Goal: Task Accomplishment & Management: Manage account settings

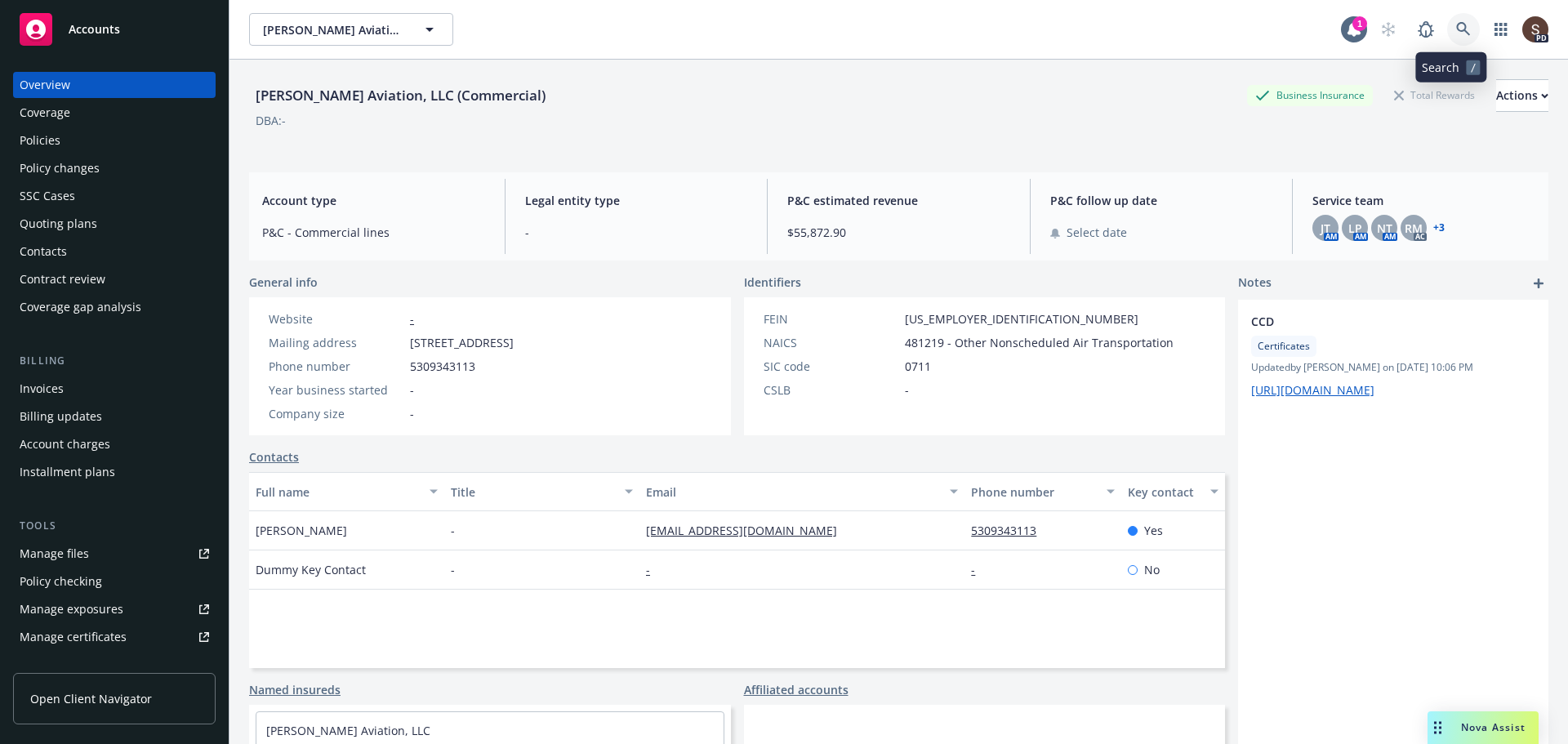
click at [1455, 27] on icon at bounding box center [1463, 29] width 15 height 15
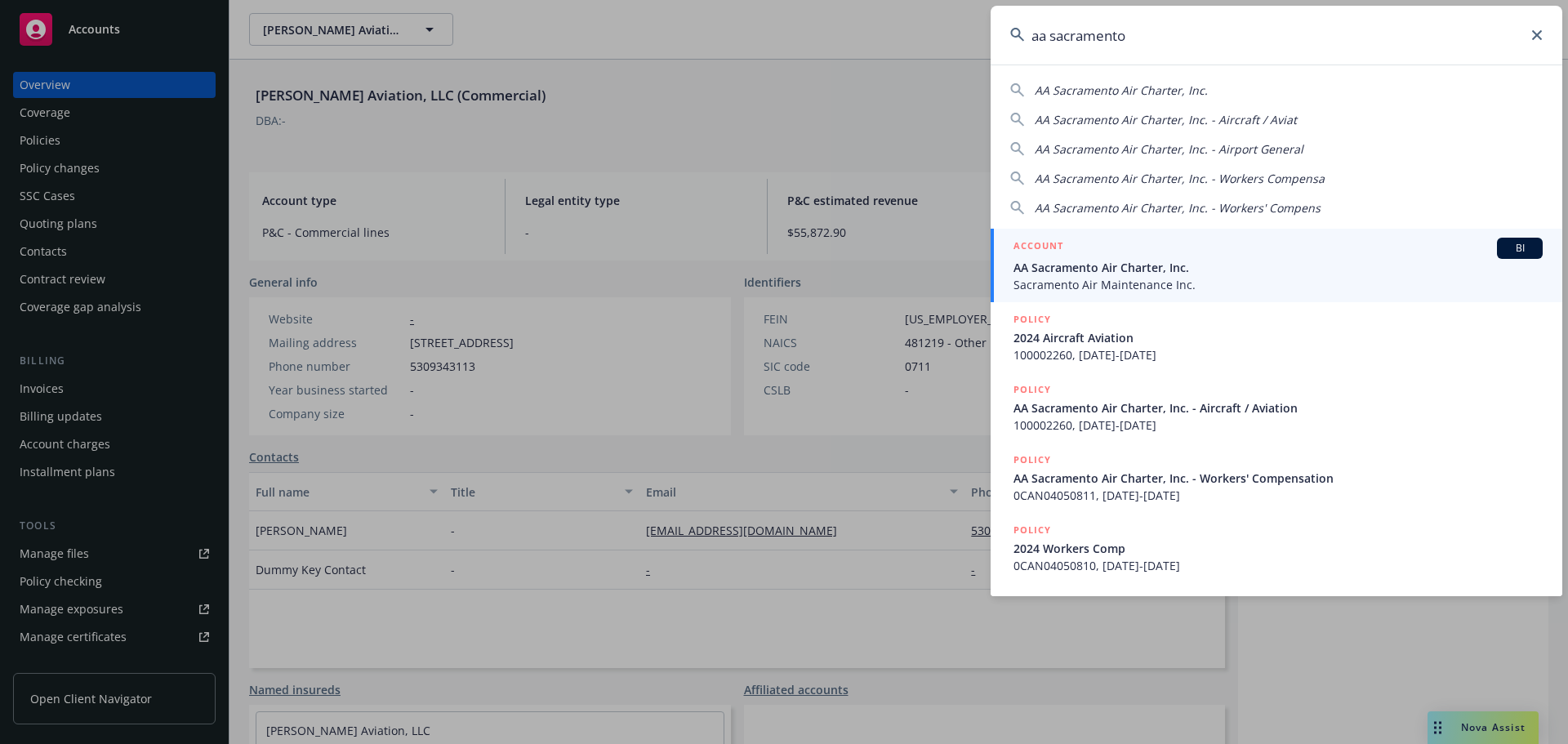
type input "aa sacramento"
click at [1184, 269] on span "AA Sacramento Air Charter, Inc." at bounding box center [1277, 267] width 529 height 17
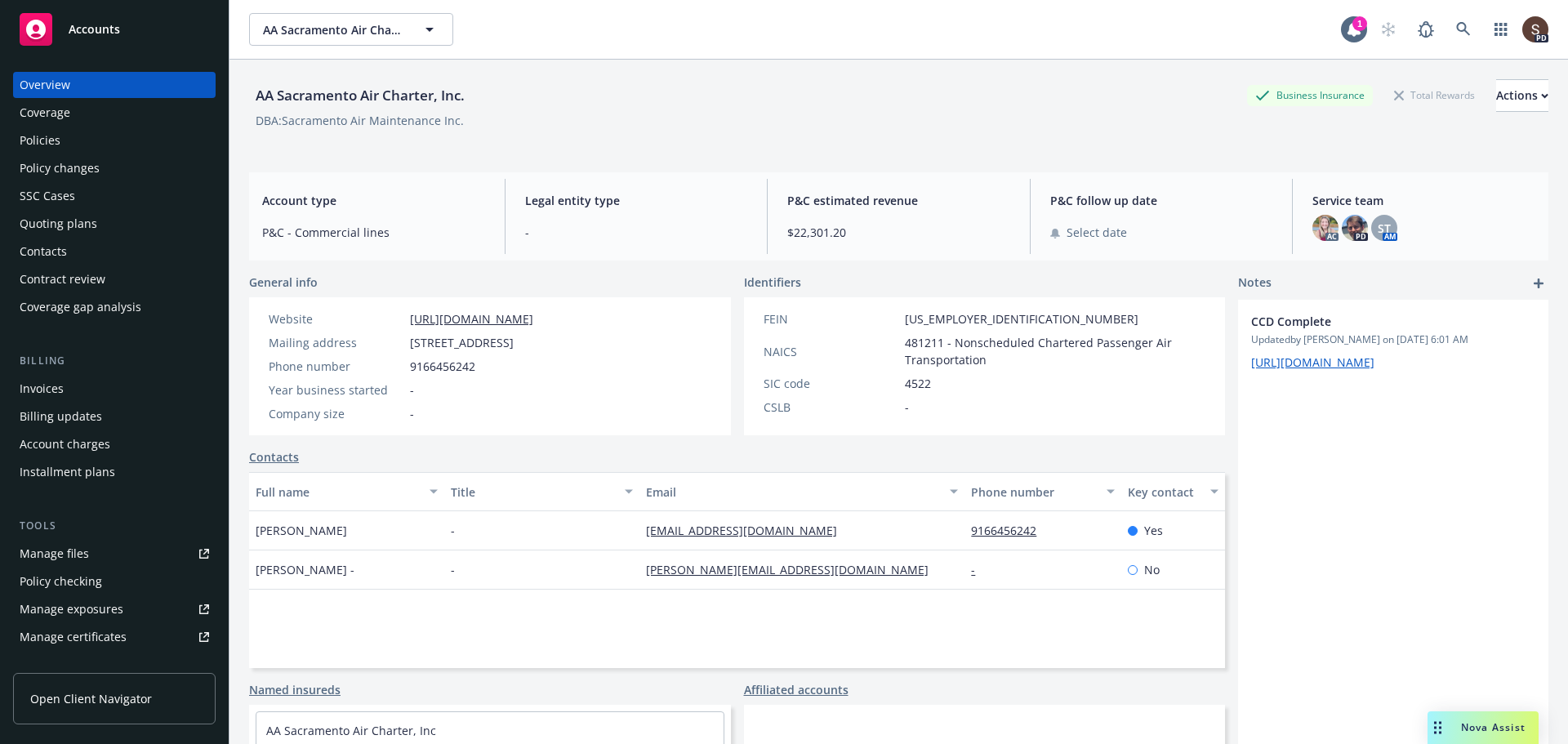
click at [43, 131] on div "Policies" at bounding box center [40, 140] width 41 height 26
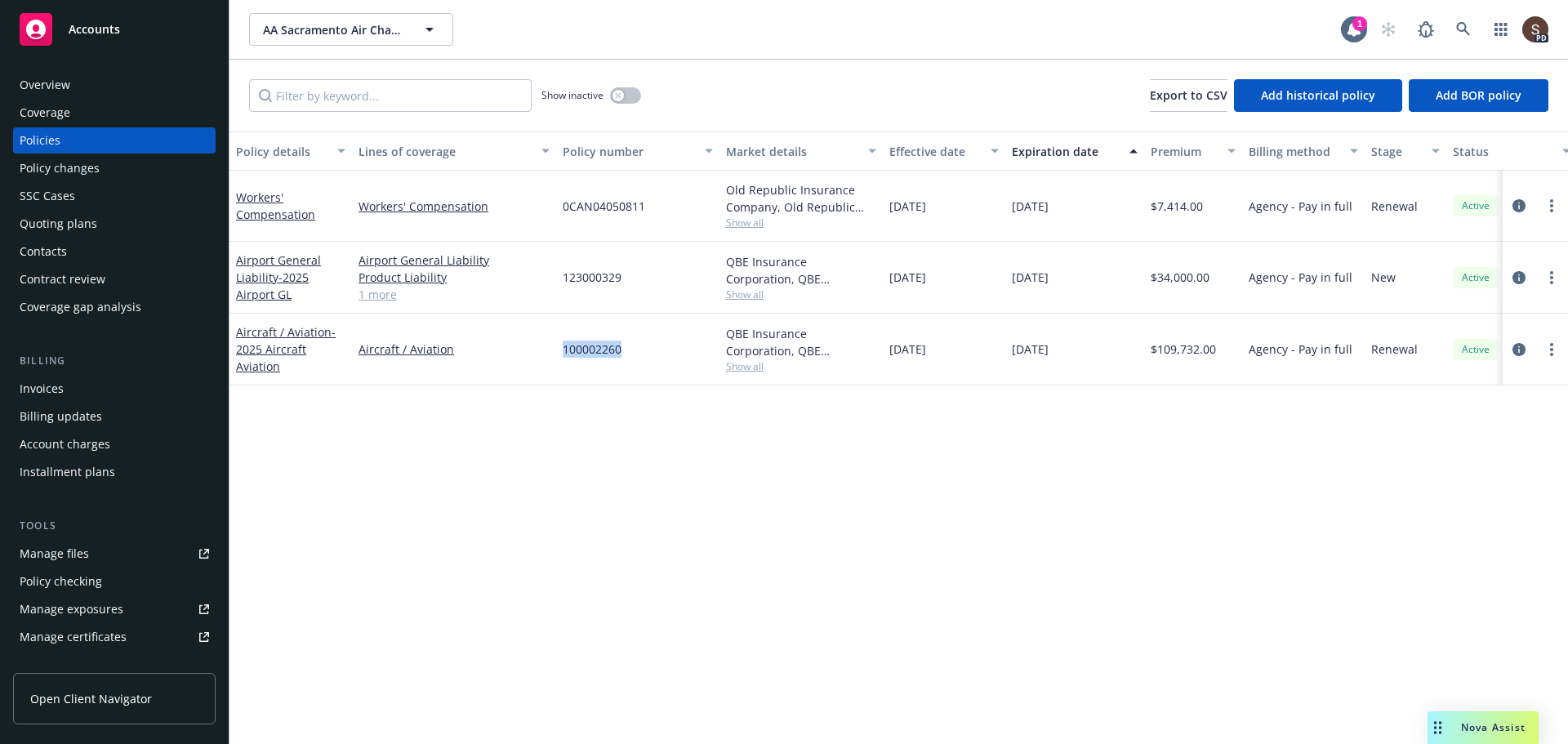
drag, startPoint x: 556, startPoint y: 354, endPoint x: 627, endPoint y: 351, distance: 71.1
click at [627, 351] on div "100002260" at bounding box center [638, 349] width 163 height 72
copy span "100002260"
click at [1512, 276] on icon "circleInformation" at bounding box center [1518, 277] width 13 height 13
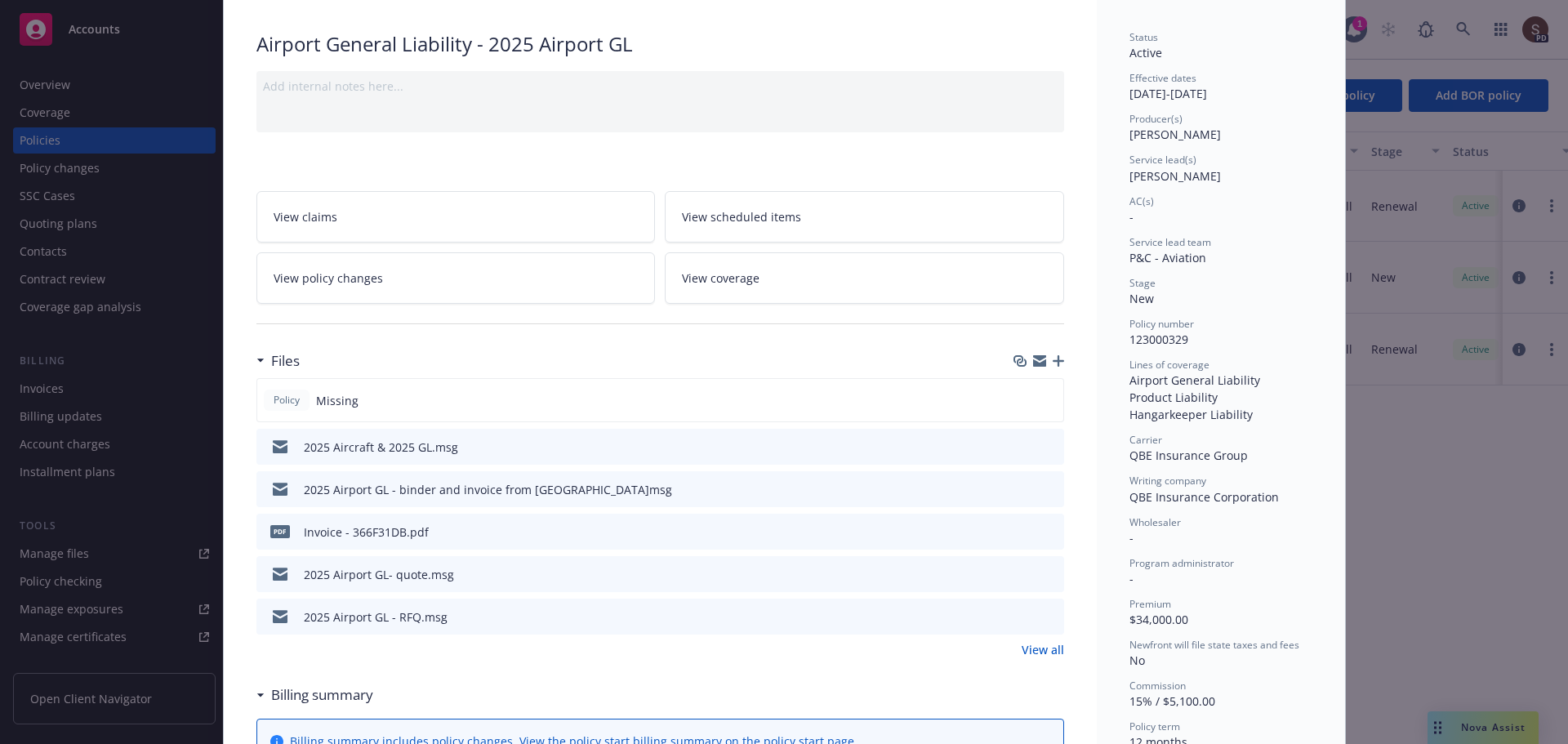
scroll to position [163, 0]
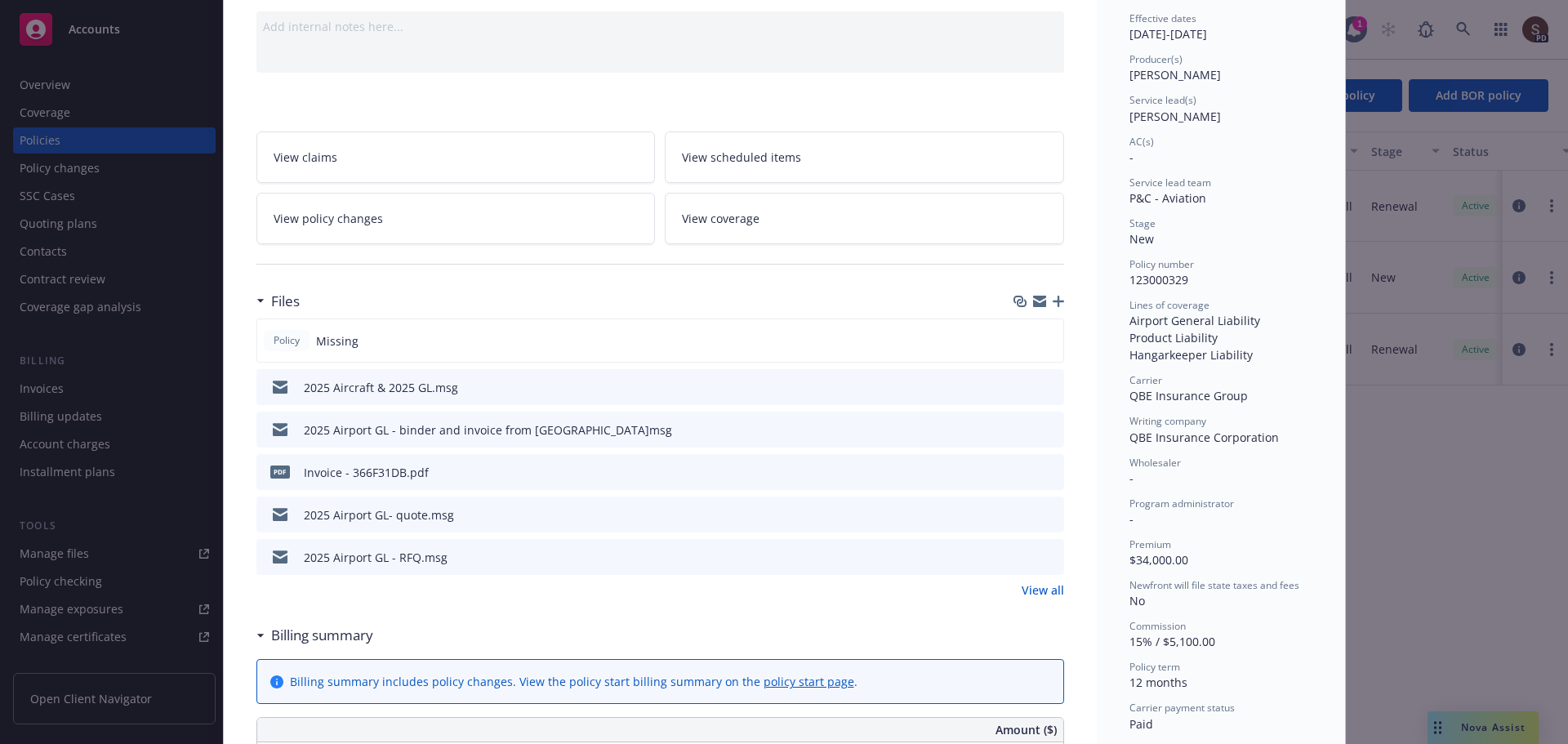
click at [1041, 424] on icon "preview file" at bounding box center [1048, 428] width 15 height 12
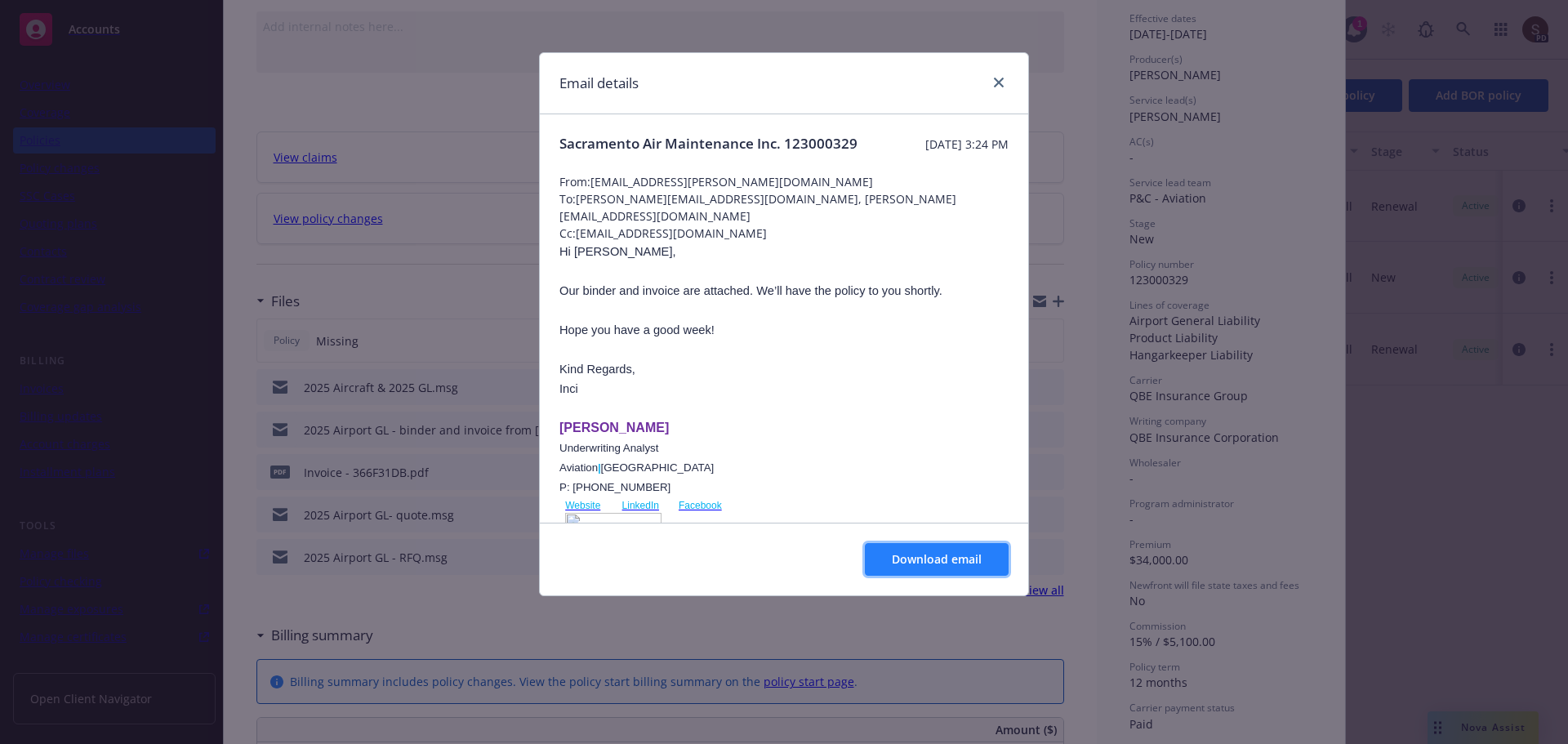
click at [912, 567] on span "Download email" at bounding box center [935, 559] width 89 height 16
click at [998, 79] on icon "close" at bounding box center [998, 82] width 10 height 10
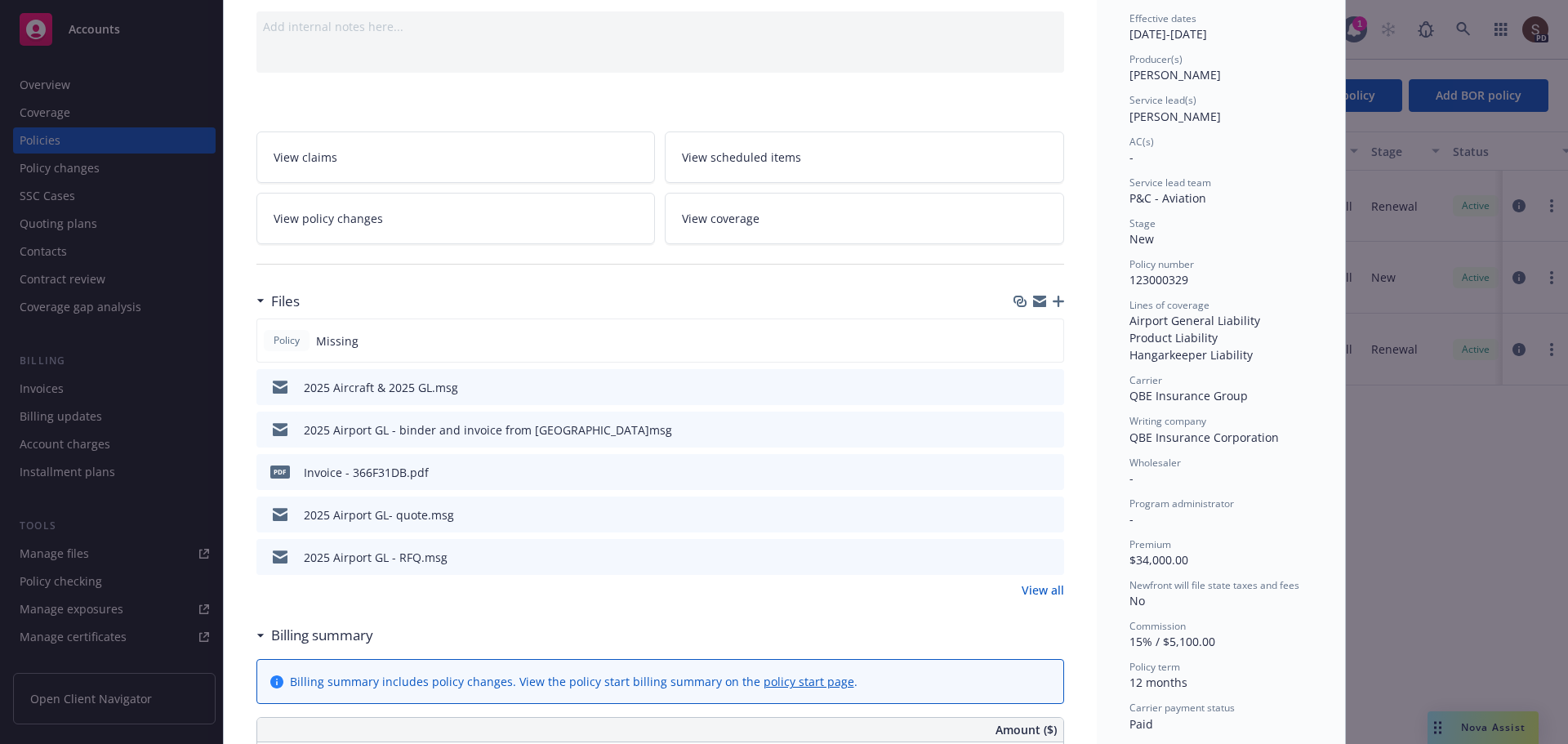
scroll to position [0, 0]
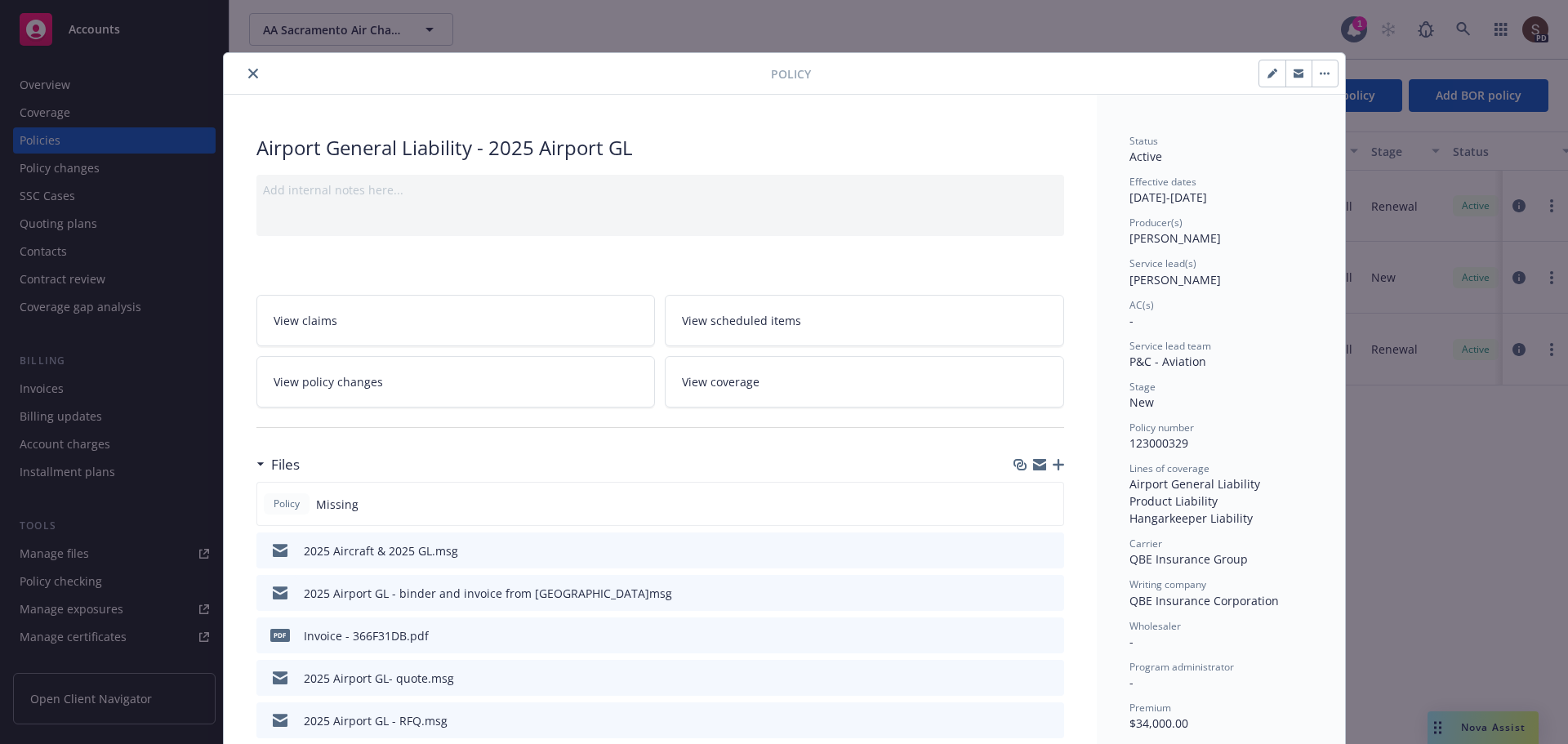
click at [244, 75] on button "close" at bounding box center [253, 74] width 19 height 19
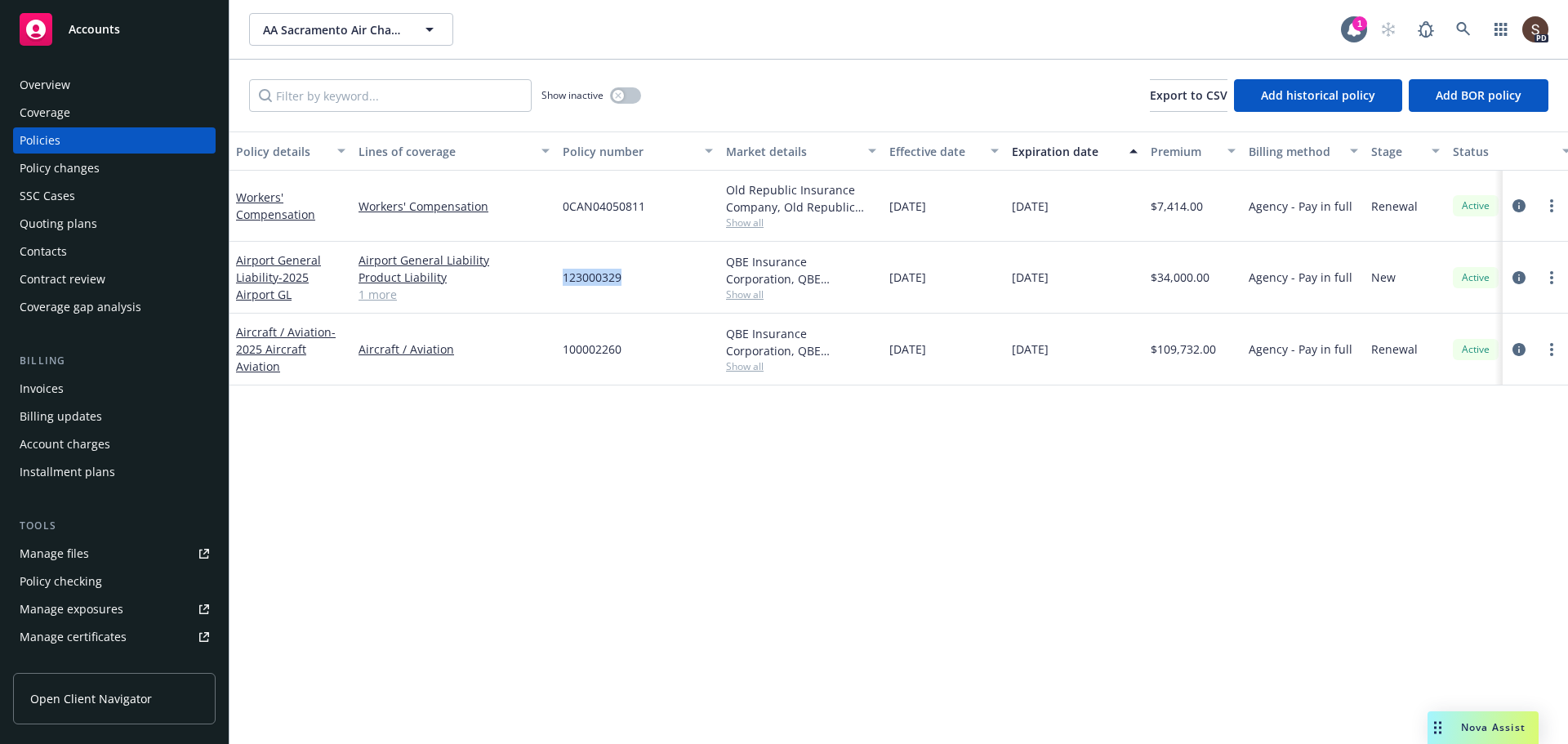
drag, startPoint x: 563, startPoint y: 272, endPoint x: 623, endPoint y: 281, distance: 60.7
click at [623, 281] on div "123000329" at bounding box center [638, 277] width 163 height 72
copy span "123000329"
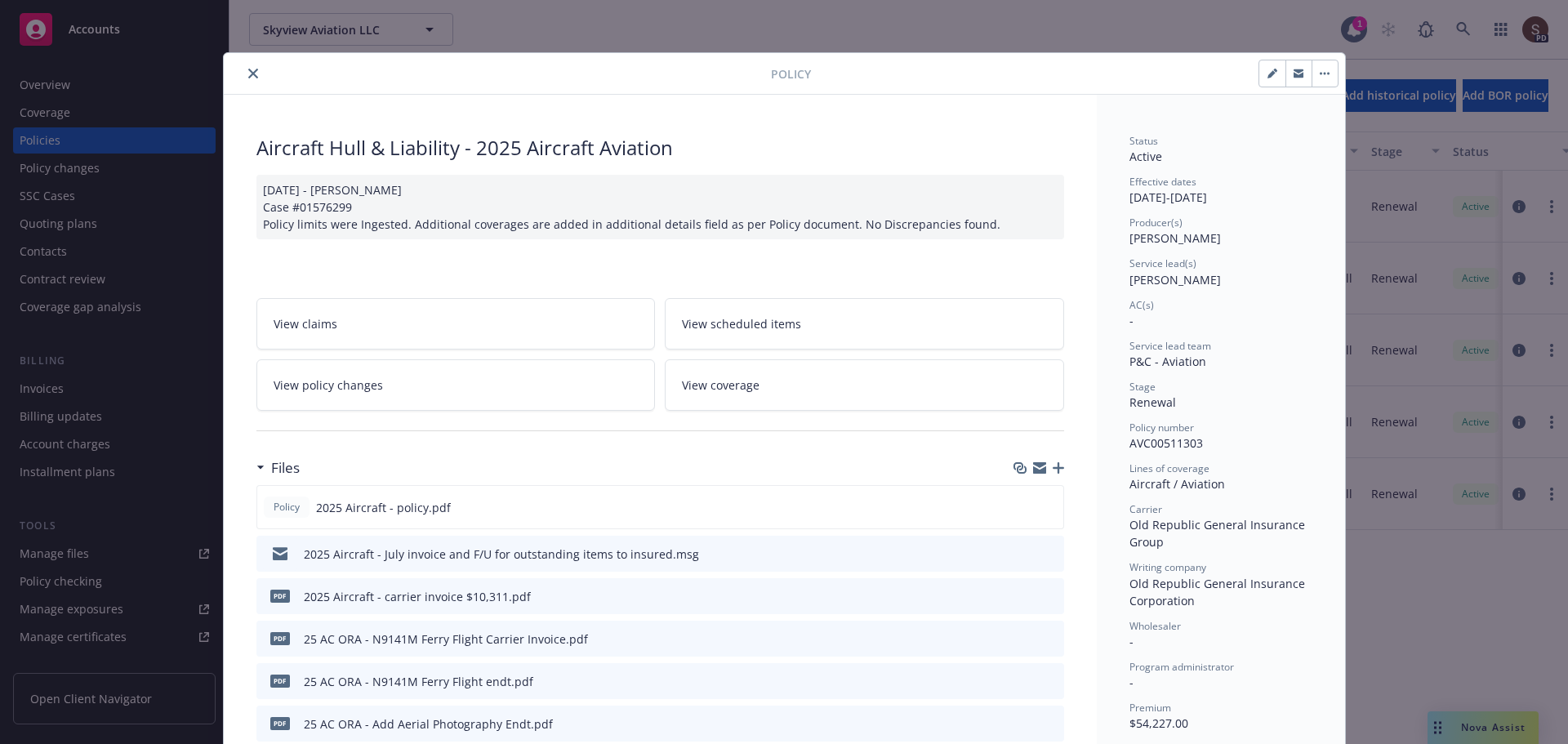
scroll to position [49, 0]
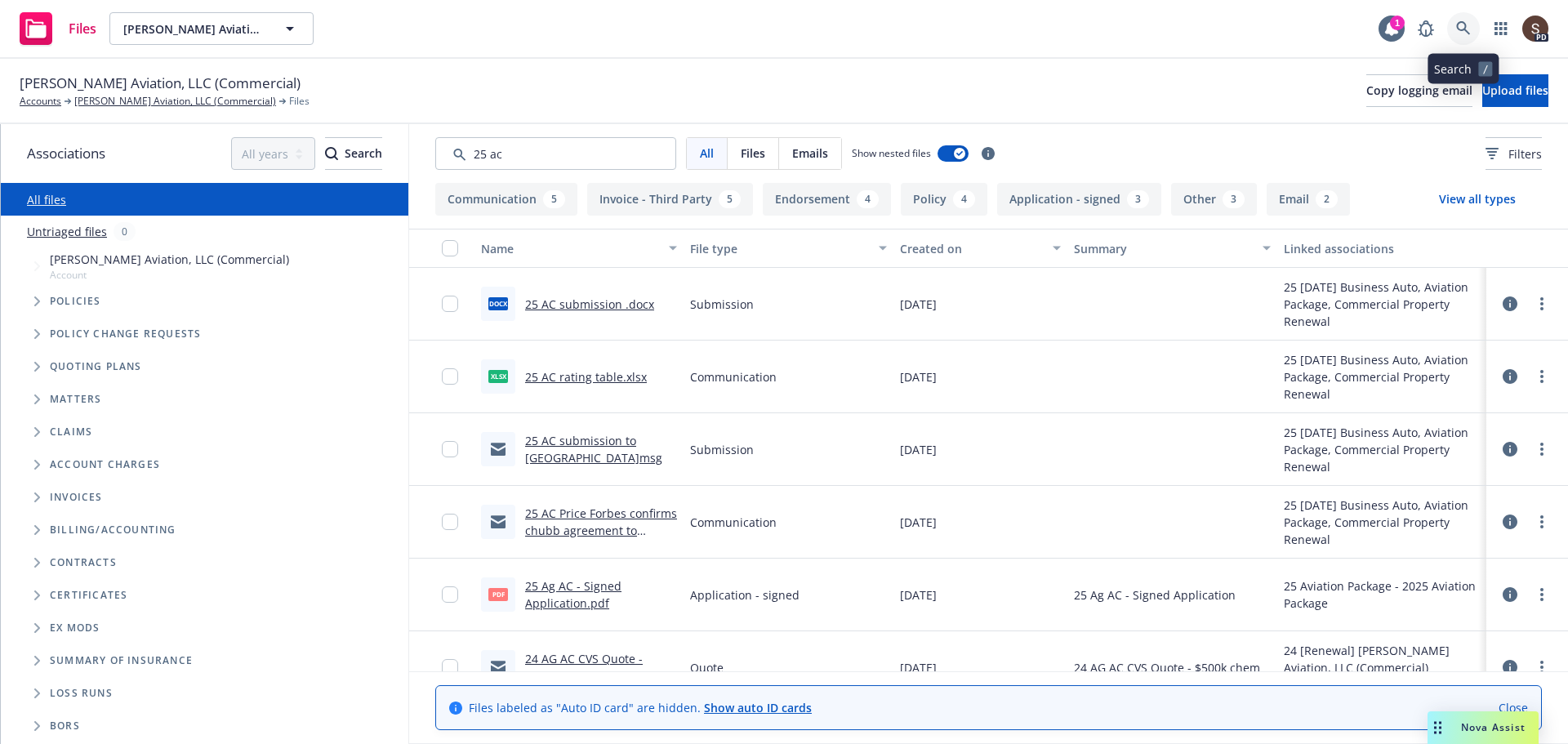
click at [1457, 22] on icon at bounding box center [1463, 28] width 15 height 15
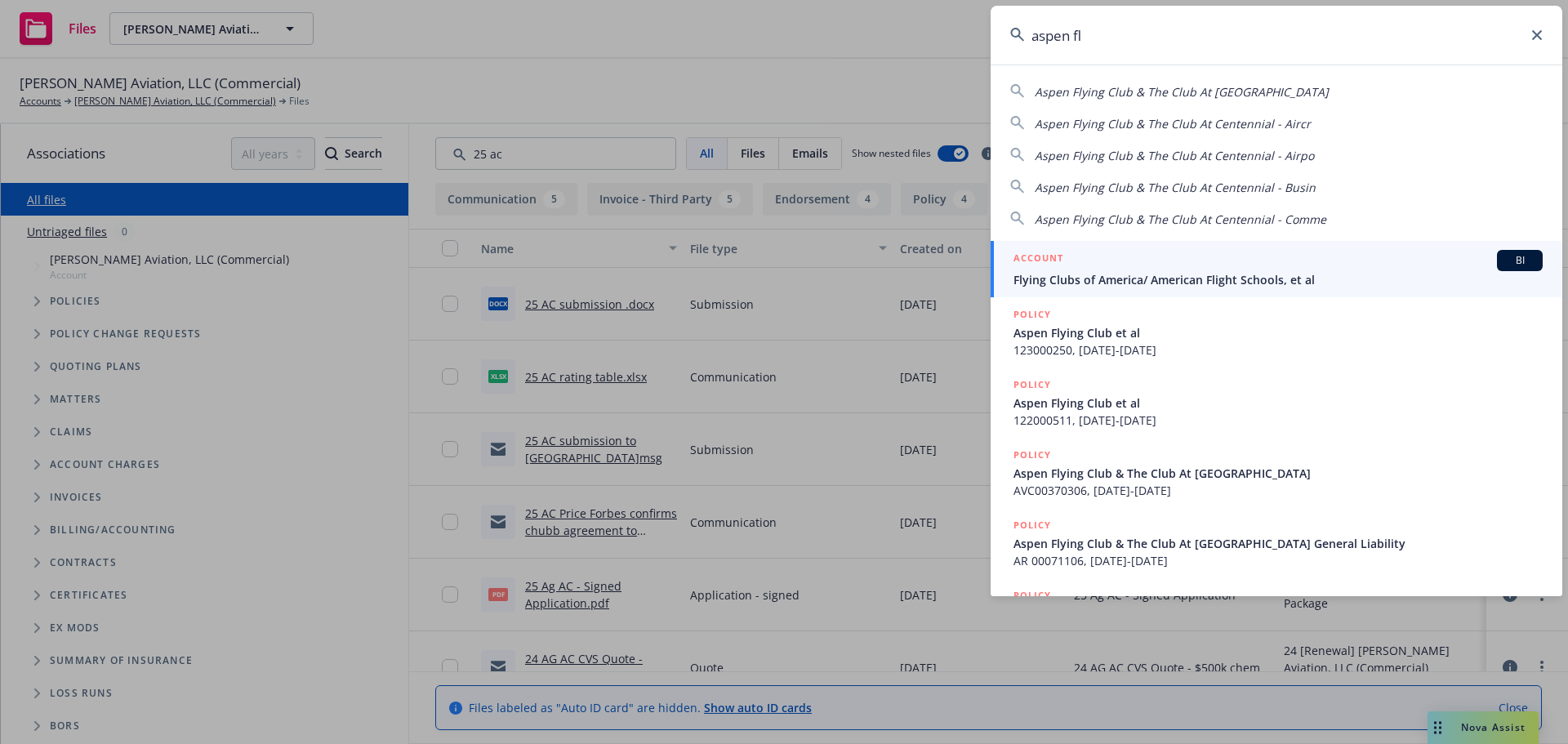
type input "aspen fl"
click at [1095, 267] on div "ACCOUNT BI" at bounding box center [1277, 260] width 529 height 21
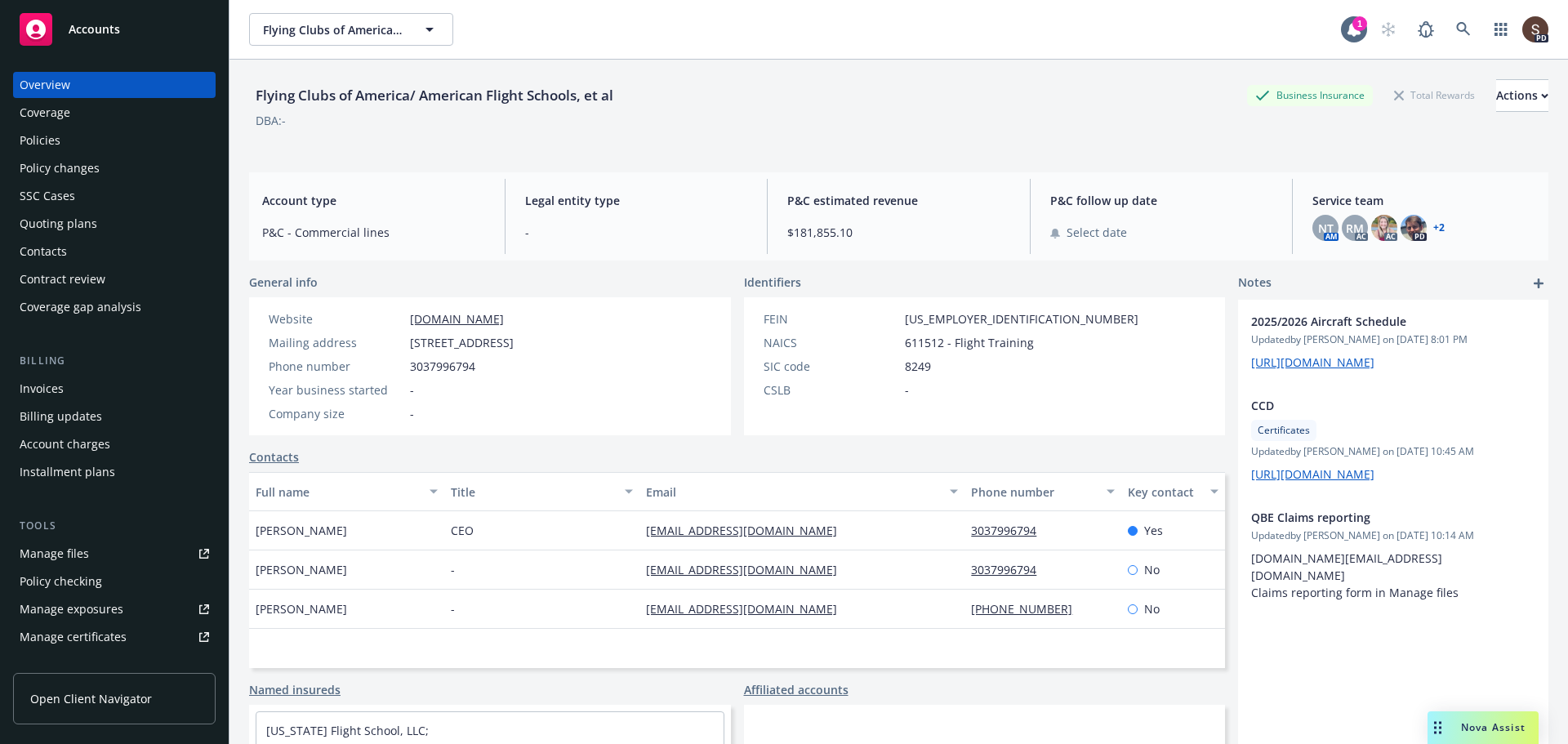
click at [65, 555] on div "Manage files" at bounding box center [54, 553] width 69 height 26
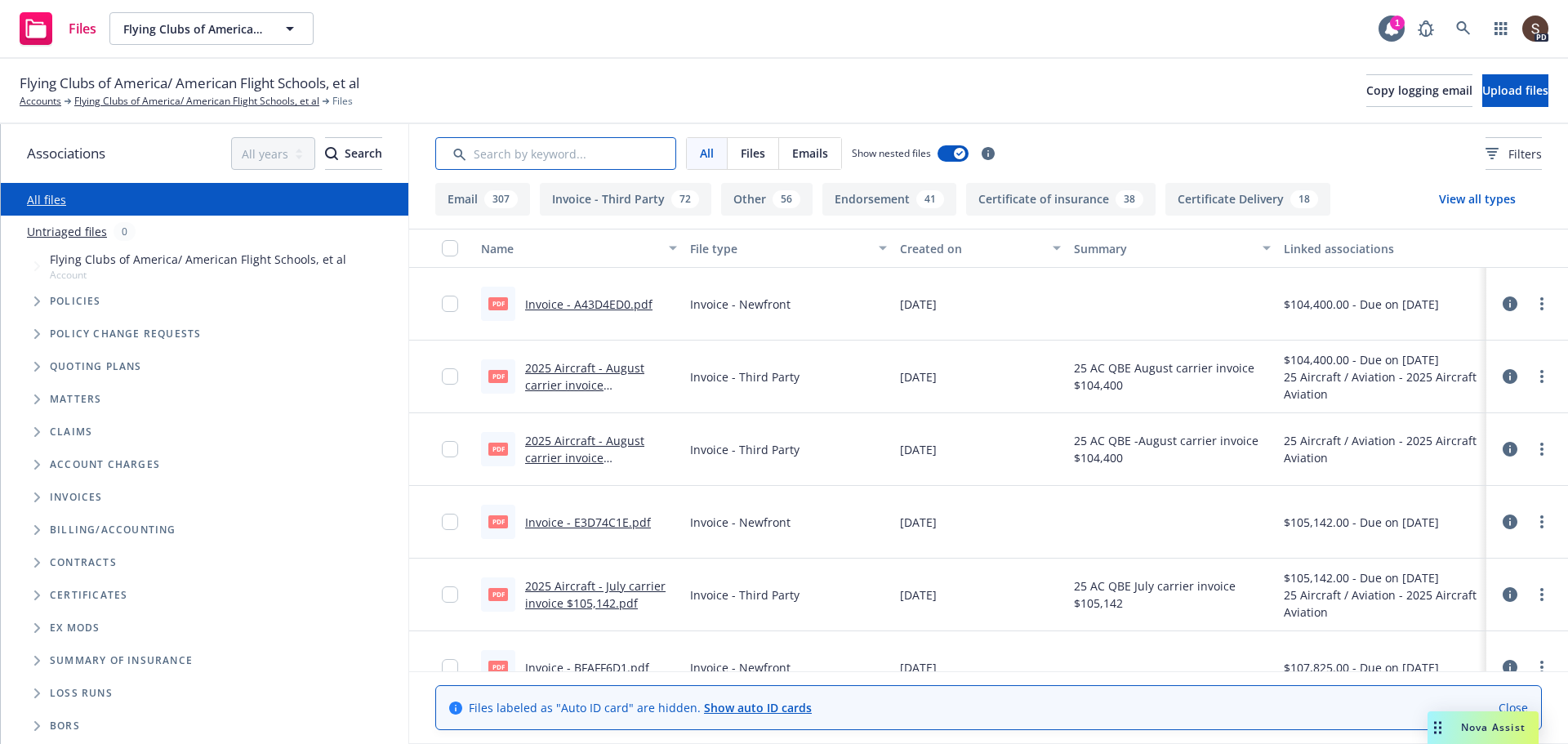
click at [611, 153] on input "Search by keyword..." at bounding box center [555, 153] width 241 height 33
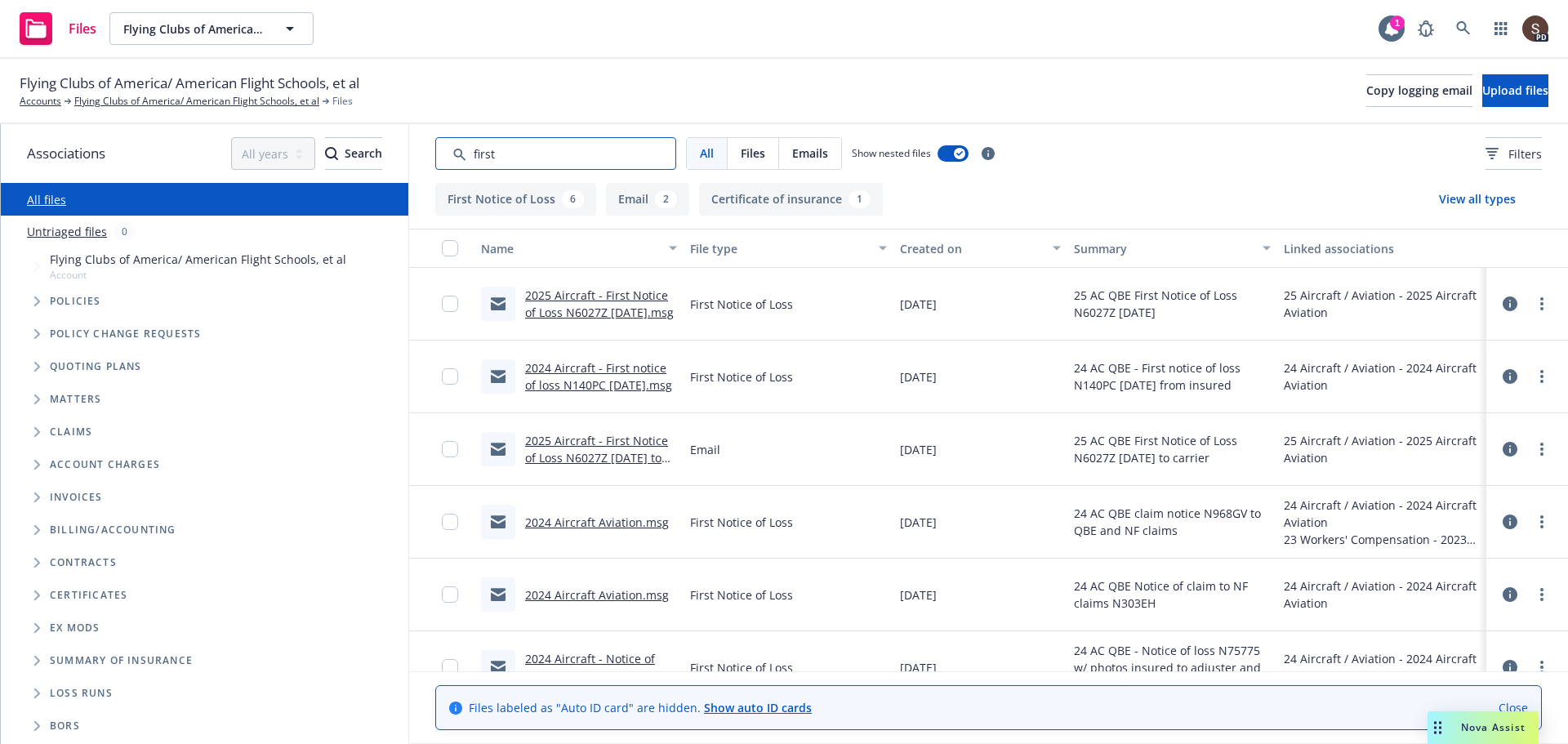
type input "first"
click at [615, 296] on link "2025 Aircraft - First Notice of Loss N6027Z 8.21.25.msg" at bounding box center [600, 303] width 149 height 33
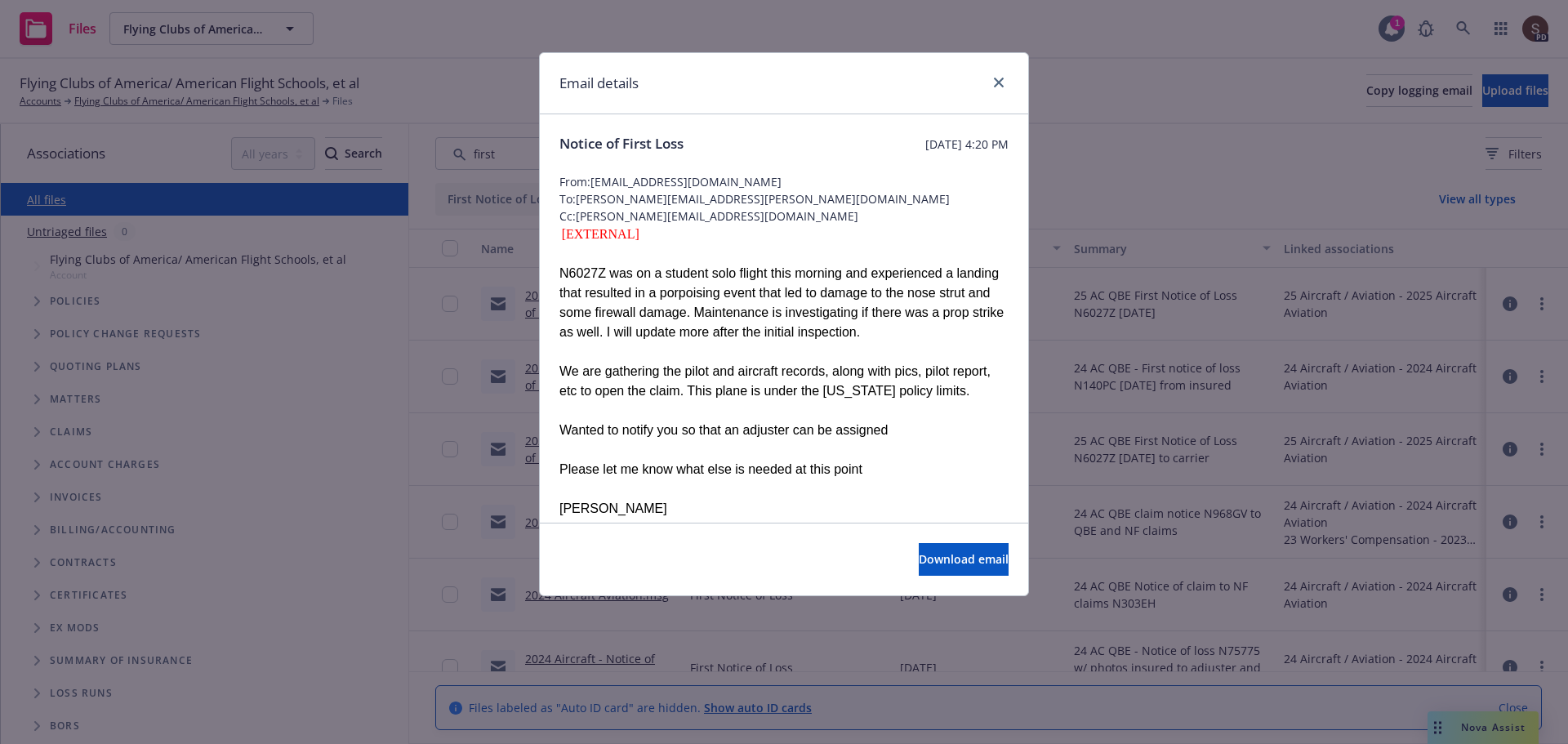
click at [1005, 74] on div at bounding box center [995, 83] width 26 height 21
click at [998, 81] on icon "close" at bounding box center [998, 82] width 10 height 10
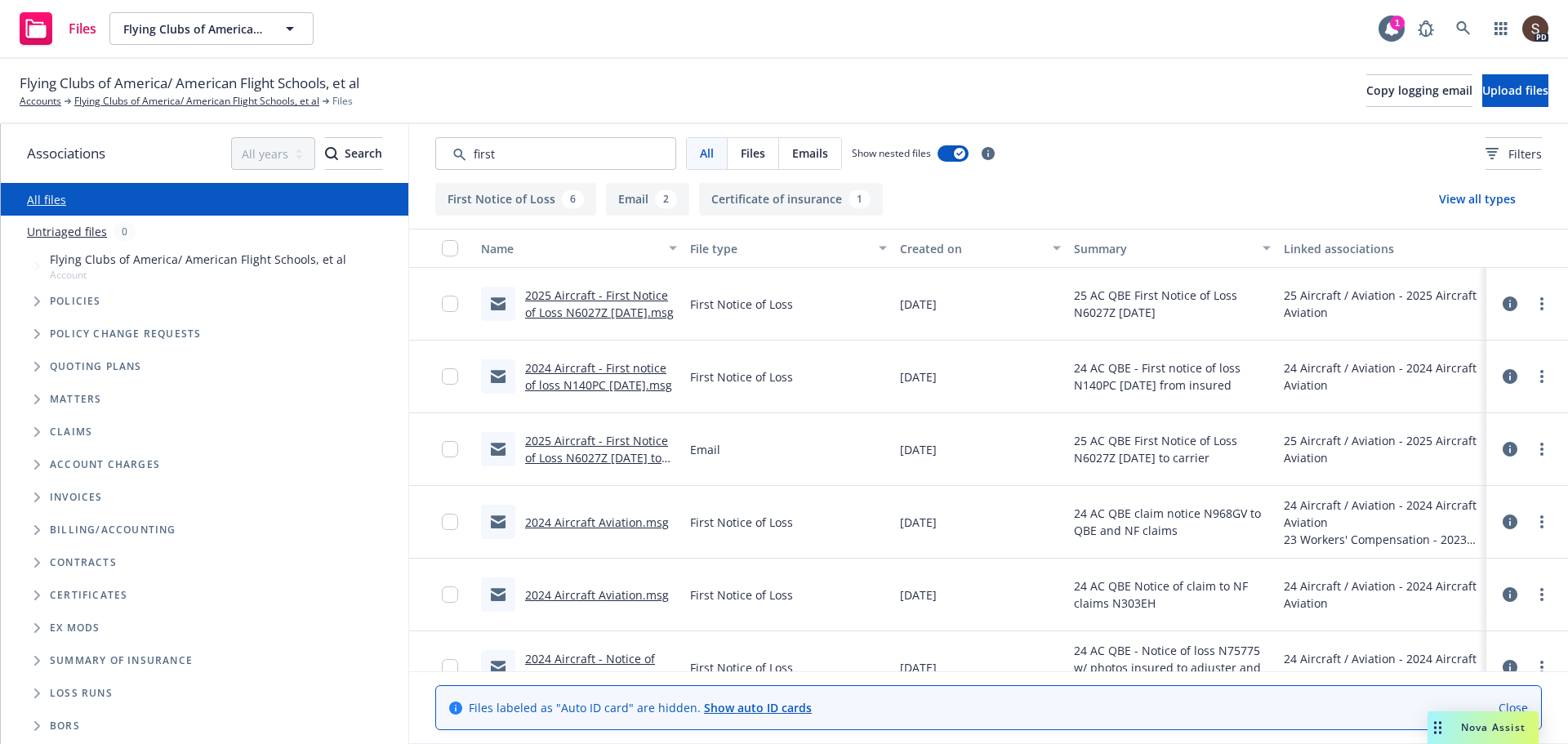
click at [626, 453] on link "2025 Aircraft - First Notice of Loss N6027Z 8.21.25 to carrier.msg" at bounding box center [596, 458] width 143 height 50
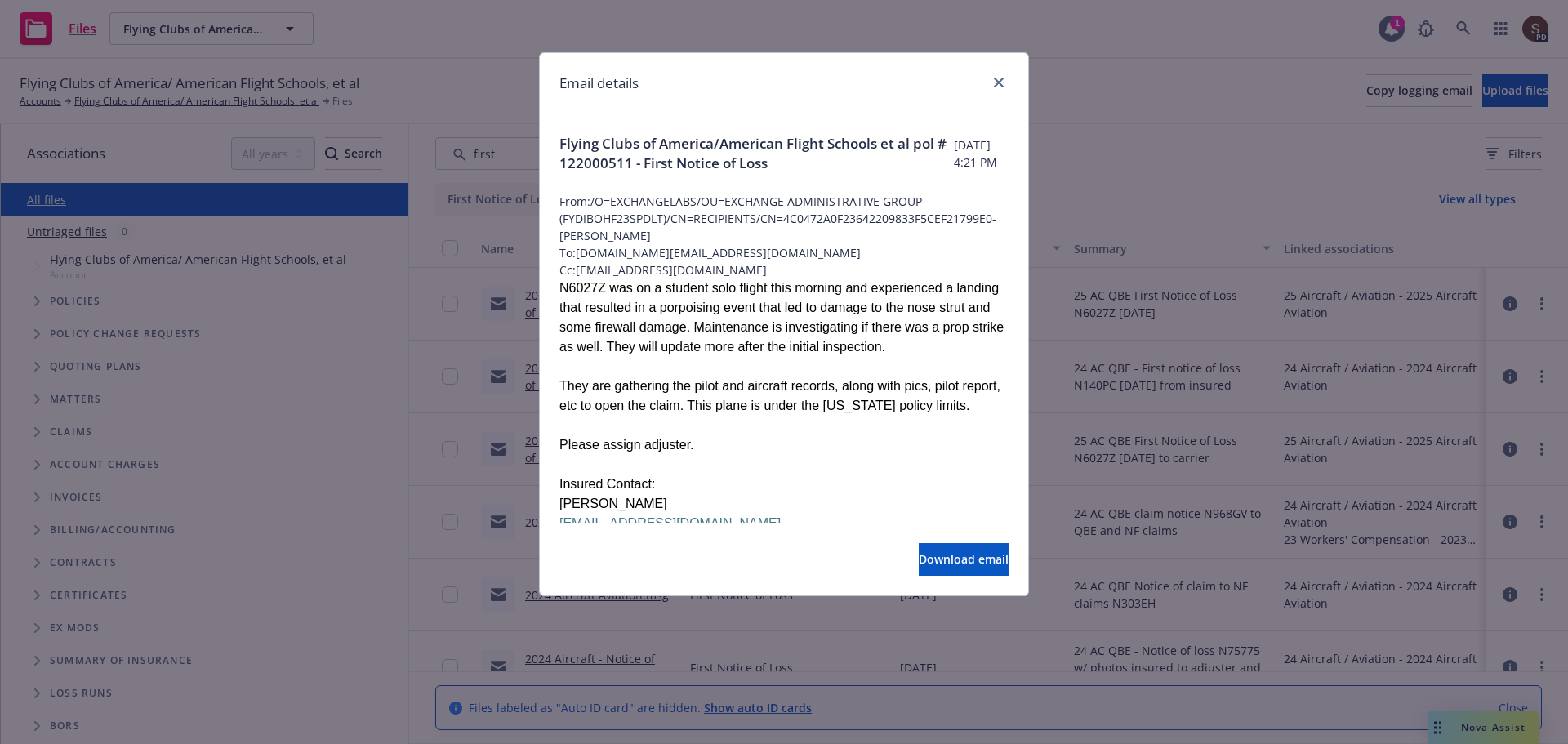
drag, startPoint x: 578, startPoint y: 245, endPoint x: 603, endPoint y: 244, distance: 25.0
click at [603, 244] on div "Flying Clubs of America/American Flight Schools et al pol # 122000511 - First N…" at bounding box center [783, 633] width 488 height 1039
click at [601, 249] on span "To: aviationclaims.us@qbe.com" at bounding box center [783, 252] width 449 height 17
drag, startPoint x: 578, startPoint y: 252, endPoint x: 733, endPoint y: 251, distance: 155.0
click at [733, 251] on span "To: aviationclaims.us@qbe.com" at bounding box center [783, 252] width 449 height 17
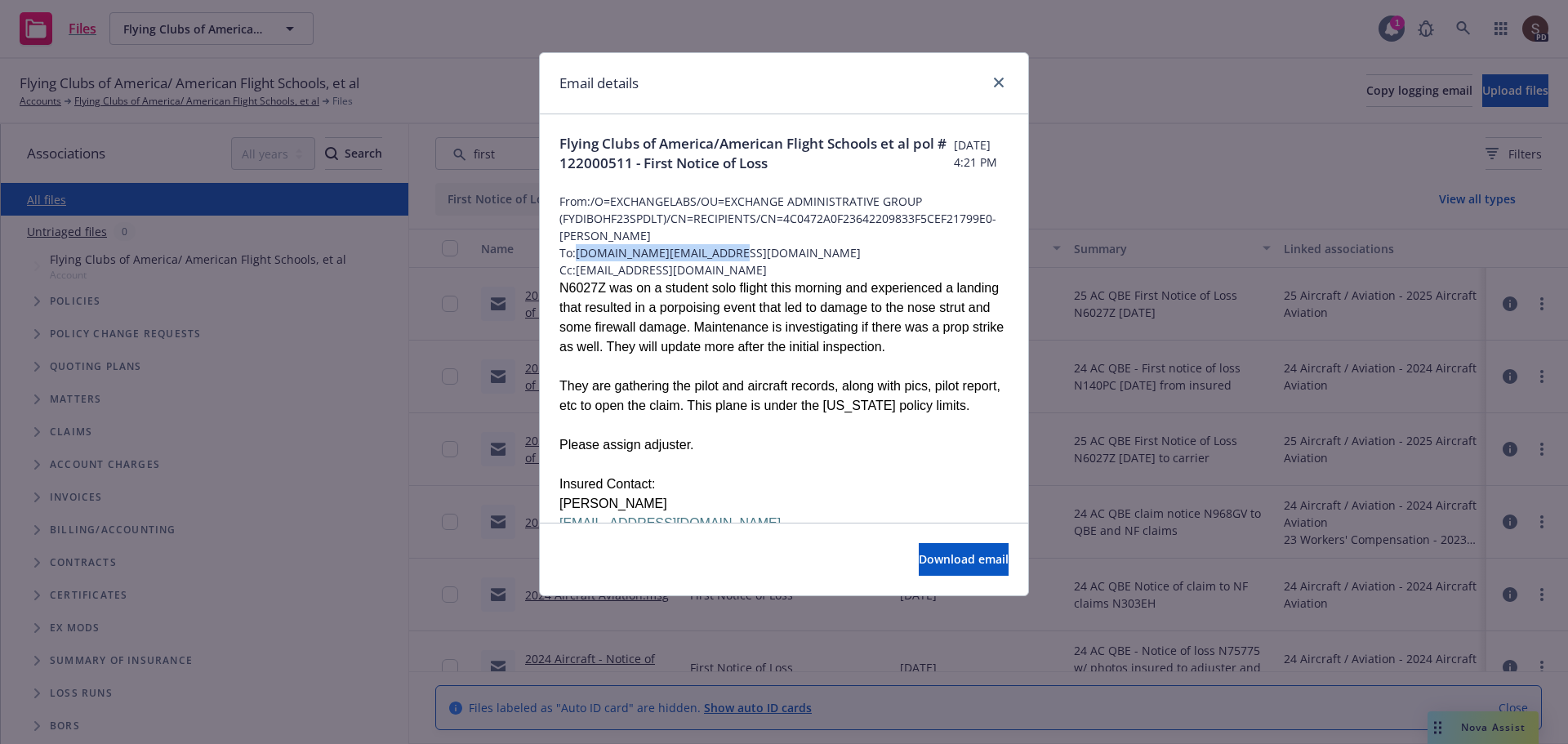
copy span "aviationclaims.us@qbe.com"
click at [998, 81] on icon "close" at bounding box center [998, 82] width 10 height 10
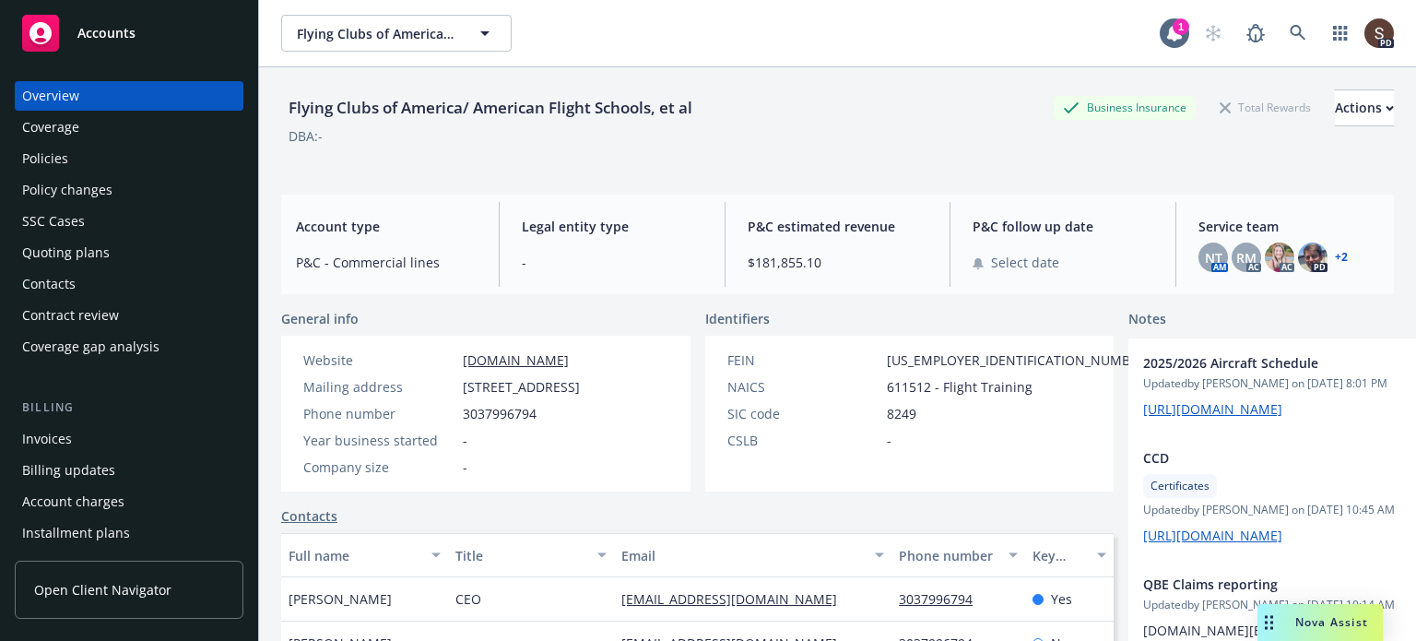
click at [1289, 31] on icon at bounding box center [1297, 33] width 17 height 17
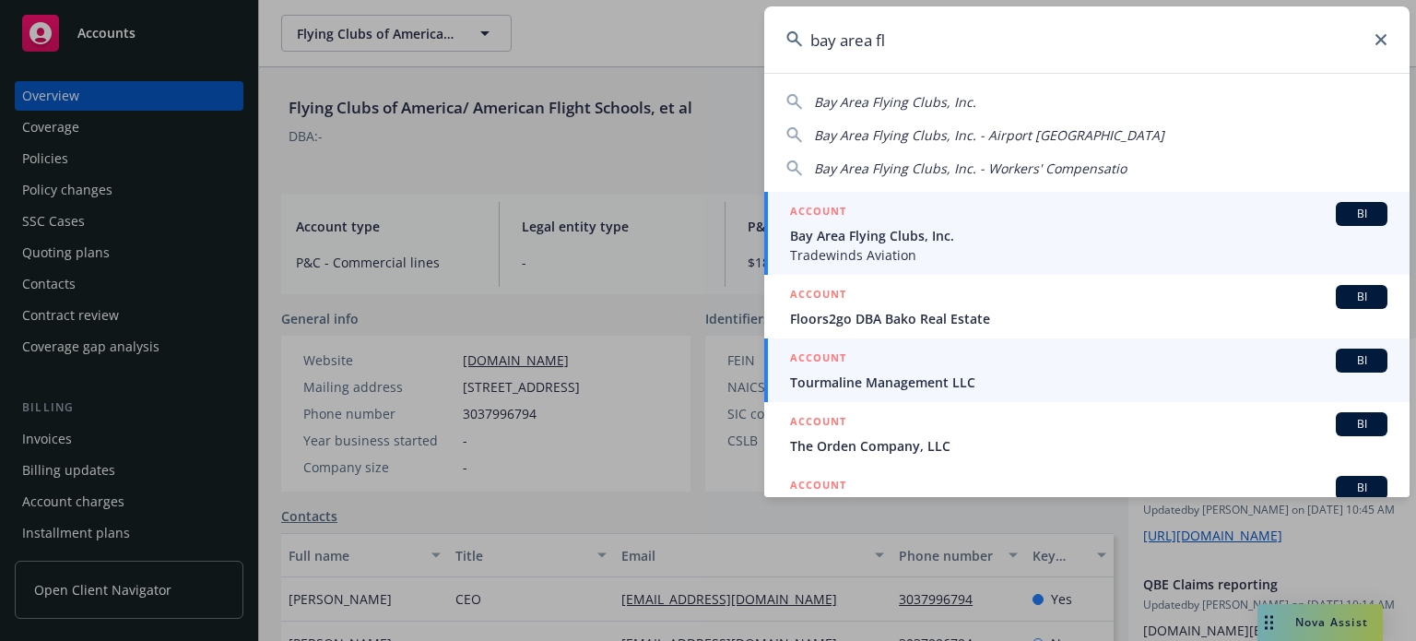
type input "bay area fl"
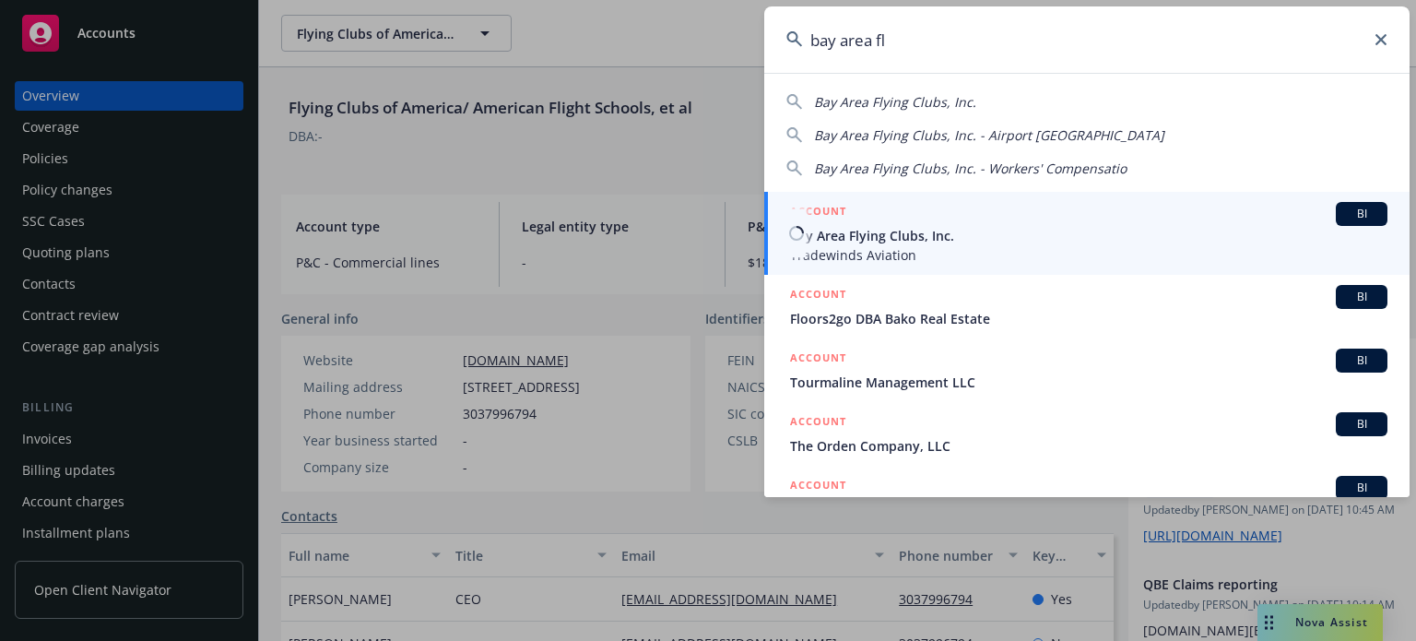
click at [981, 241] on span "Bay Area Flying Clubs, Inc." at bounding box center [1088, 235] width 597 height 19
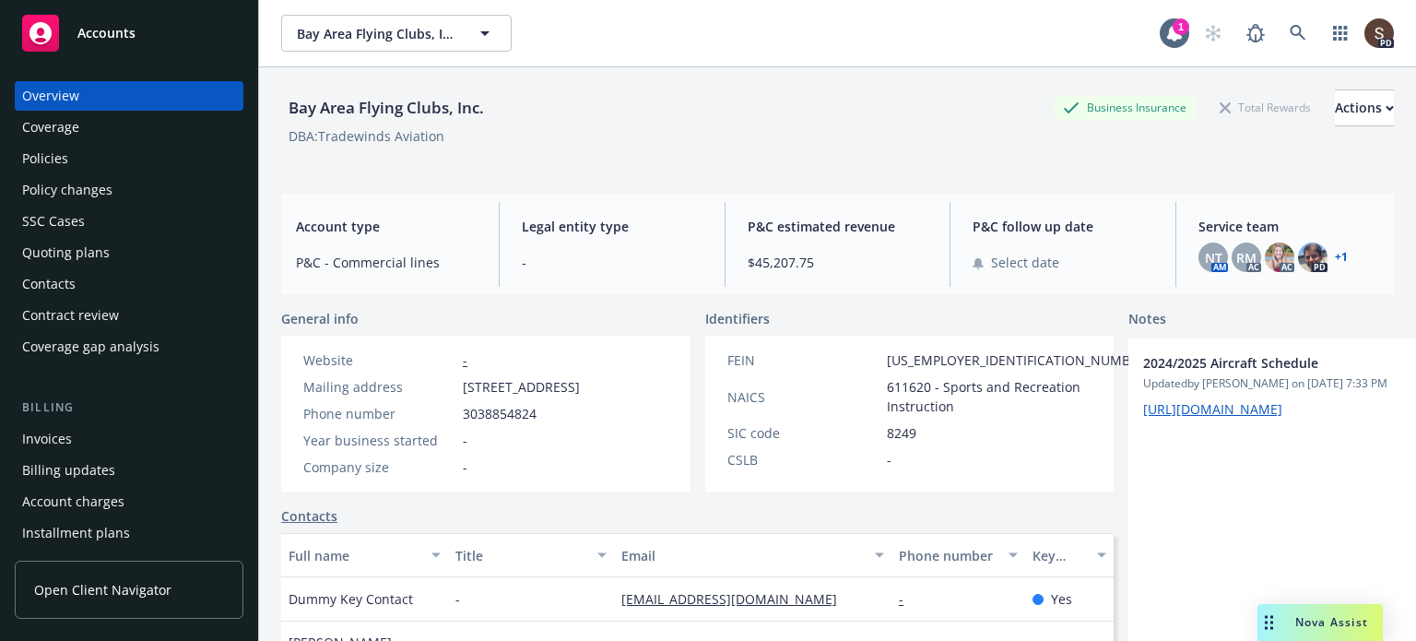
scroll to position [509, 0]
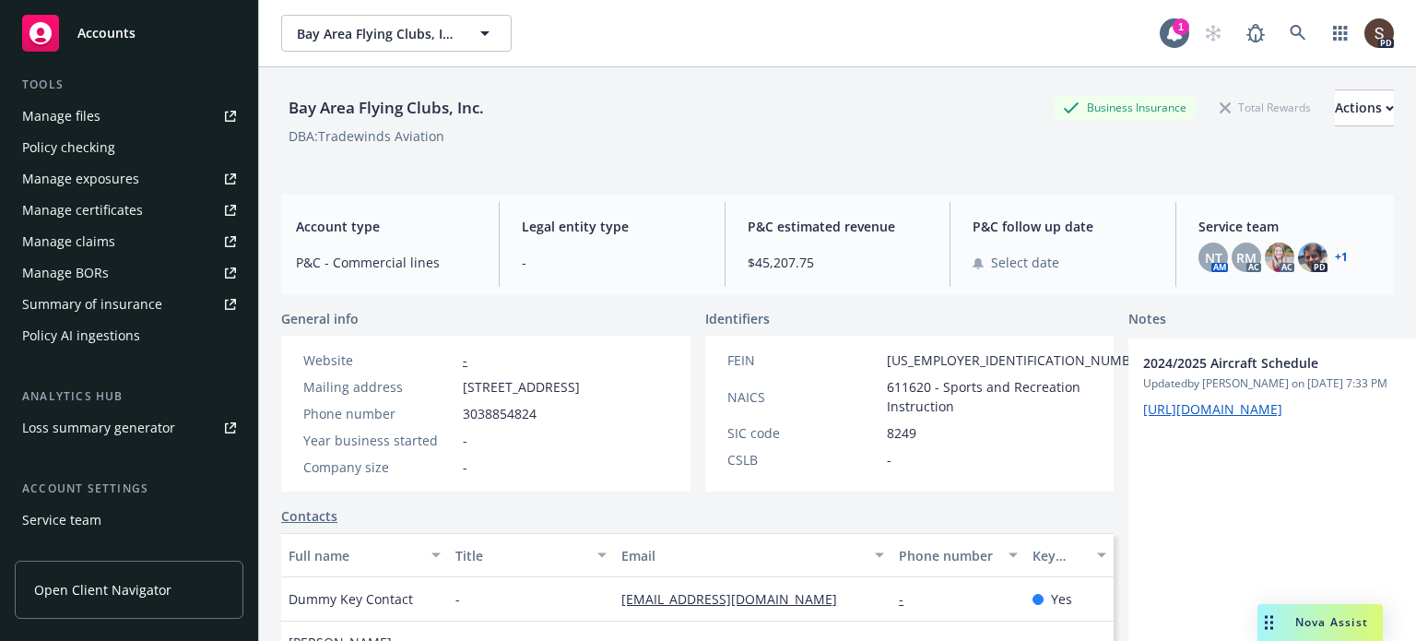
click at [77, 123] on div "Manage files" at bounding box center [61, 115] width 78 height 29
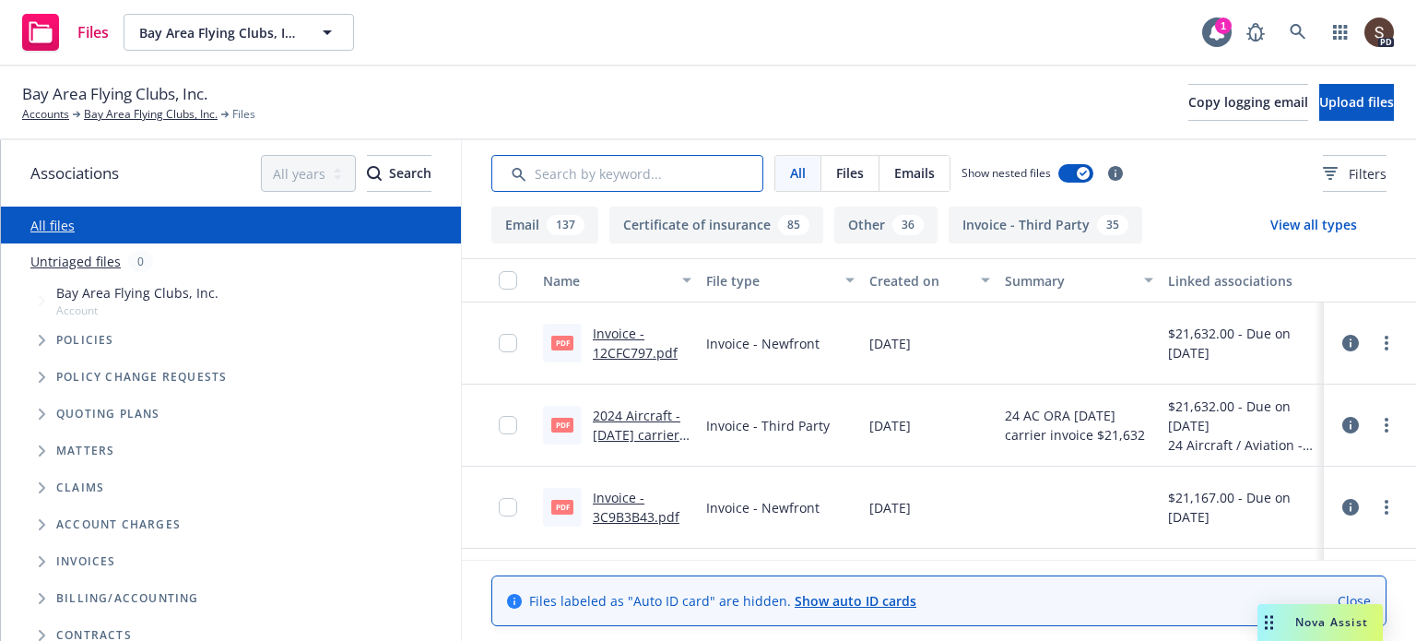
click at [559, 165] on input "Search by keyword..." at bounding box center [627, 173] width 272 height 37
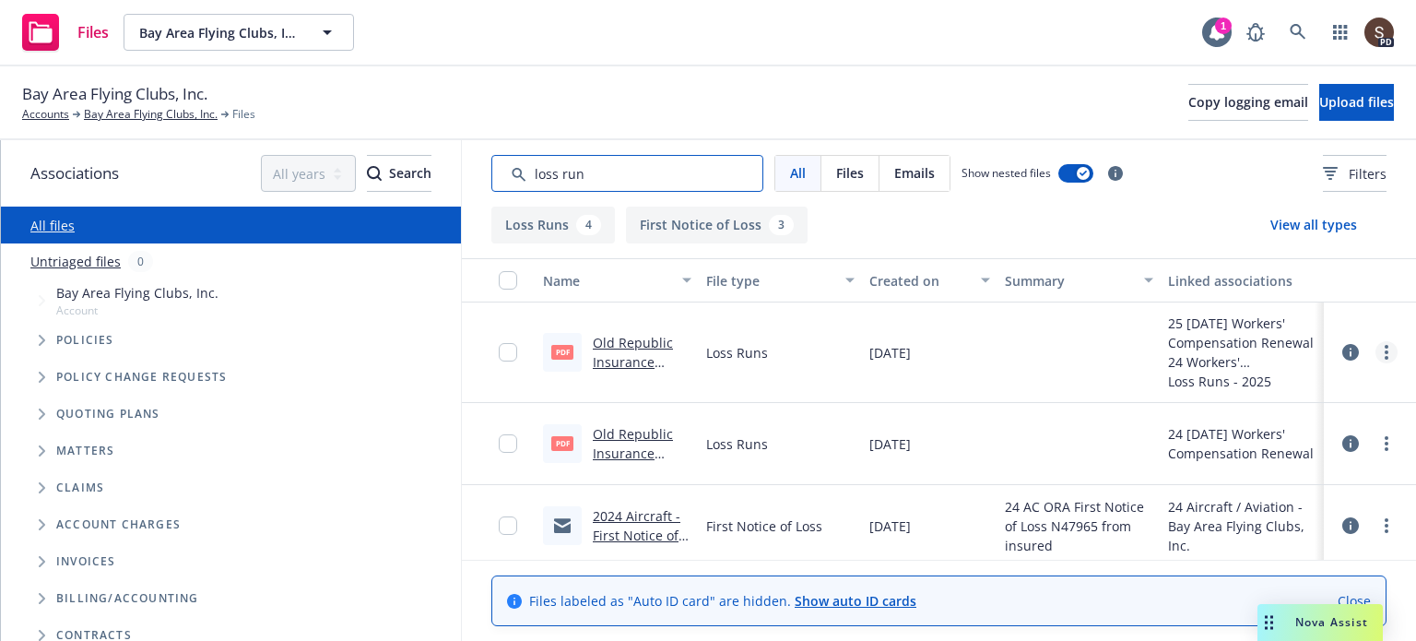
type input "loss run"
click at [1384, 354] on icon "more" at bounding box center [1386, 352] width 4 height 15
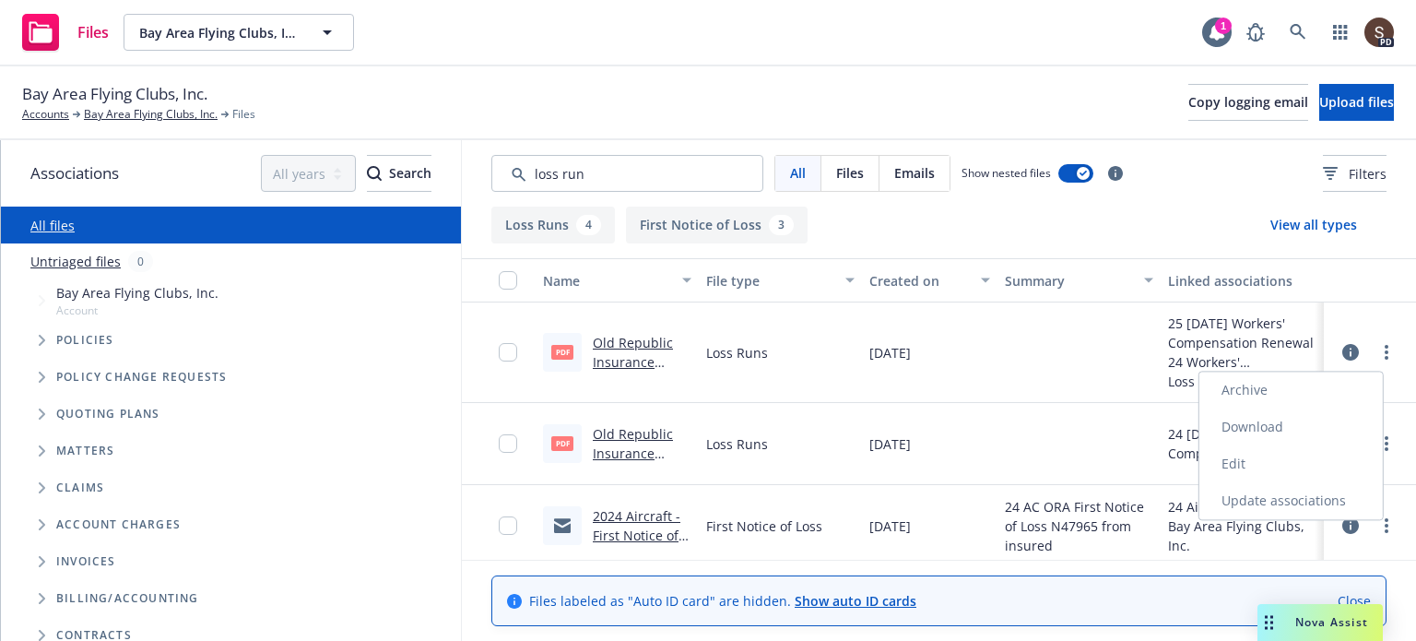
click at [1279, 421] on link "Download" at bounding box center [1290, 426] width 183 height 37
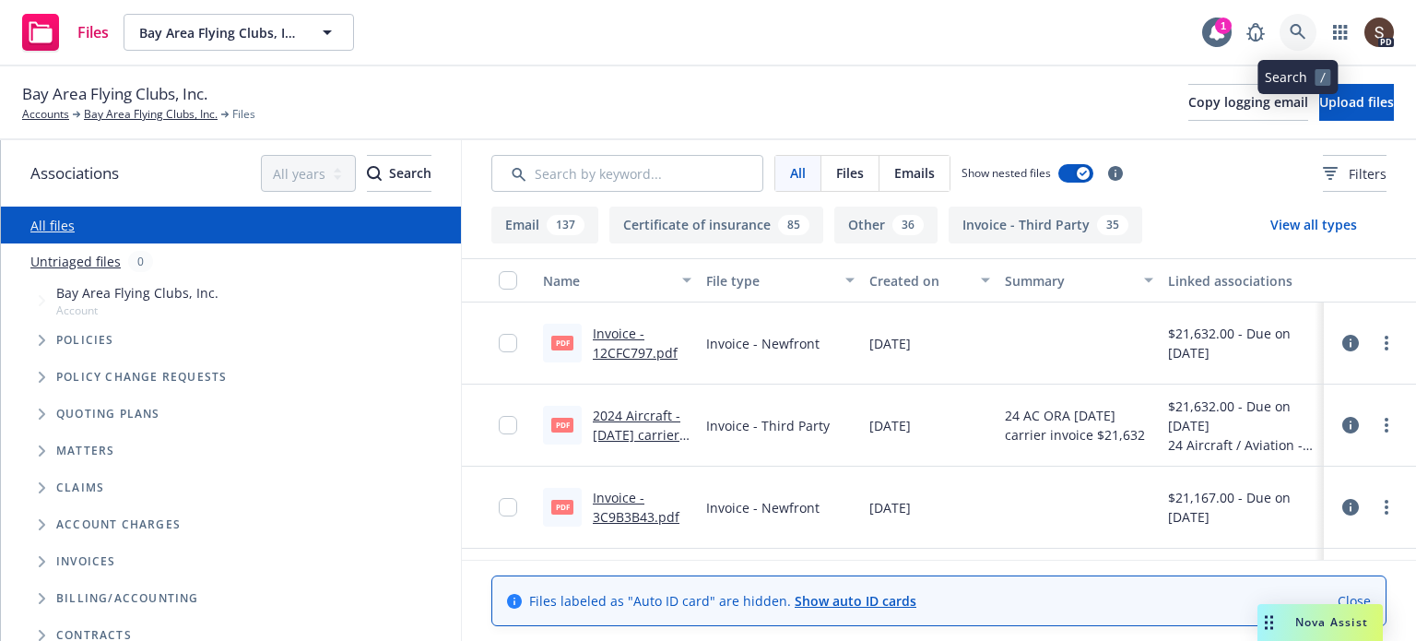
click at [1300, 25] on icon at bounding box center [1297, 32] width 17 height 17
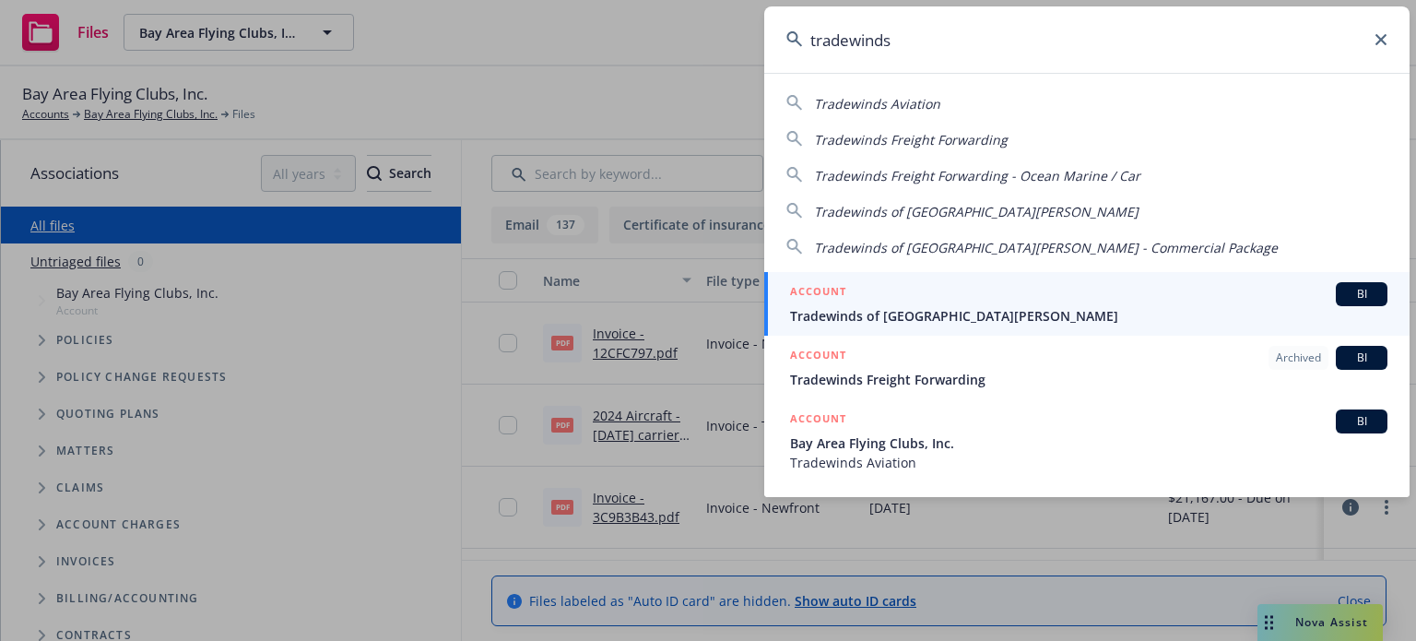
click at [907, 99] on span "Tradewinds Aviation" at bounding box center [877, 104] width 126 height 18
type input "Tradewinds Aviation"
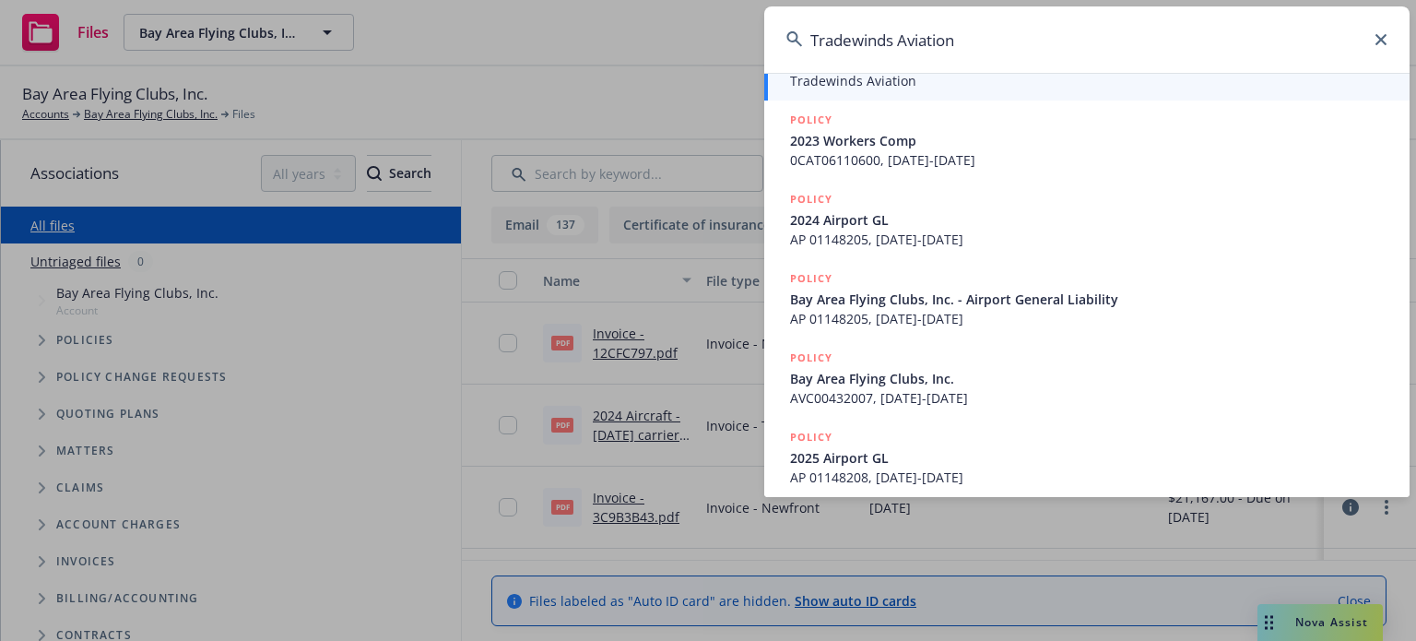
scroll to position [85, 0]
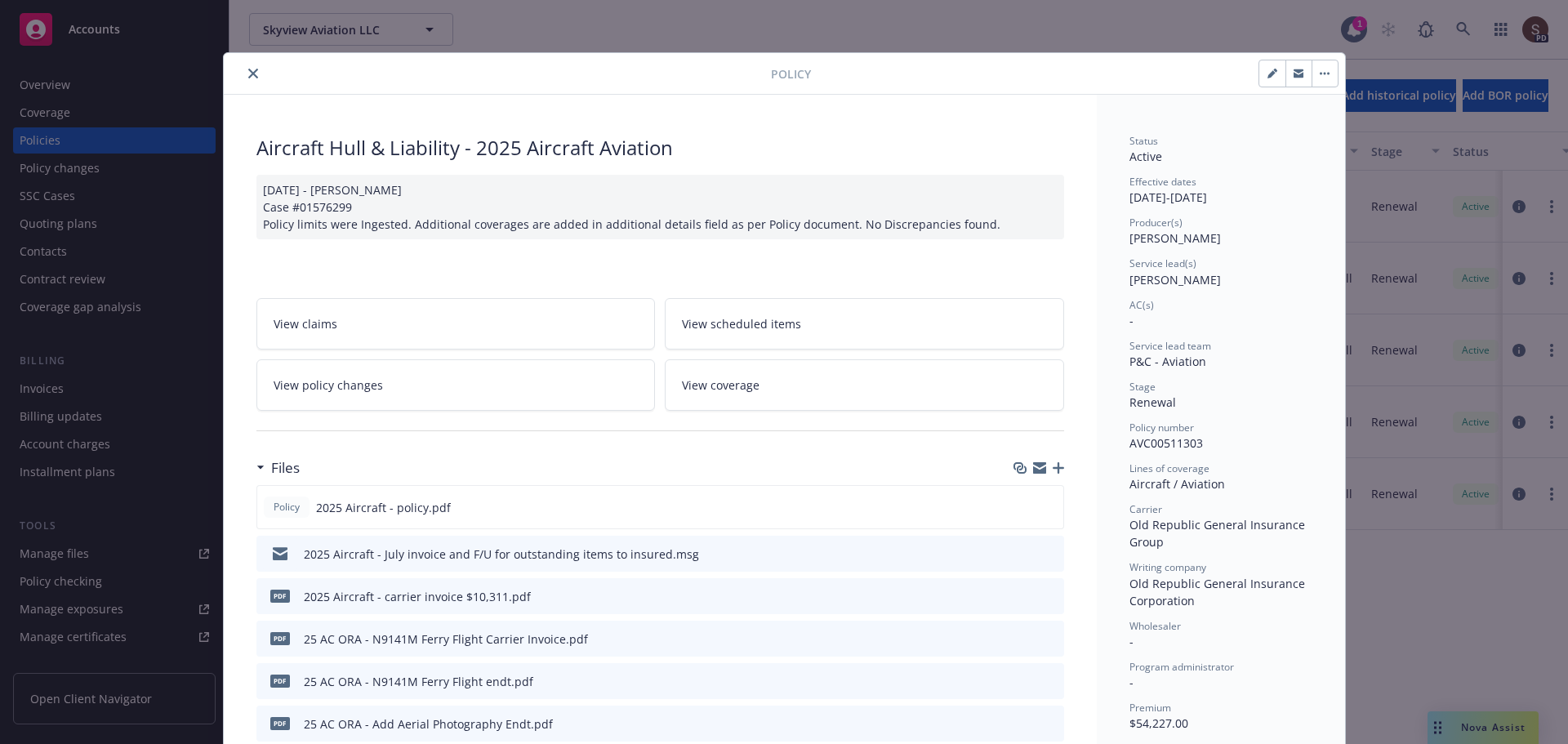
scroll to position [49, 0]
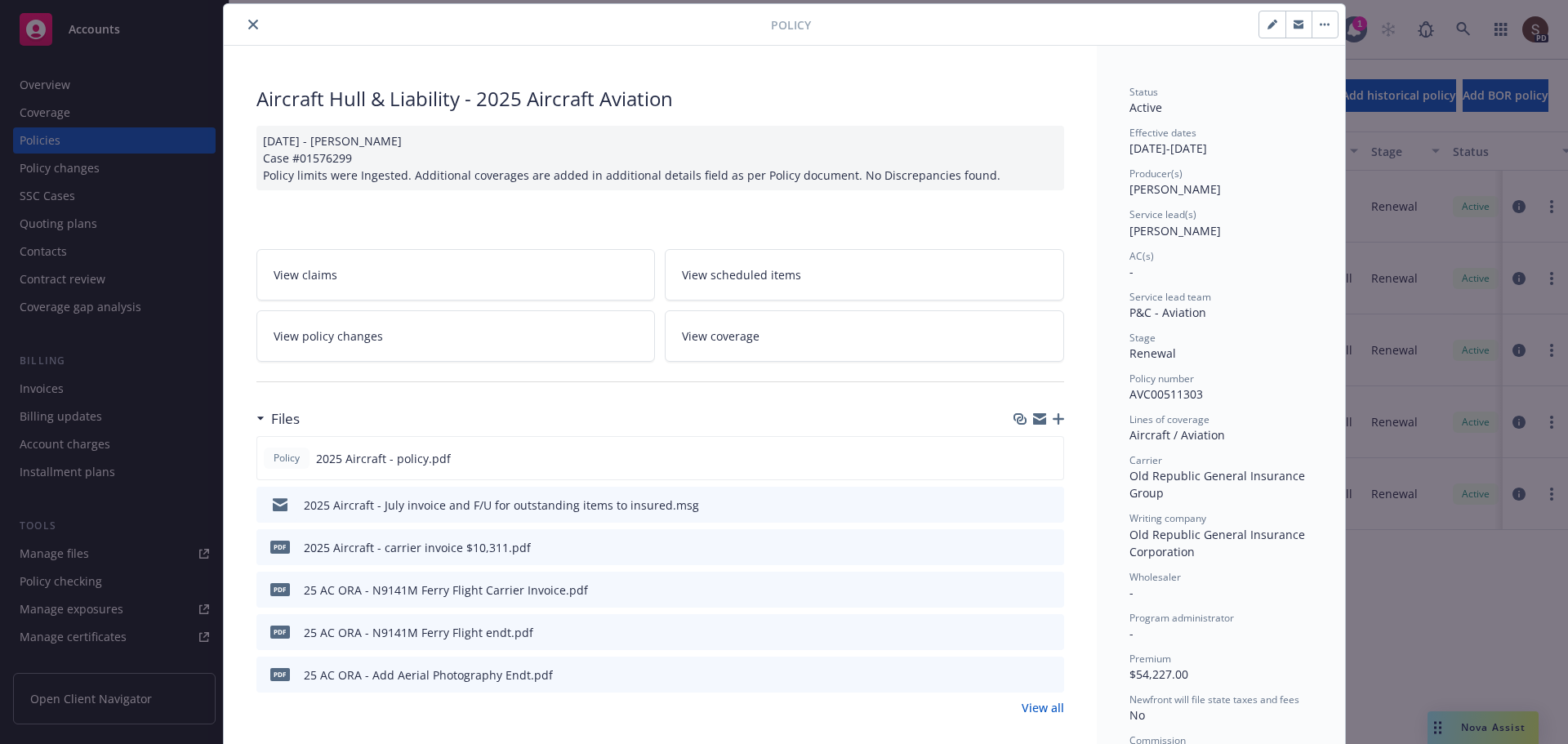
click at [246, 18] on button "close" at bounding box center [253, 25] width 19 height 19
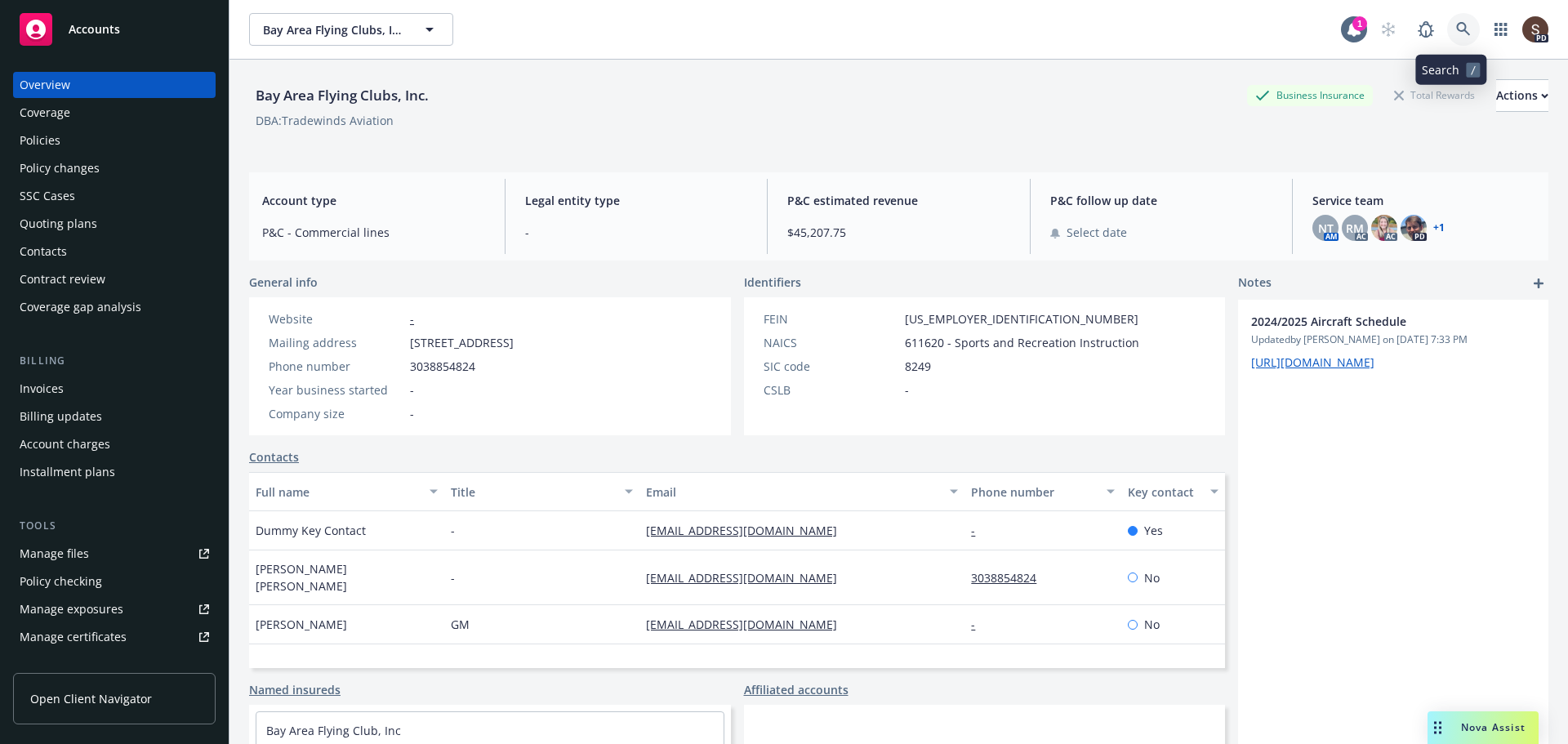
click at [1456, 24] on icon at bounding box center [1463, 29] width 15 height 15
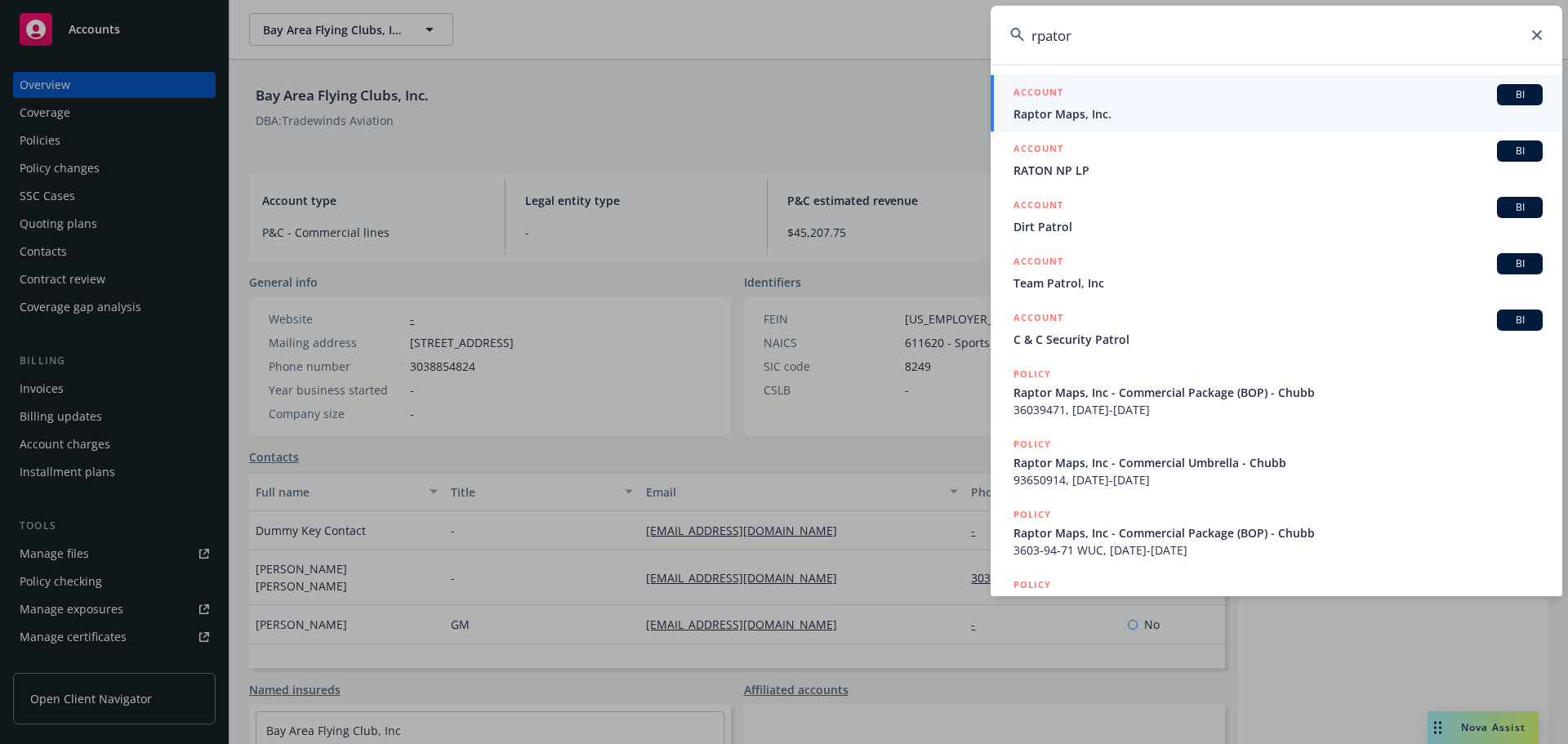
click at [1036, 31] on input "rpator" at bounding box center [1276, 35] width 571 height 58
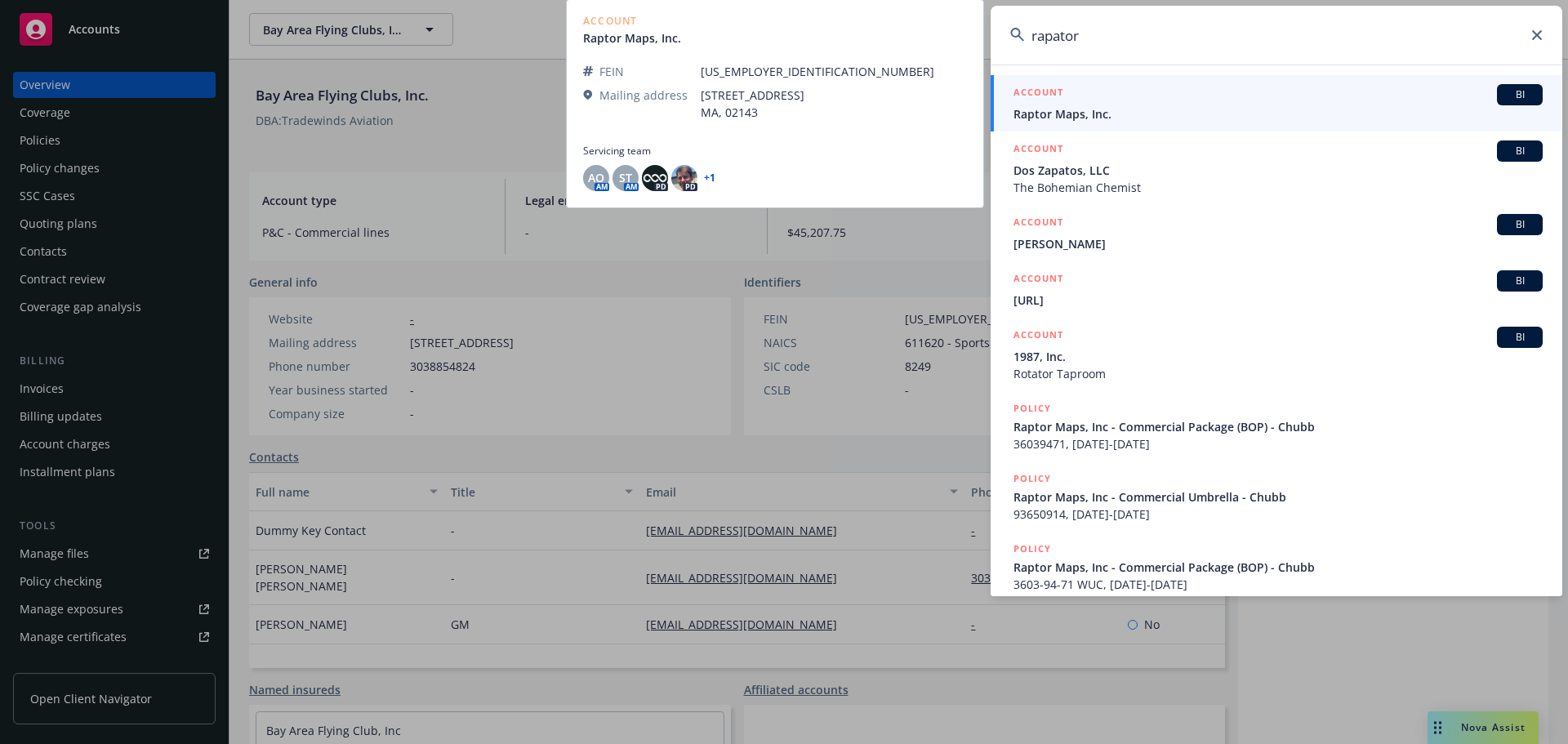
type input "rapator"
click at [1129, 121] on span "Raptor Maps, Inc." at bounding box center [1277, 113] width 529 height 17
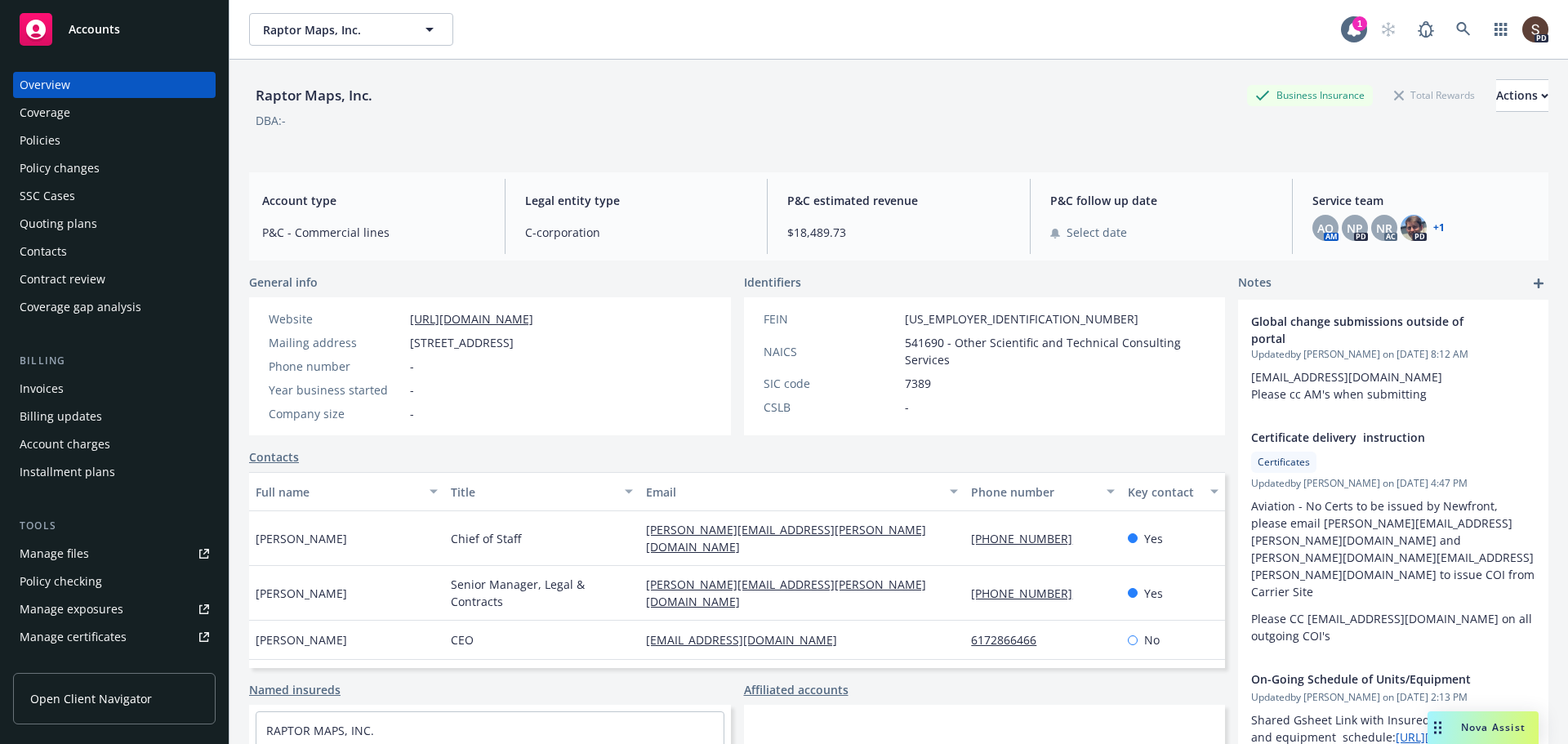
click at [35, 138] on div "Policies" at bounding box center [40, 140] width 41 height 26
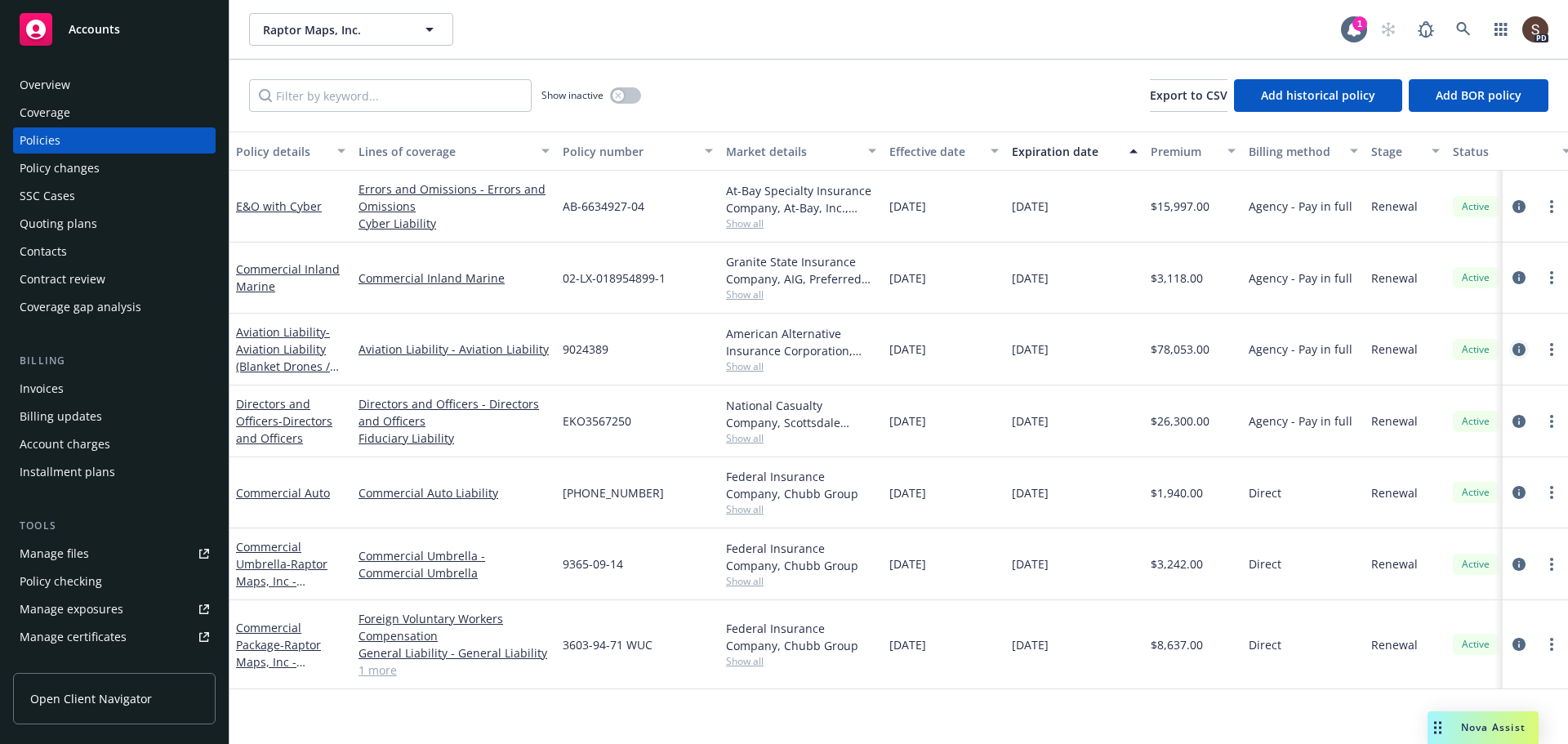
click at [1518, 347] on icon "circleInformation" at bounding box center [1518, 349] width 13 height 13
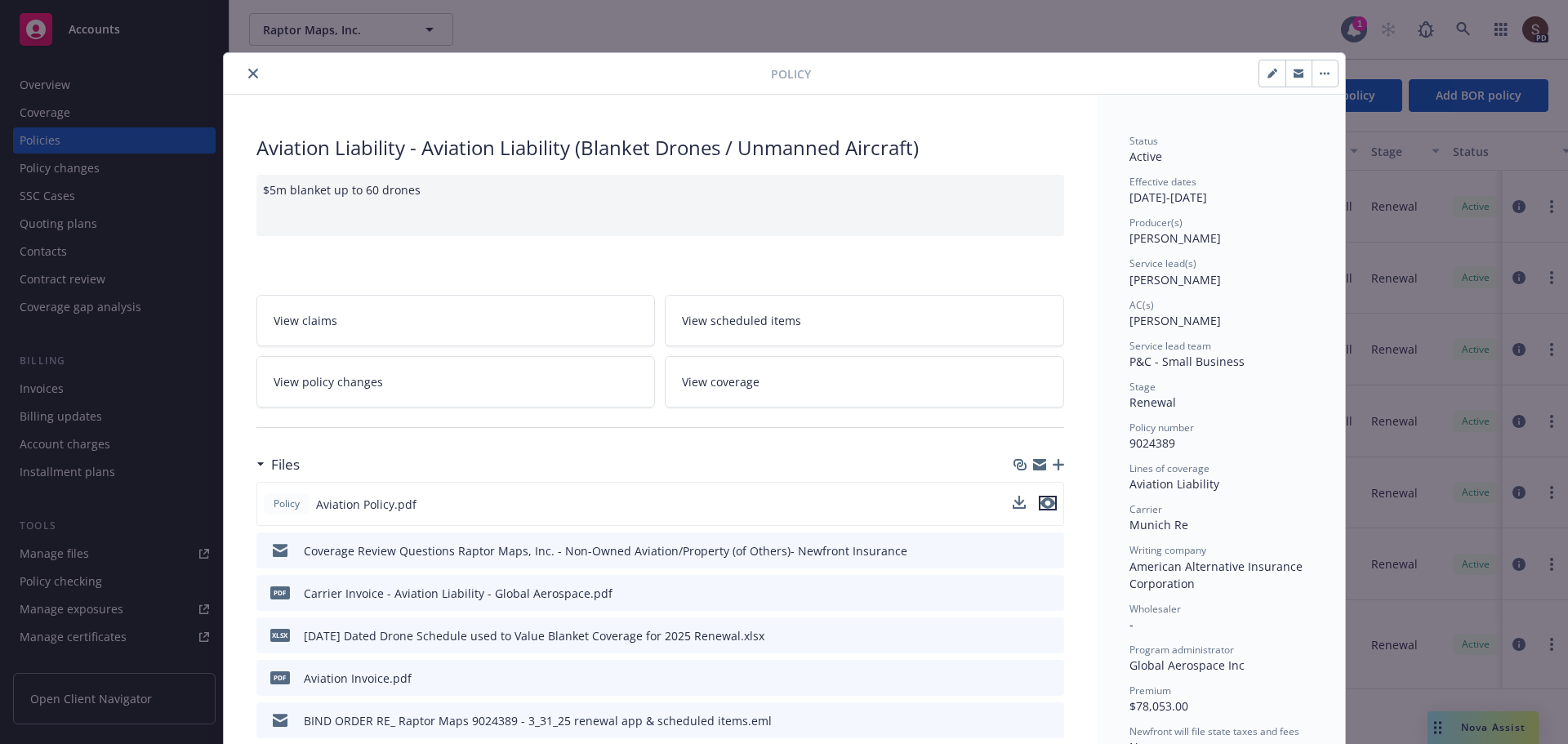
click at [1042, 500] on icon "preview file" at bounding box center [1047, 502] width 15 height 12
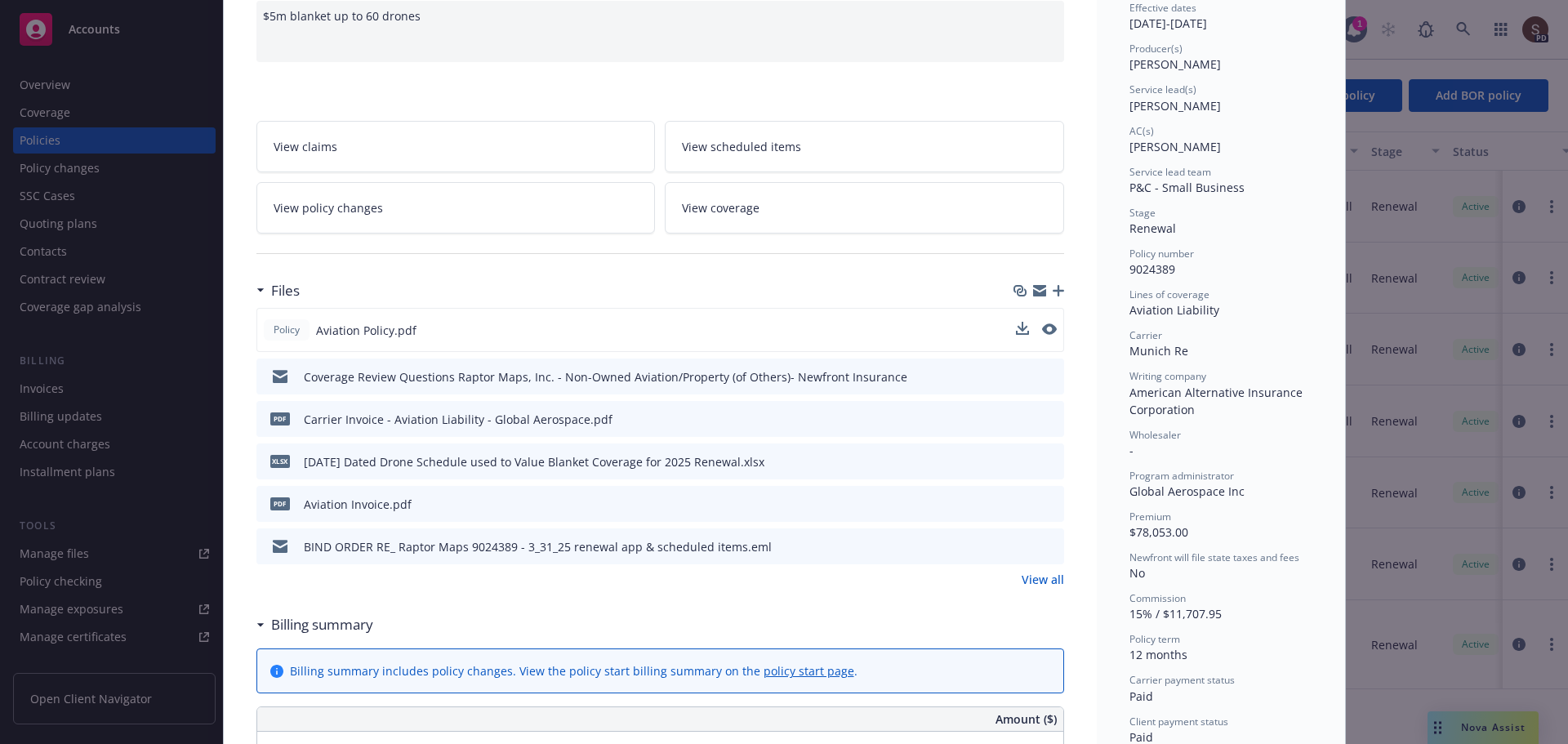
scroll to position [245, 0]
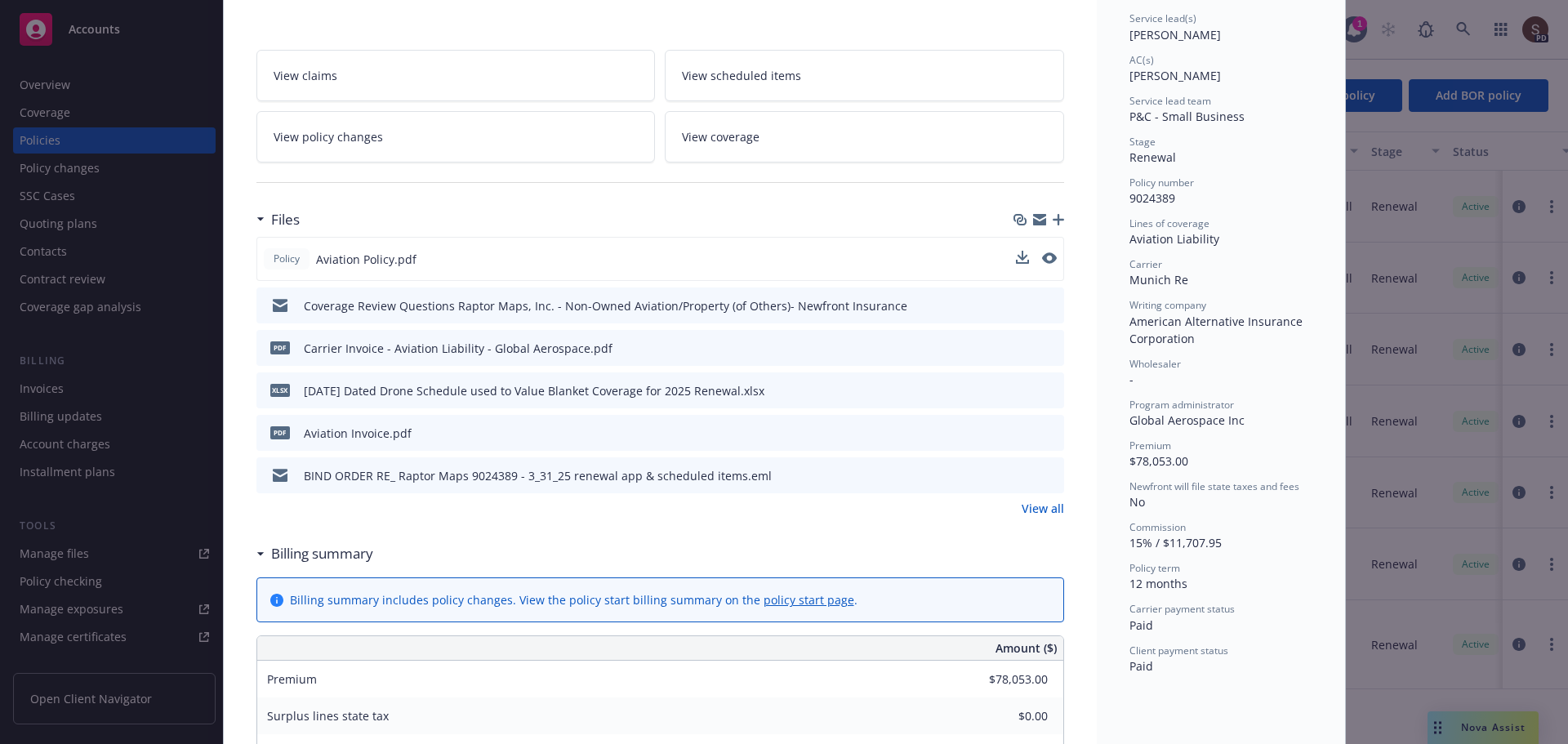
click at [1040, 511] on link "View all" at bounding box center [1043, 508] width 43 height 17
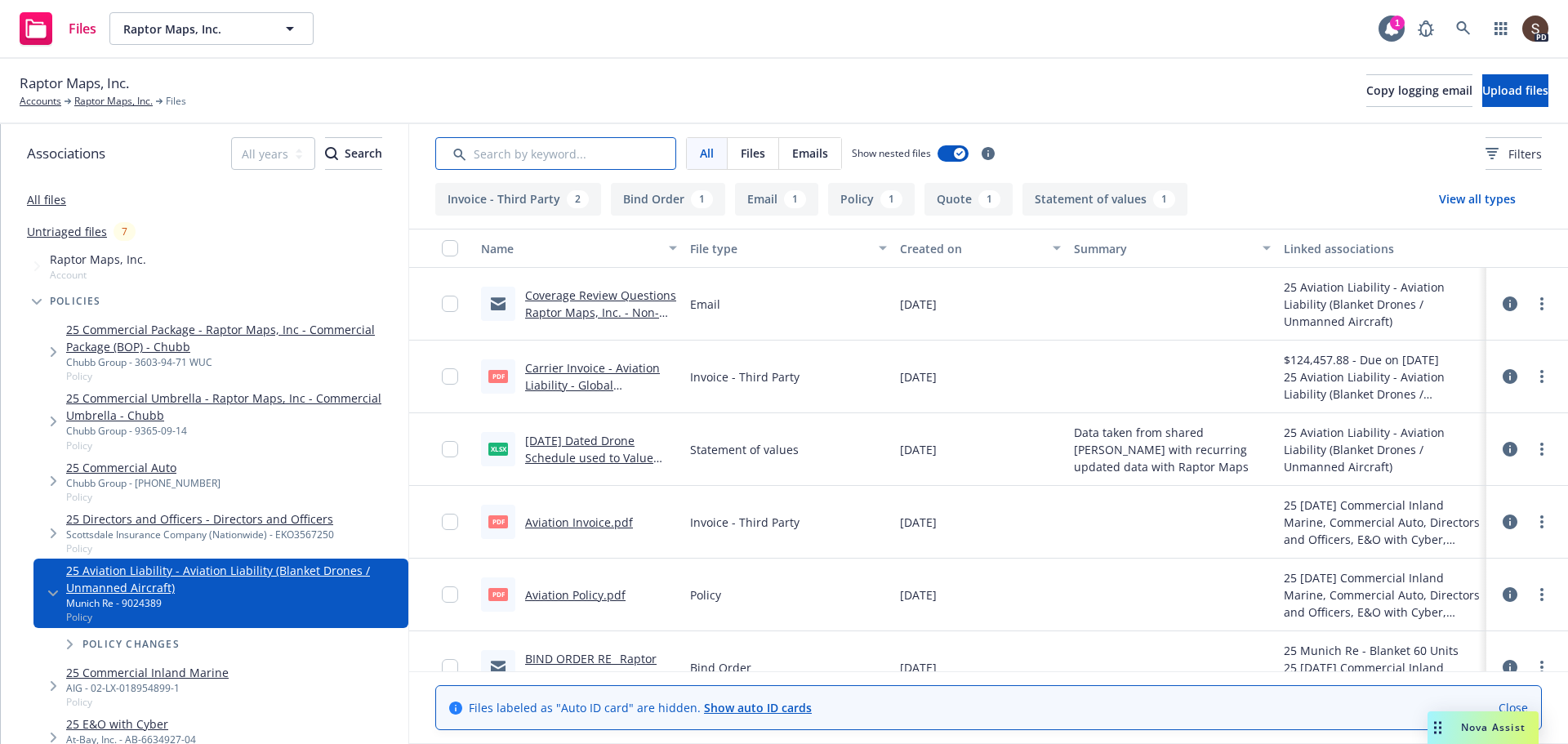
click at [485, 161] on input "Search by keyword..." at bounding box center [555, 153] width 241 height 33
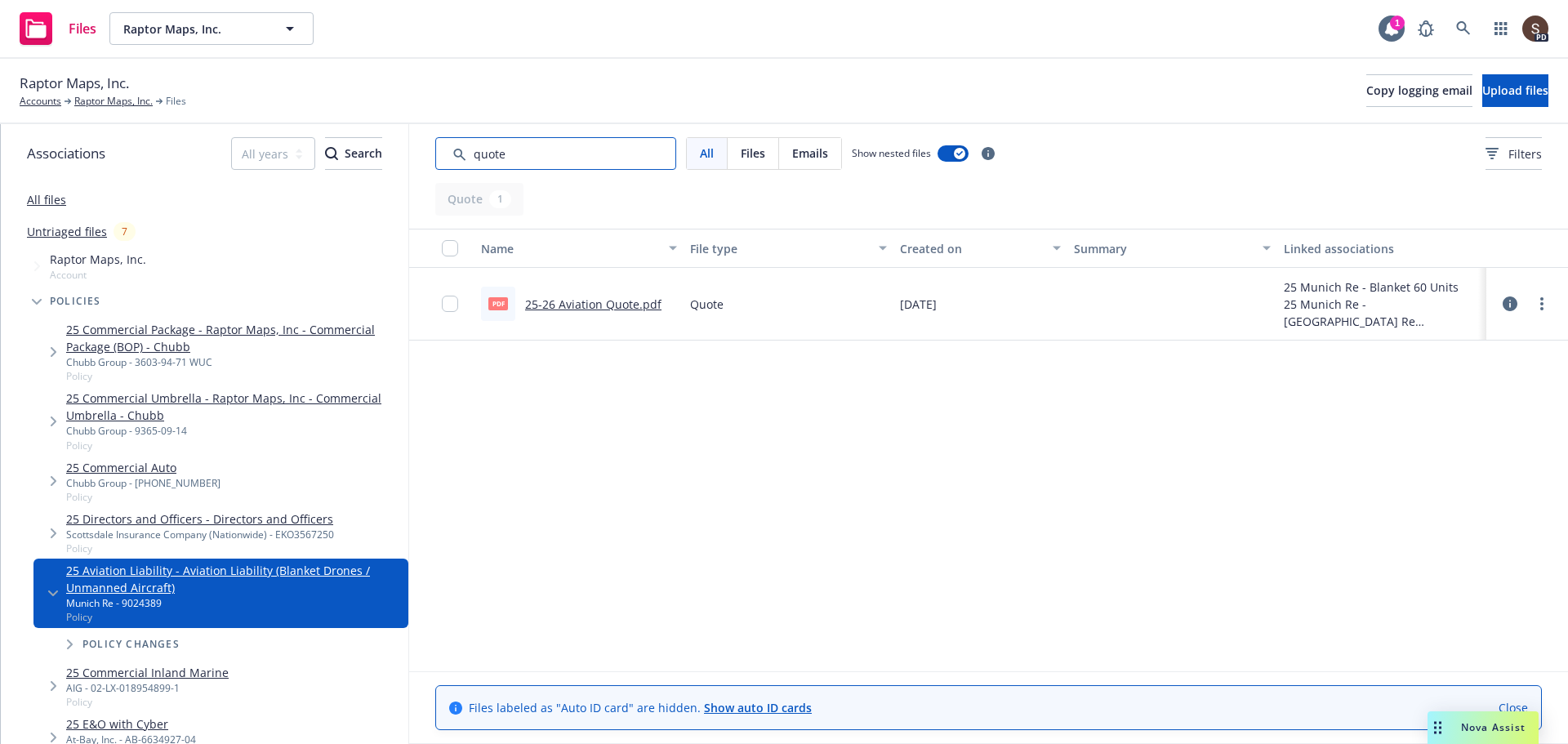
type input "quote"
click at [613, 297] on link "25-26 Aviation Quote.pdf" at bounding box center [594, 305] width 136 height 16
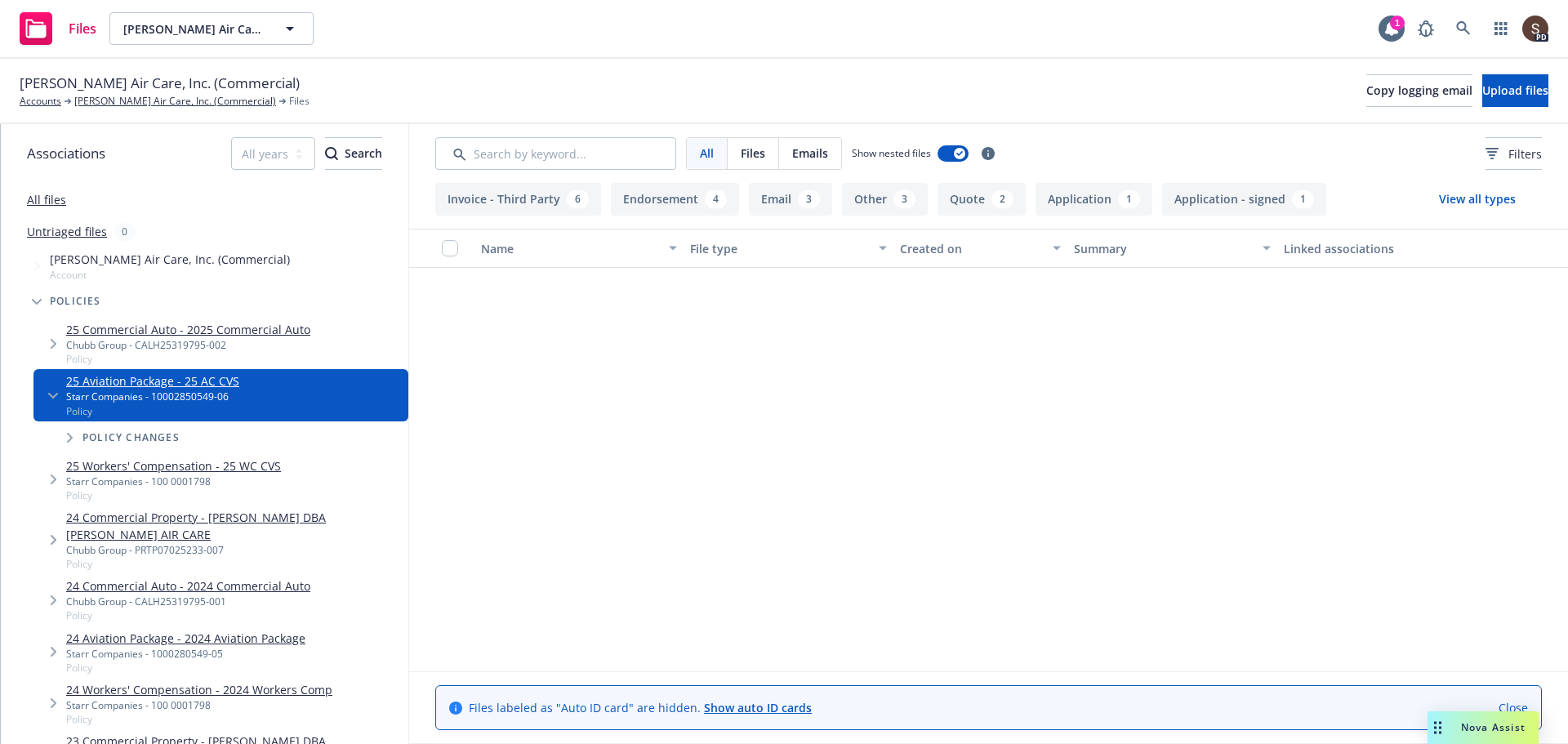
scroll to position [1236, 0]
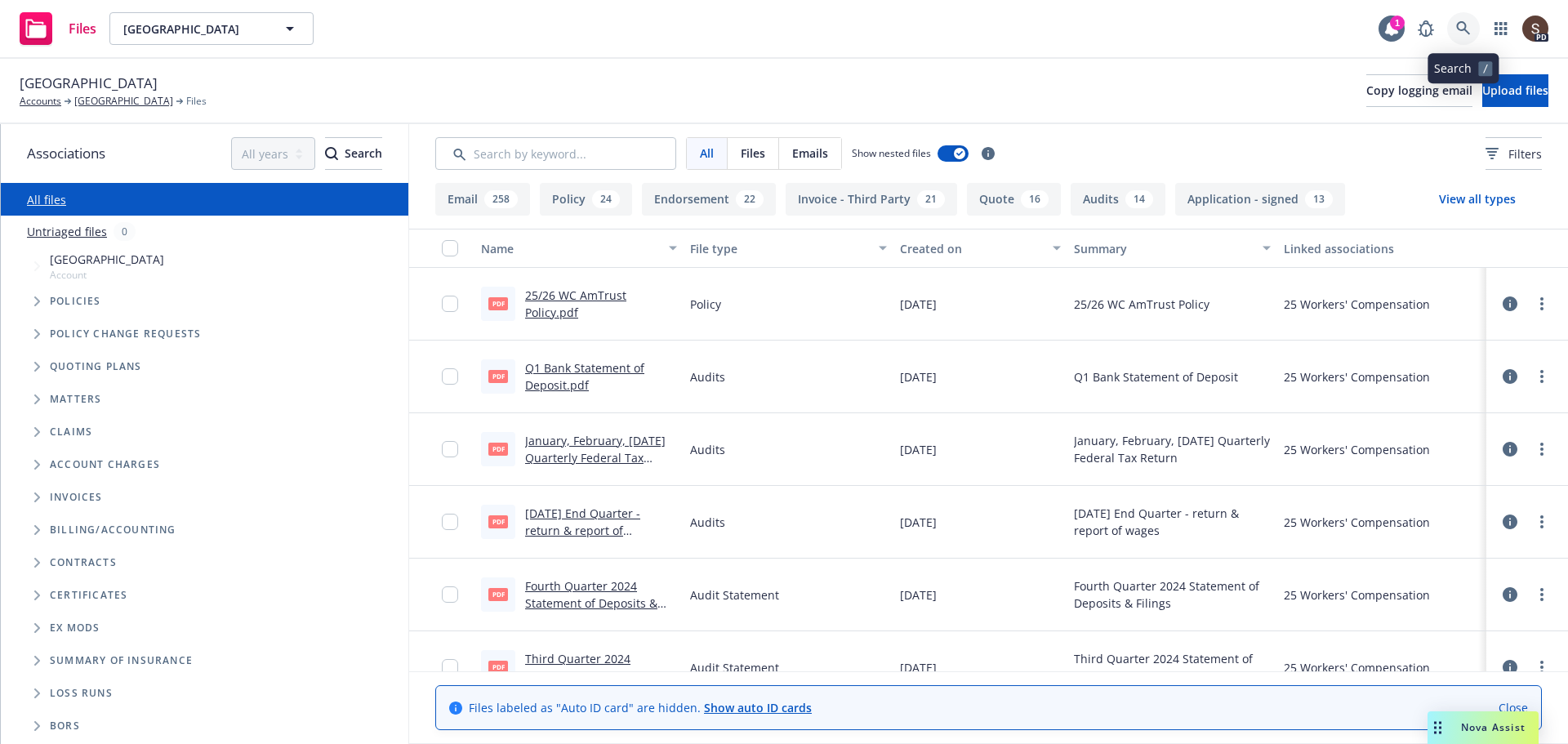
click at [1466, 30] on icon at bounding box center [1463, 28] width 15 height 15
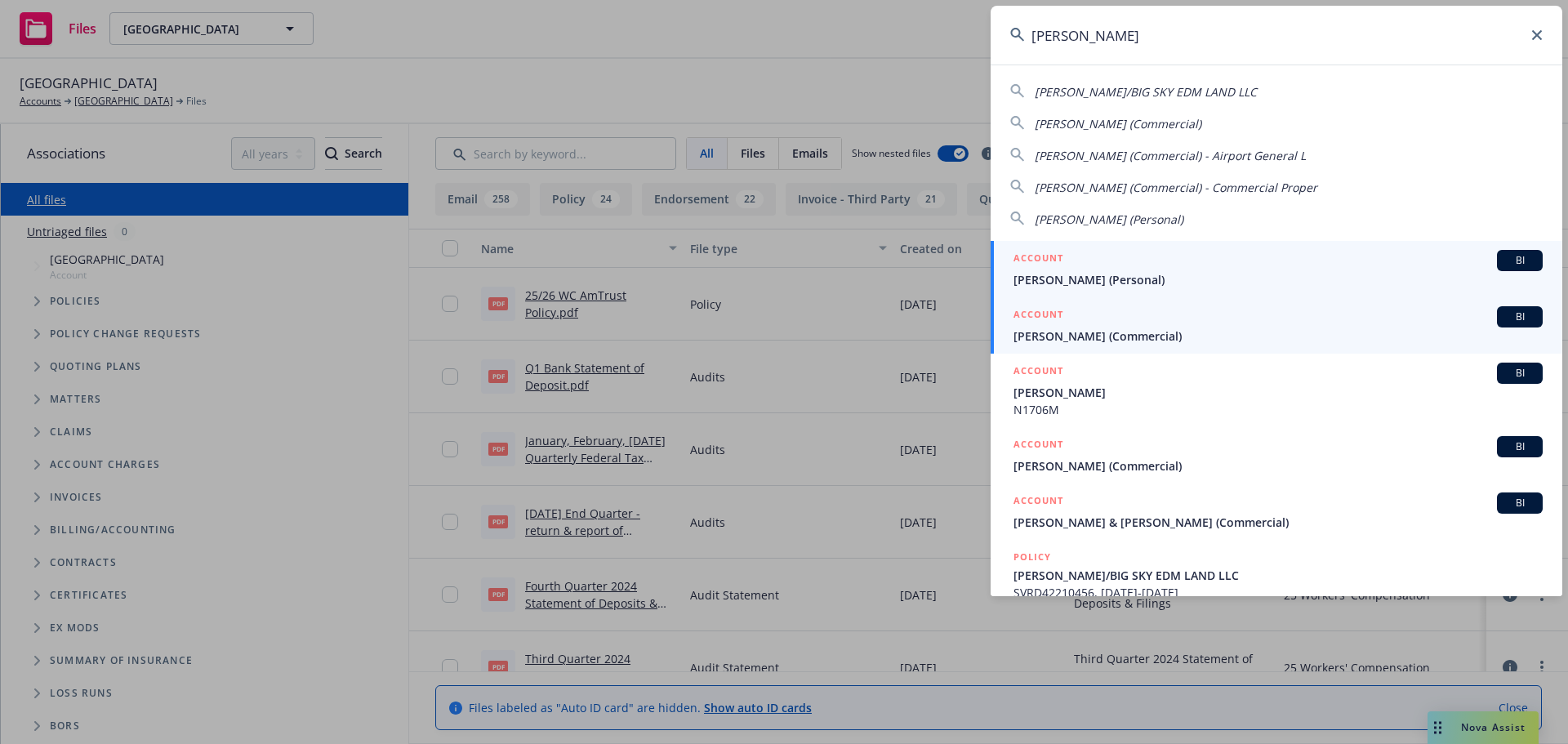
type input "russell sco"
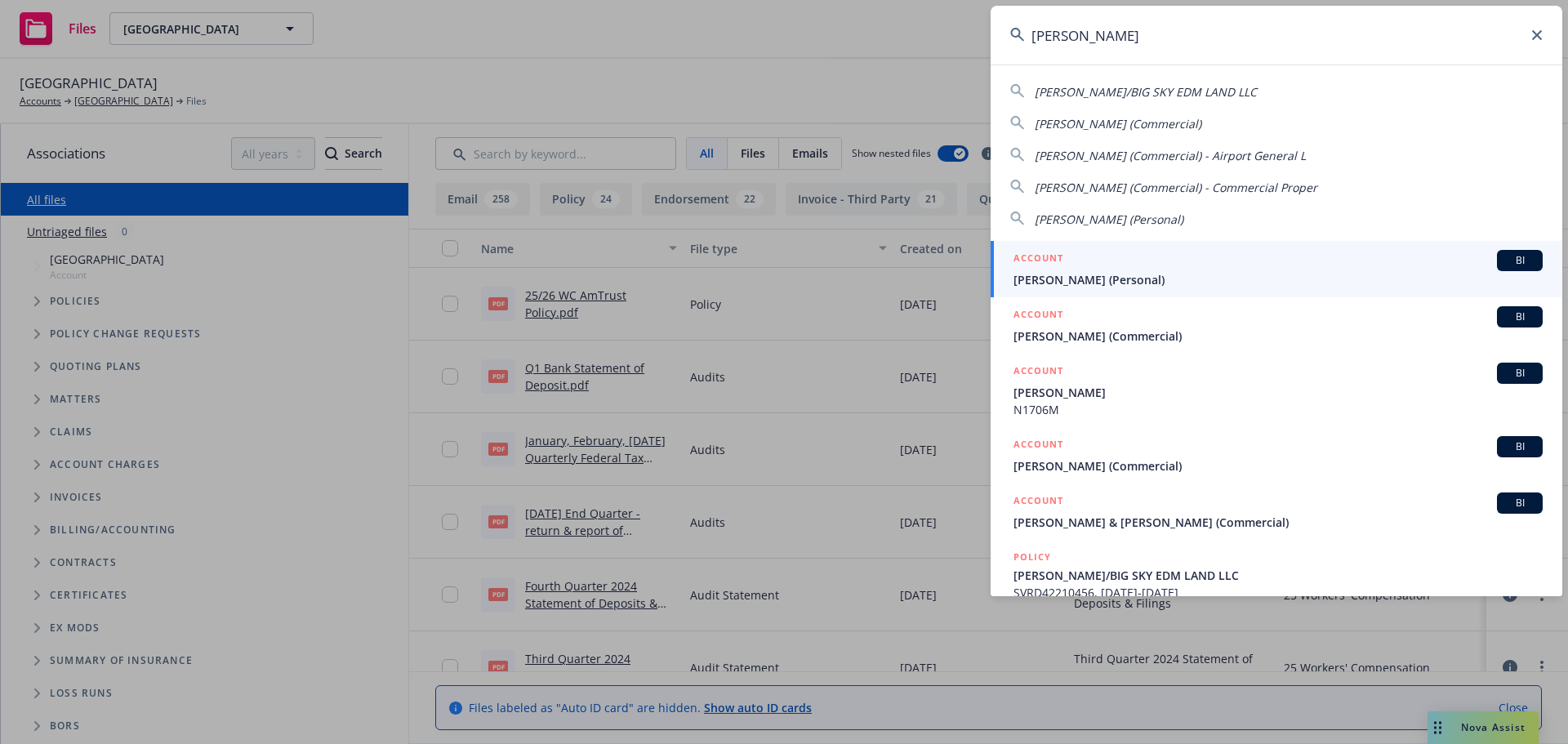
click at [1118, 331] on span "Russell Scoffield (Commercial)" at bounding box center [1277, 336] width 529 height 17
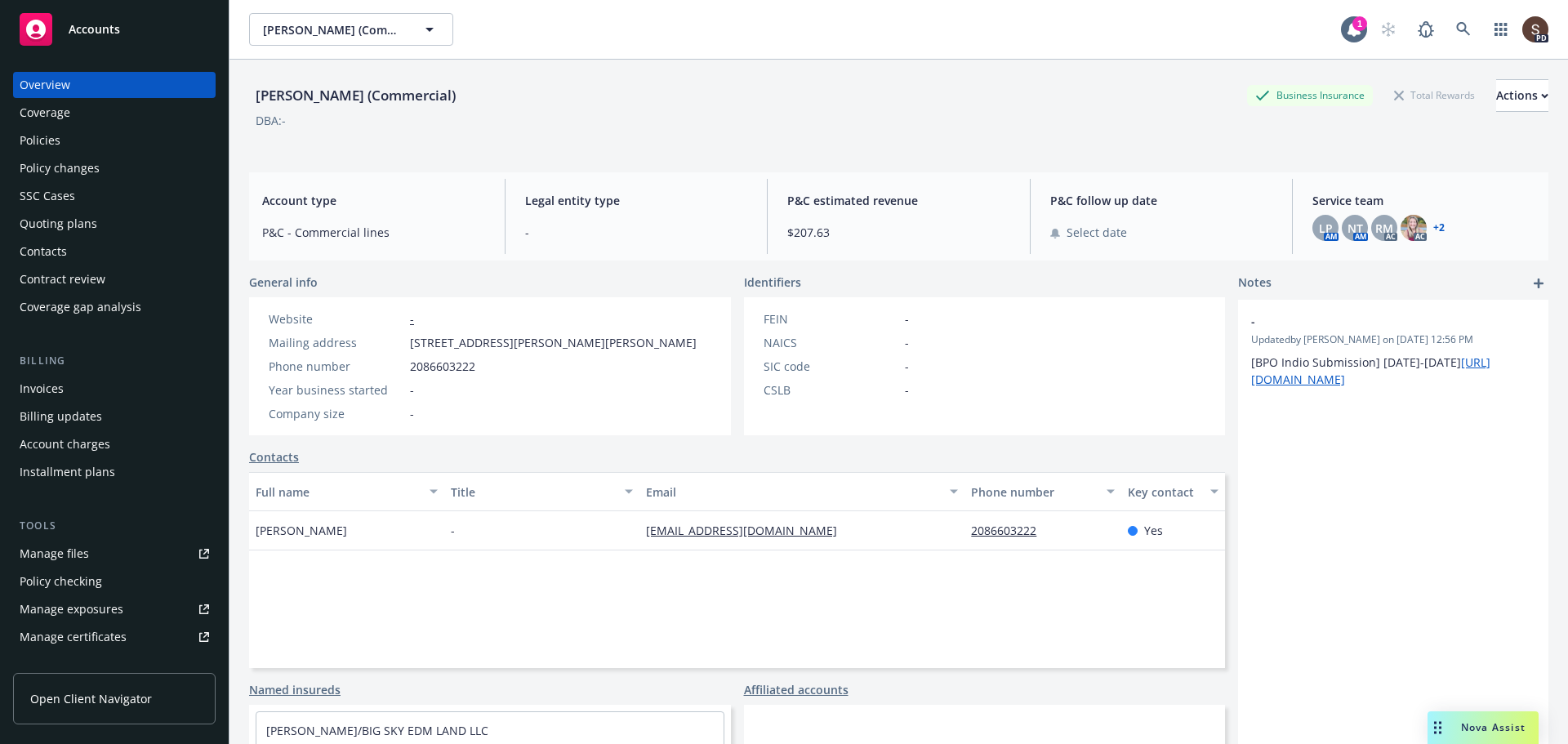
scroll to position [327, 0]
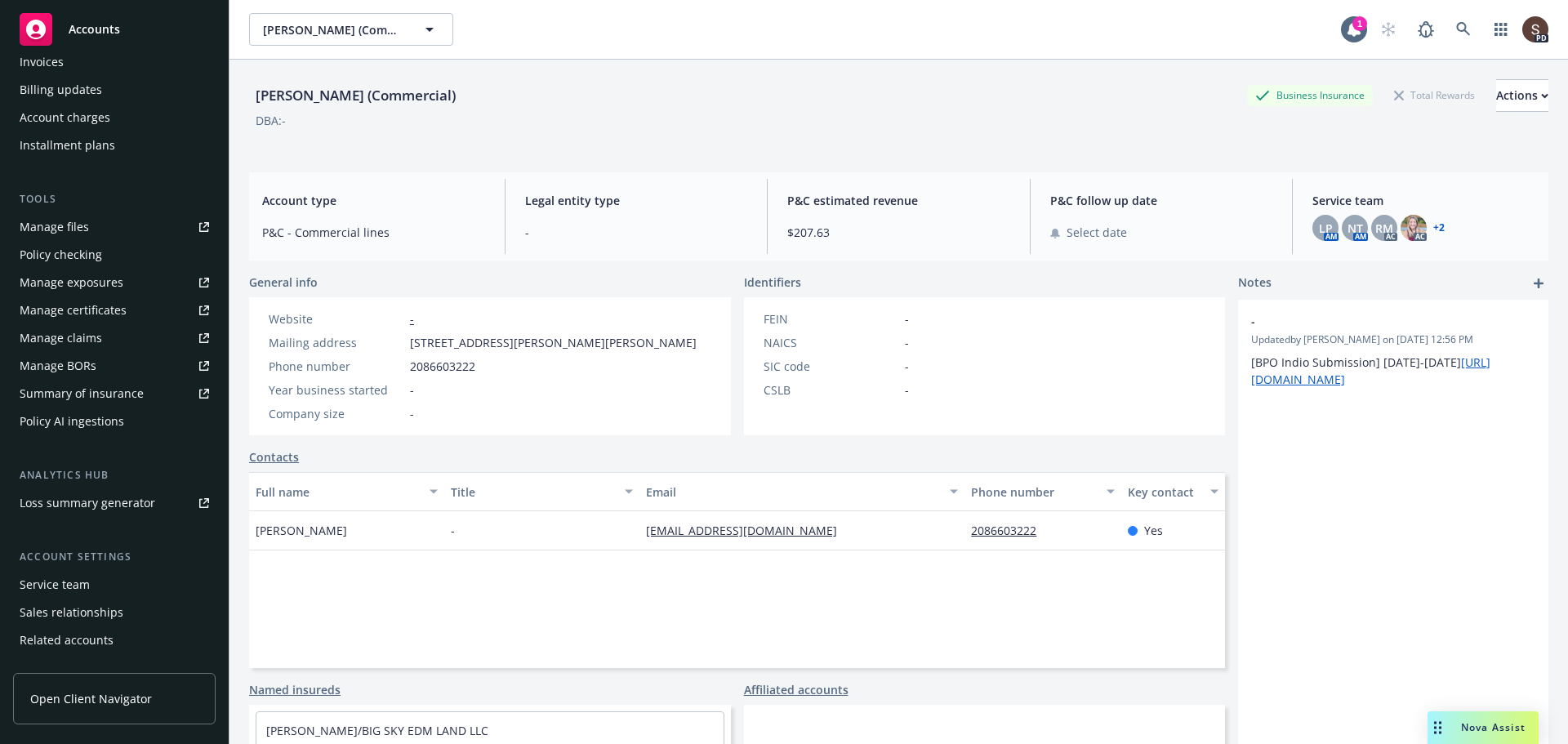
click at [75, 582] on div "Service team" at bounding box center [54, 584] width 70 height 26
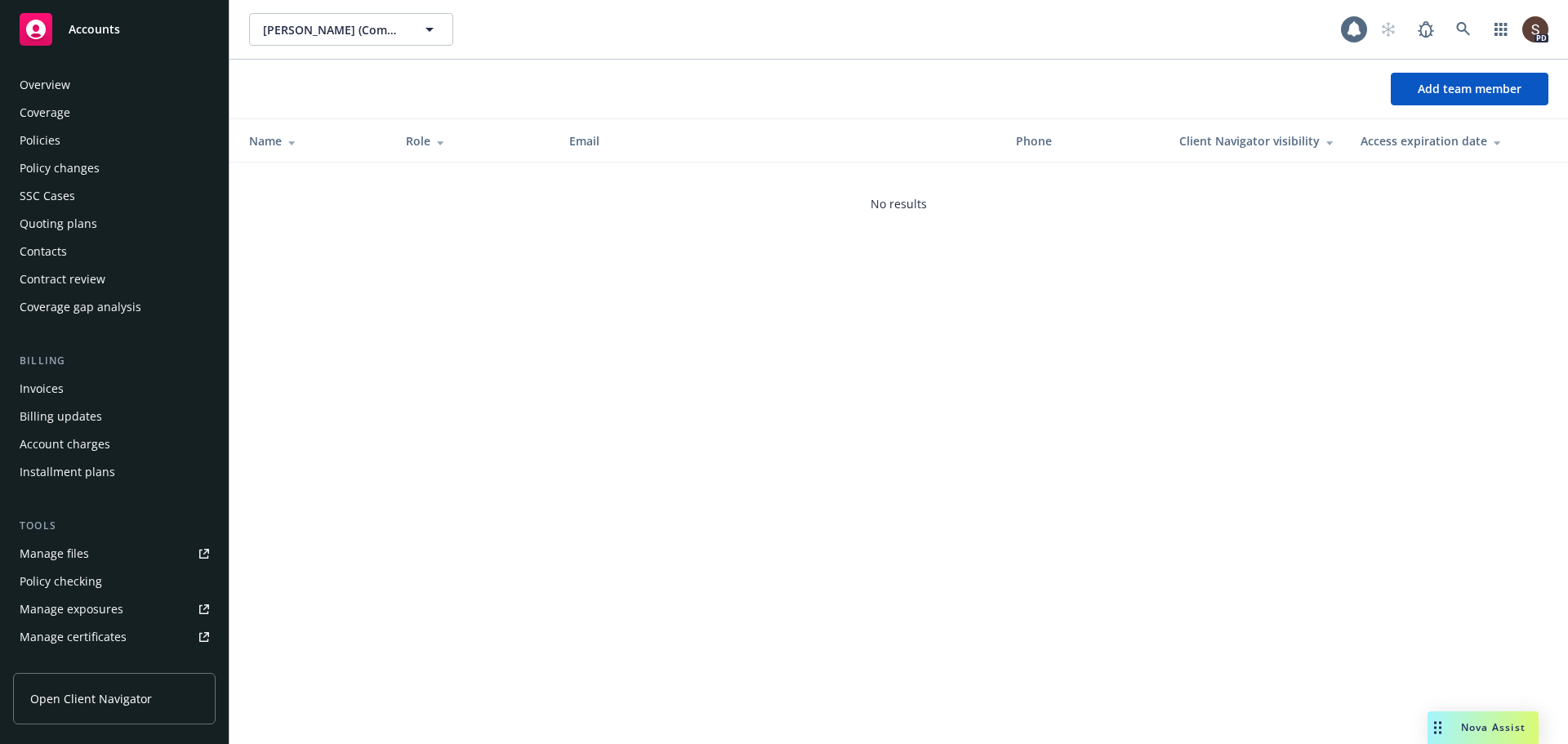
scroll to position [376, 0]
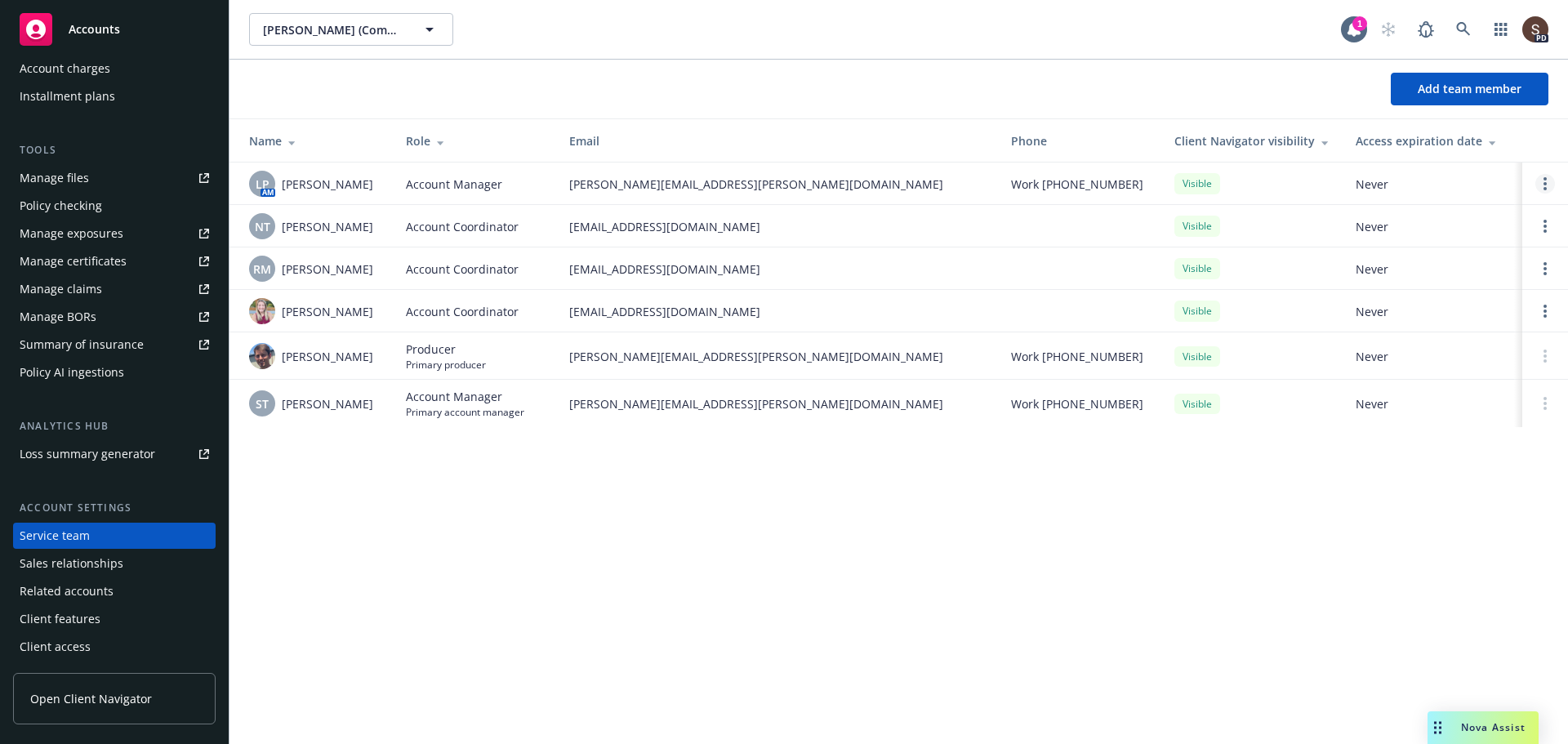
click at [1544, 178] on circle "Open options" at bounding box center [1545, 179] width 4 height 4
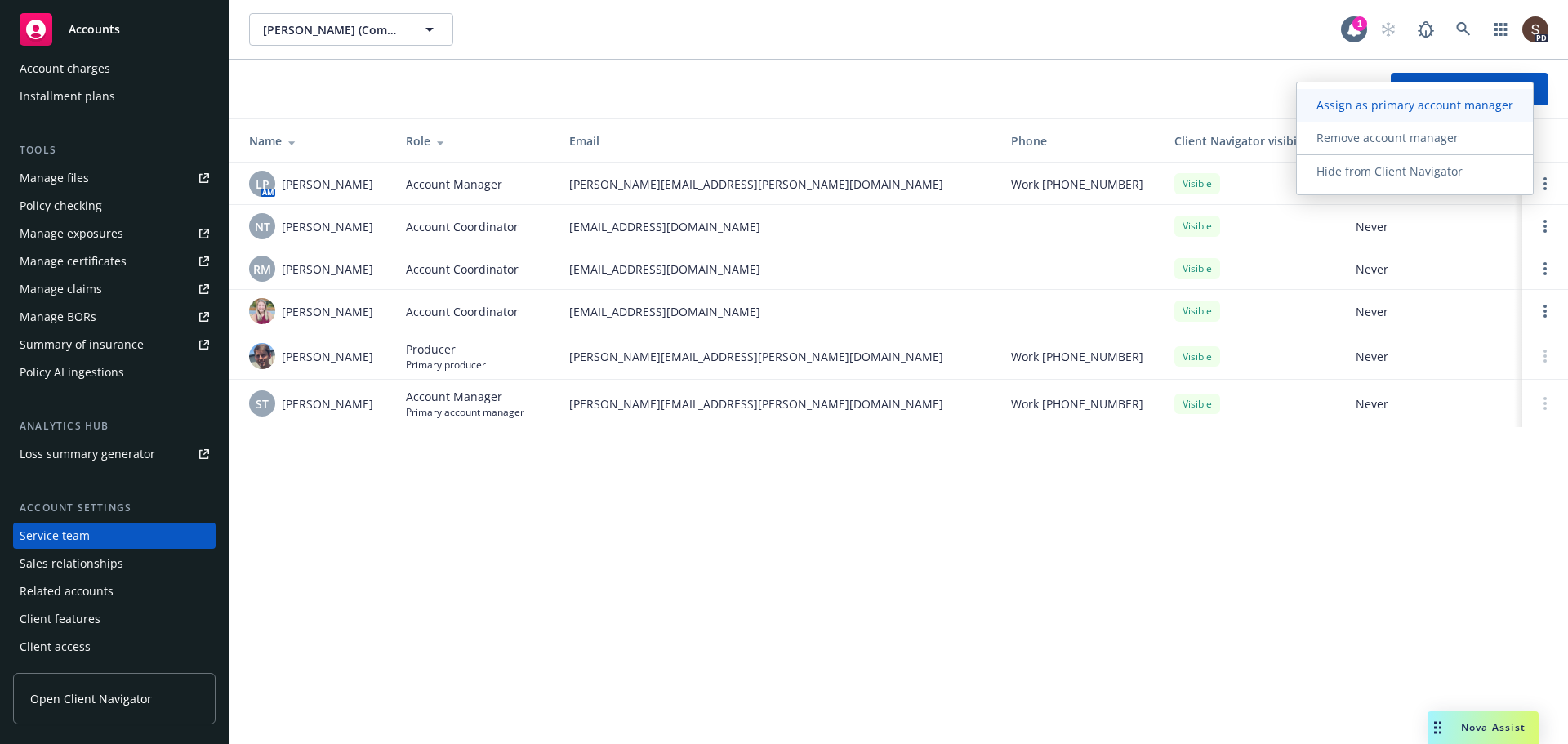
click at [1416, 105] on span "Assign as primary account manager" at bounding box center [1415, 105] width 236 height 16
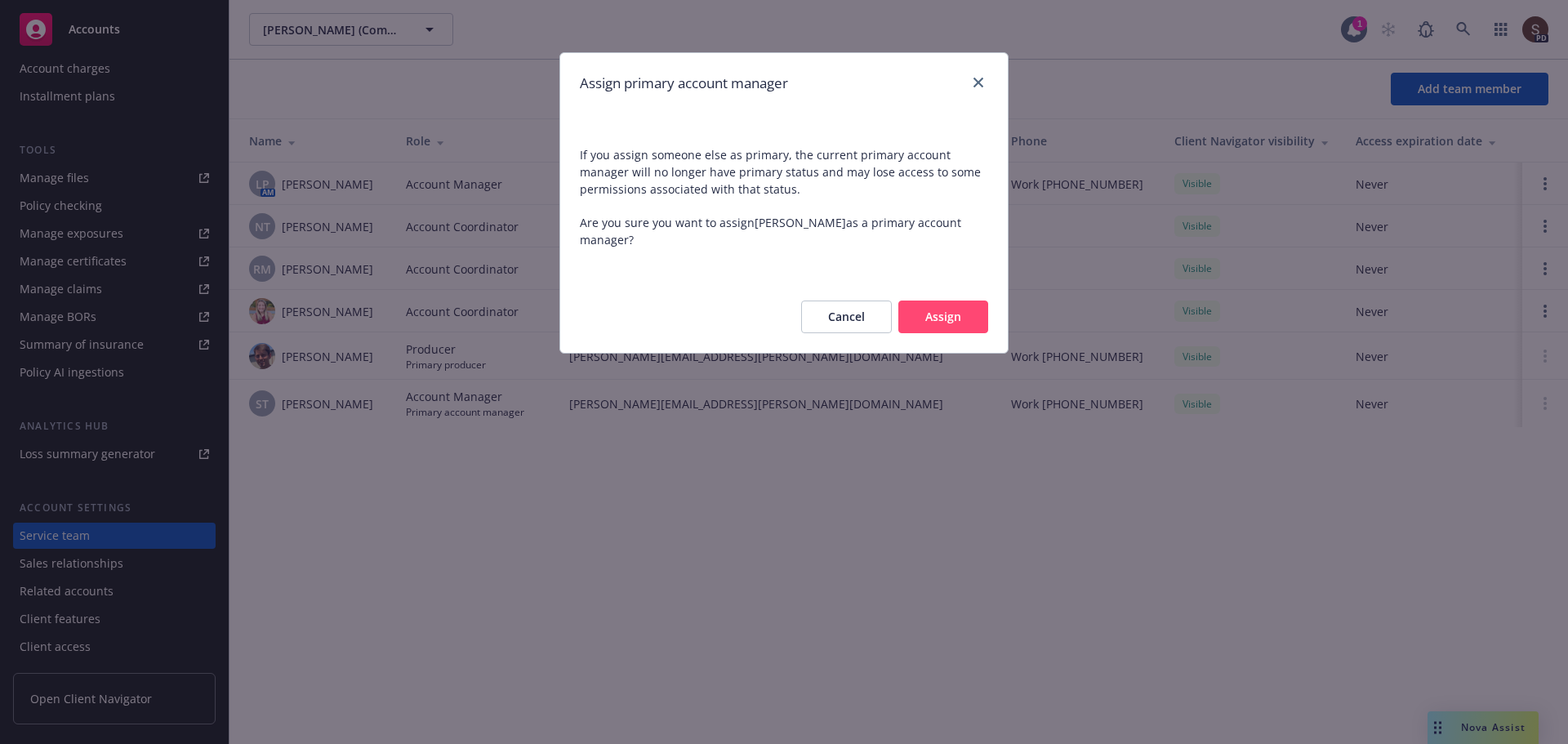
click at [920, 316] on button "Assign" at bounding box center [943, 316] width 89 height 33
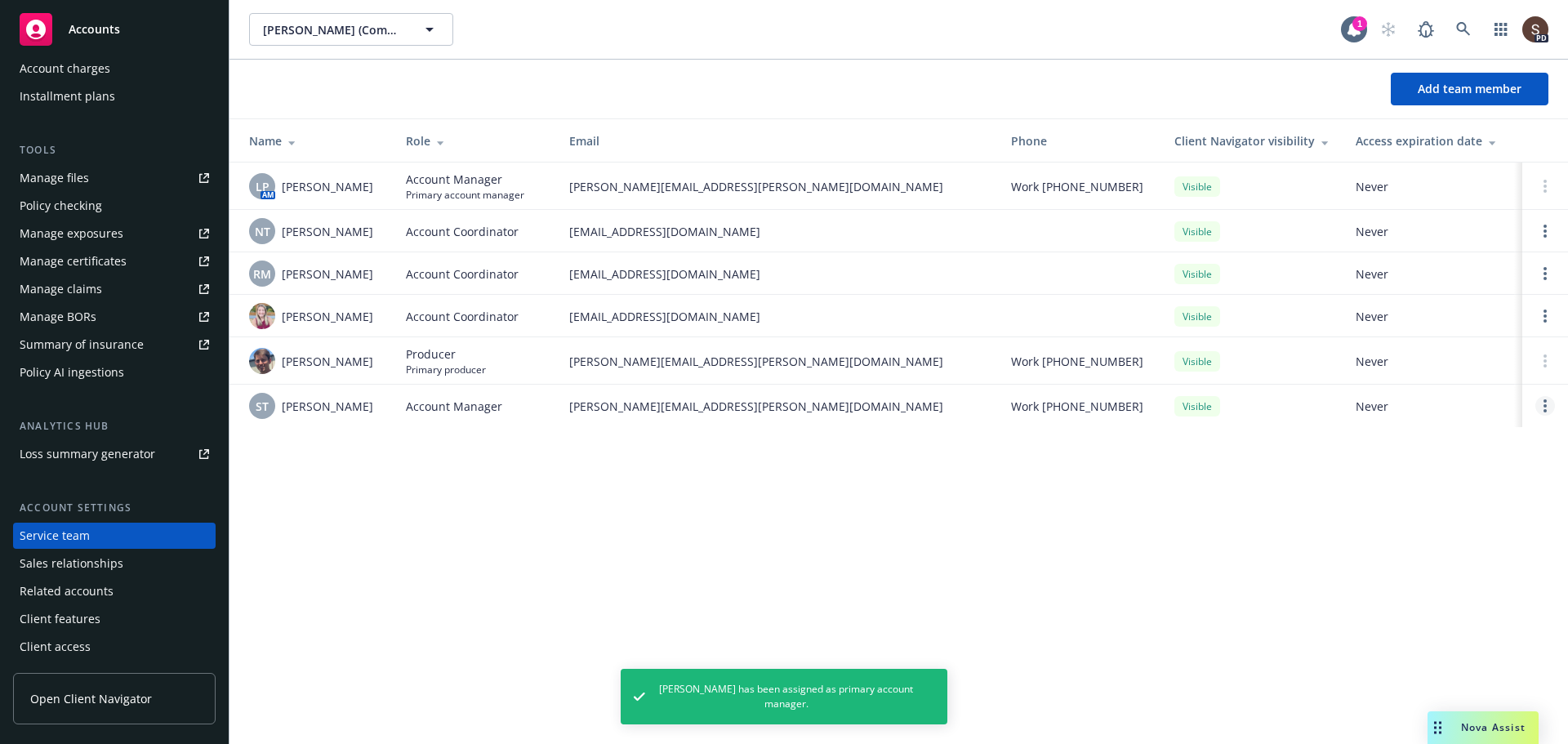
click at [1547, 411] on link "Open options" at bounding box center [1545, 406] width 19 height 19
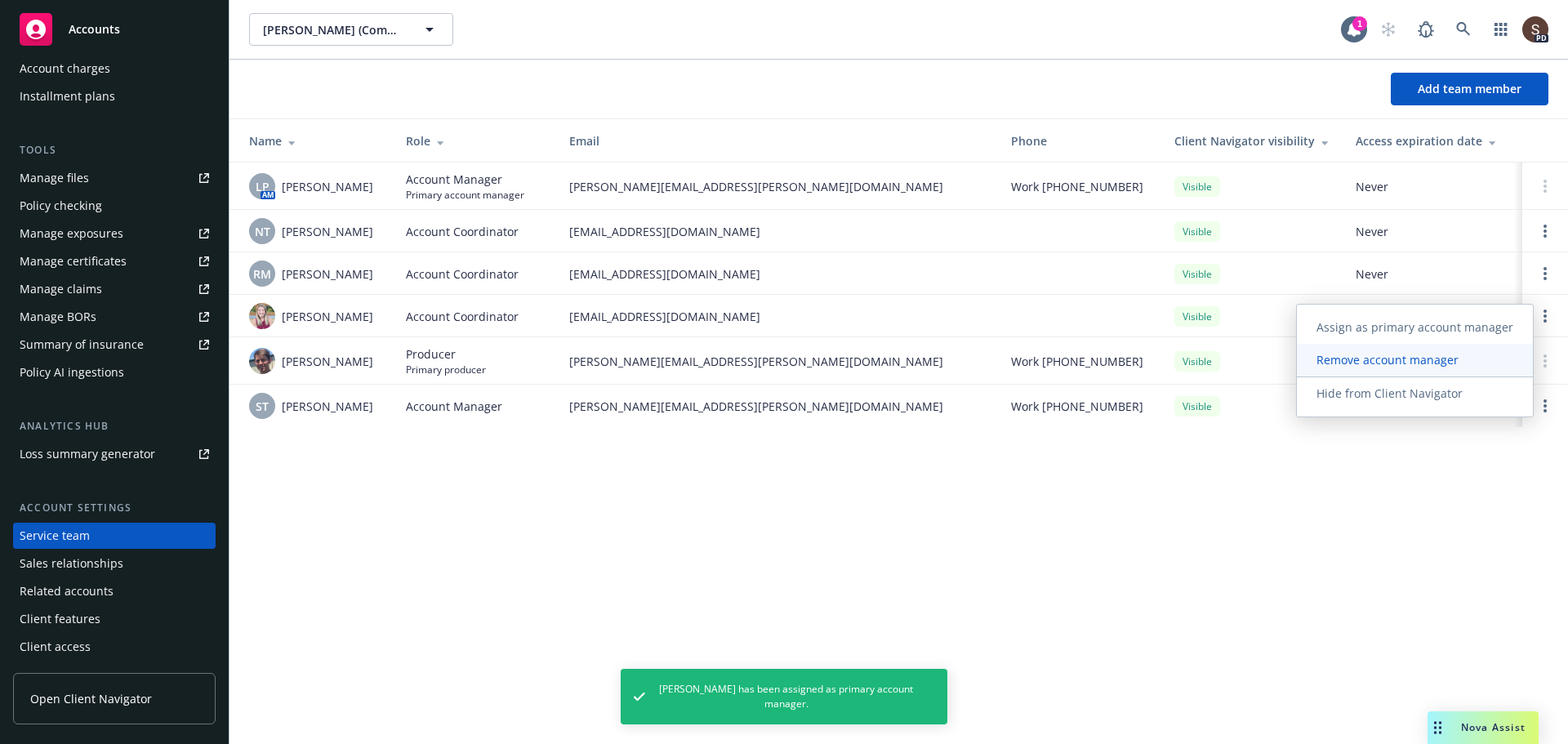
click at [1404, 360] on span "Remove account manager" at bounding box center [1387, 360] width 182 height 16
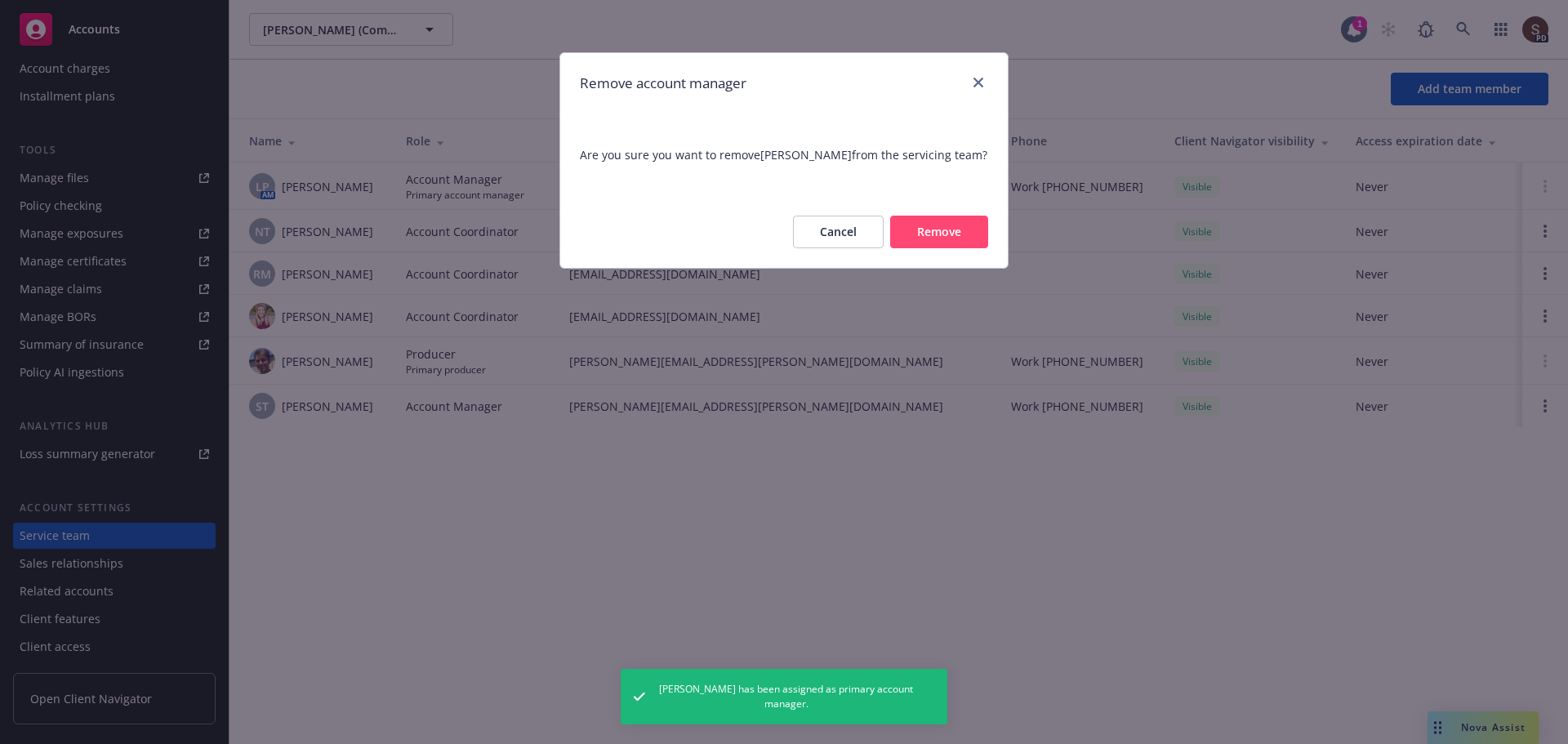
click at [960, 232] on button "Remove" at bounding box center [939, 231] width 98 height 33
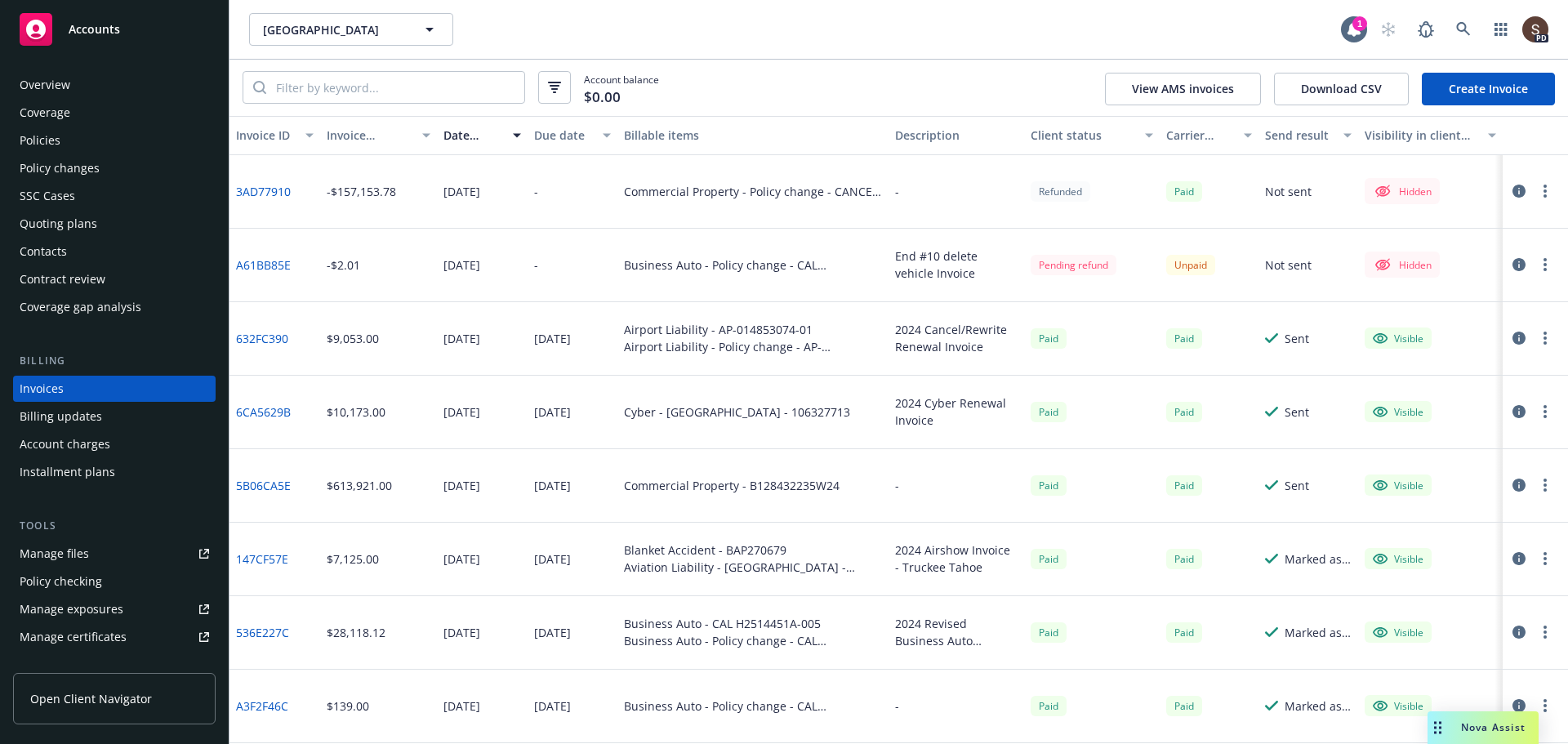
scroll to position [79, 0]
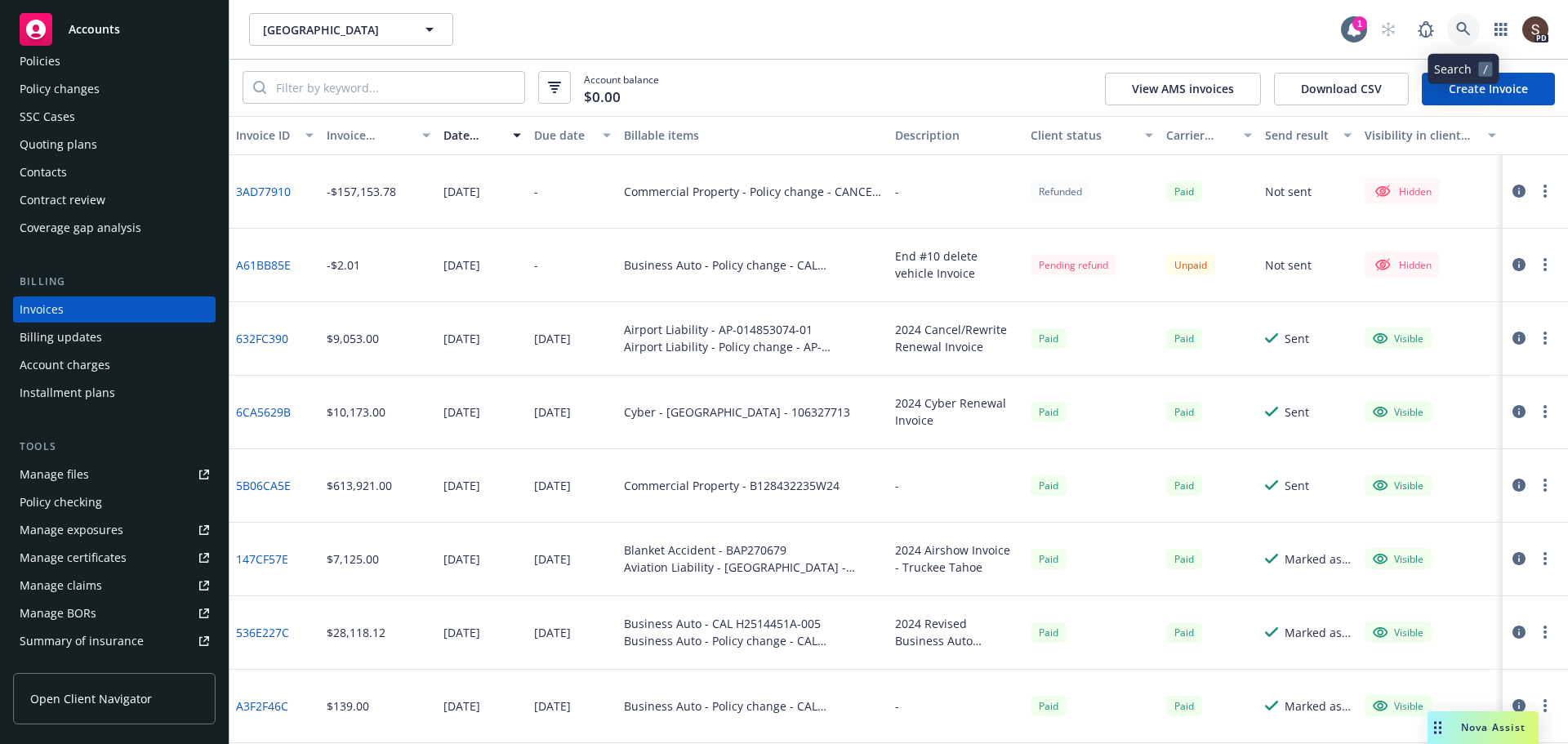
click at [1462, 27] on icon at bounding box center [1463, 29] width 15 height 15
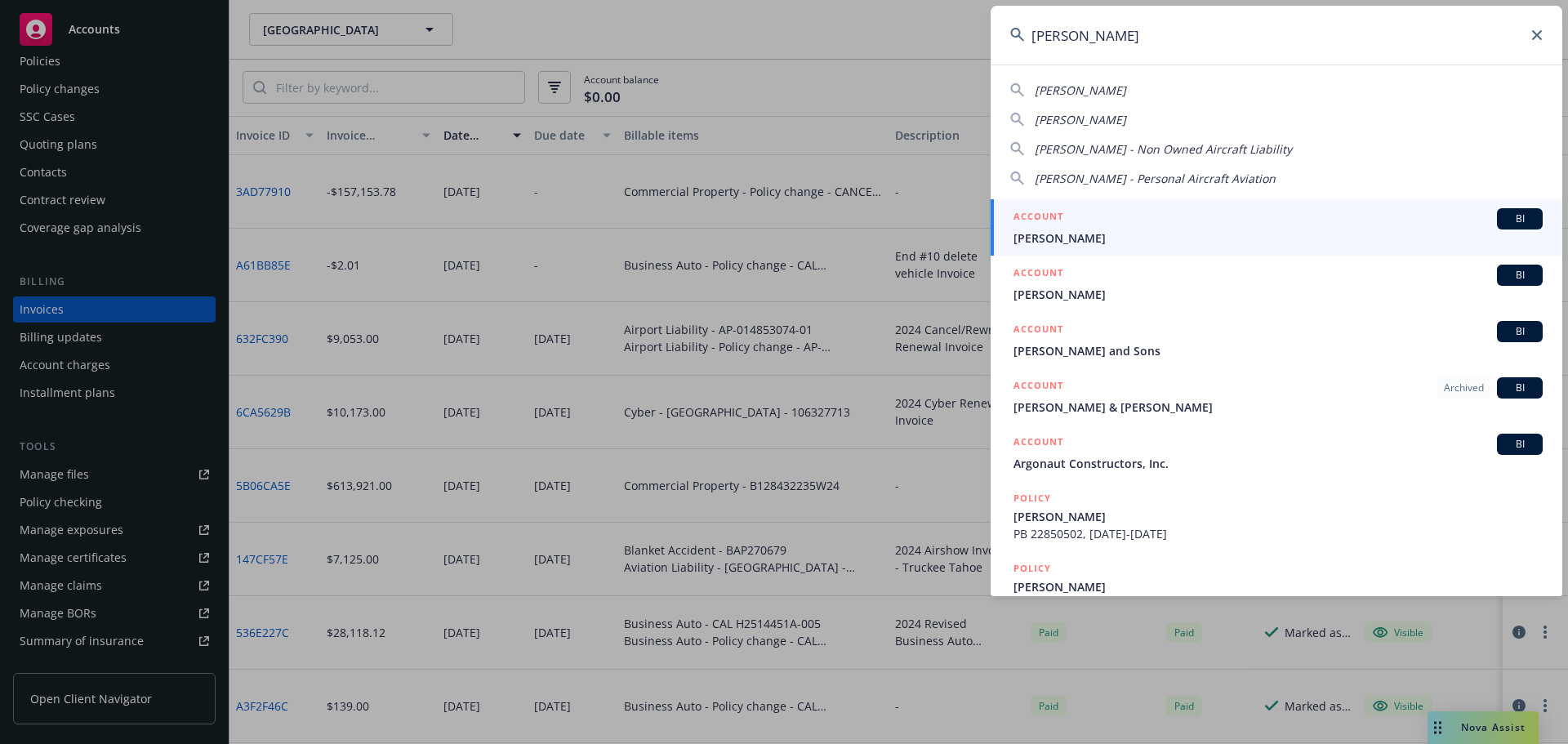
type input "michael gold"
click at [1093, 241] on span "Michael Gold" at bounding box center [1277, 237] width 529 height 17
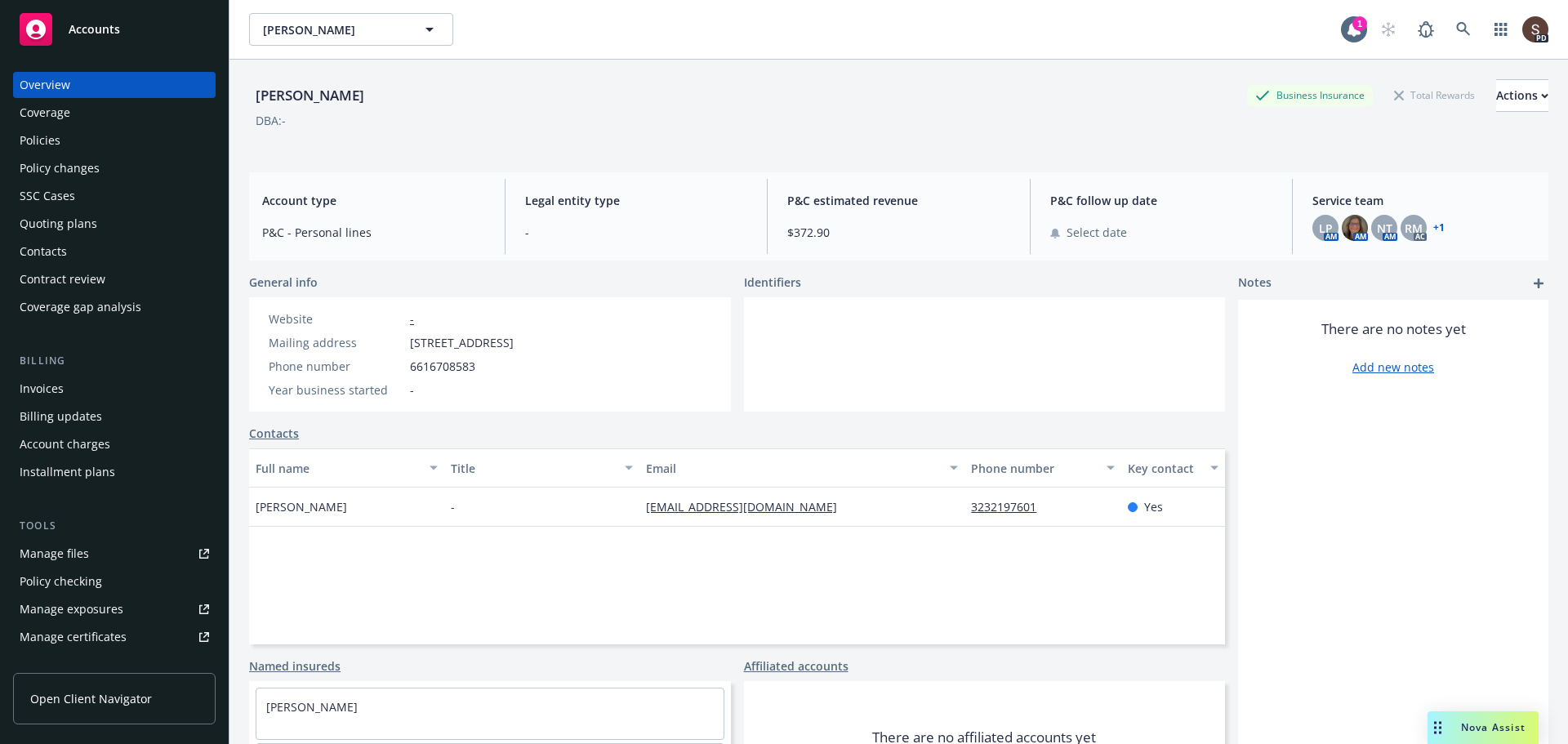
click at [78, 553] on div "Manage files" at bounding box center [54, 553] width 69 height 26
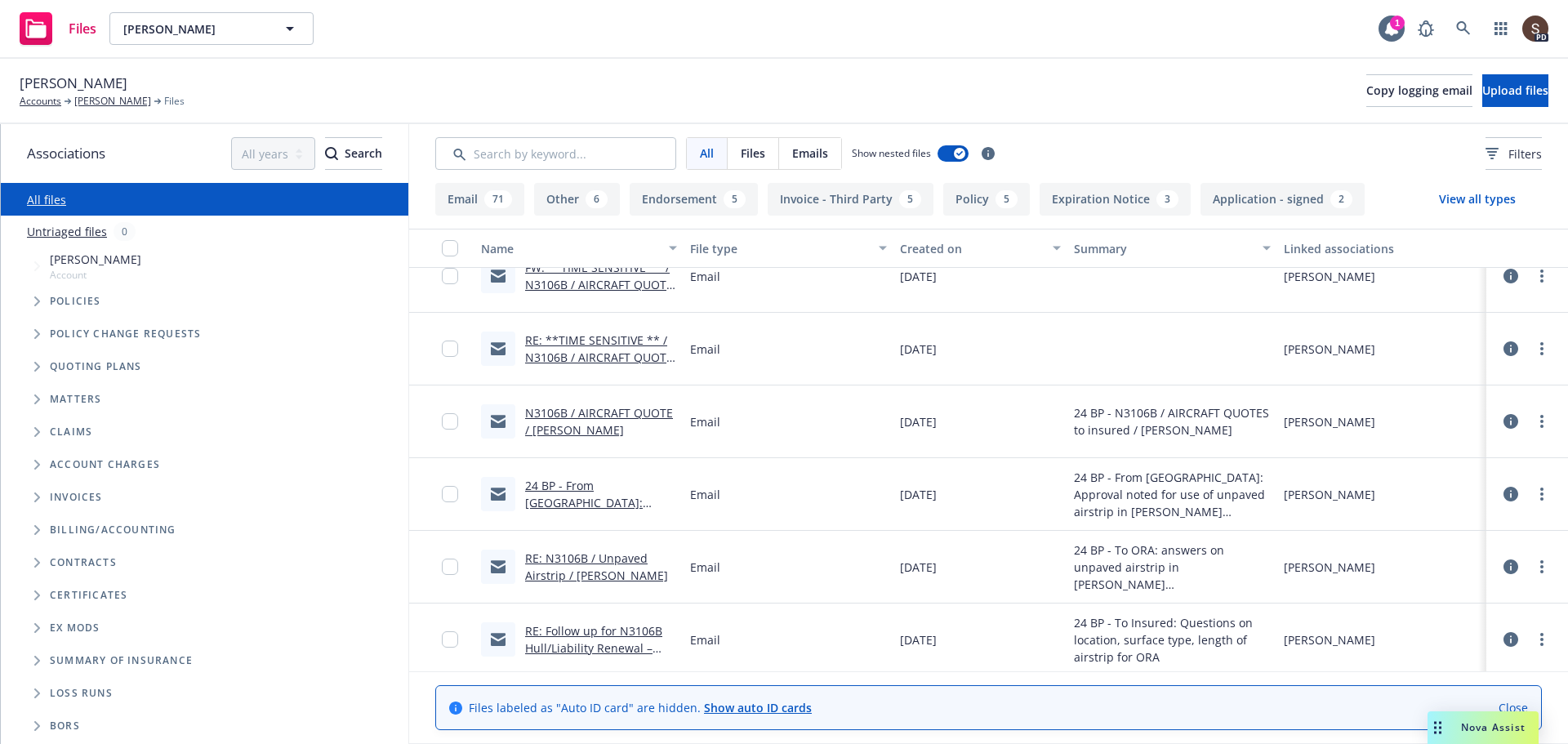
scroll to position [3266, 0]
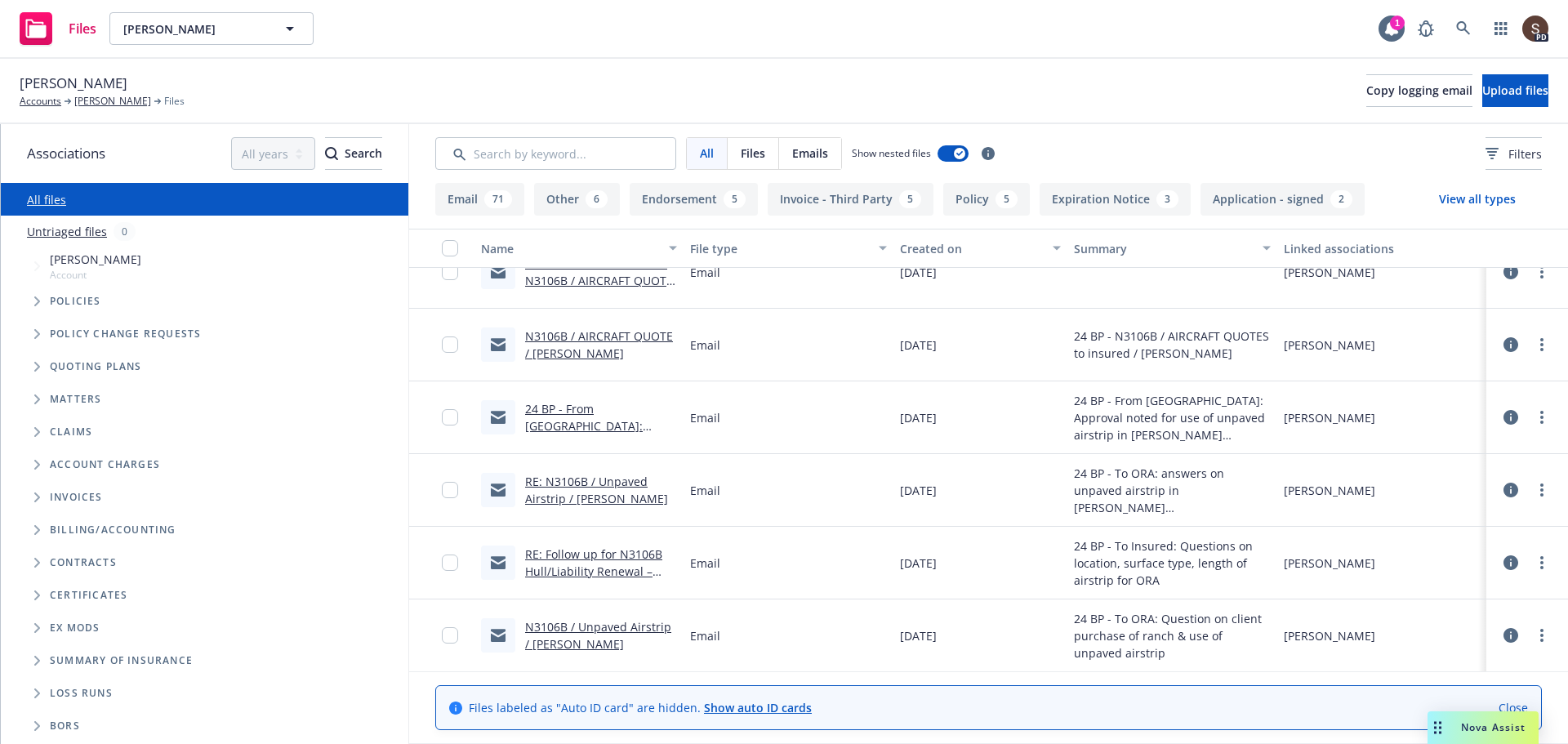
click at [624, 331] on link "N3106B / AIRCRAFT QUOTE / [PERSON_NAME]" at bounding box center [599, 345] width 148 height 33
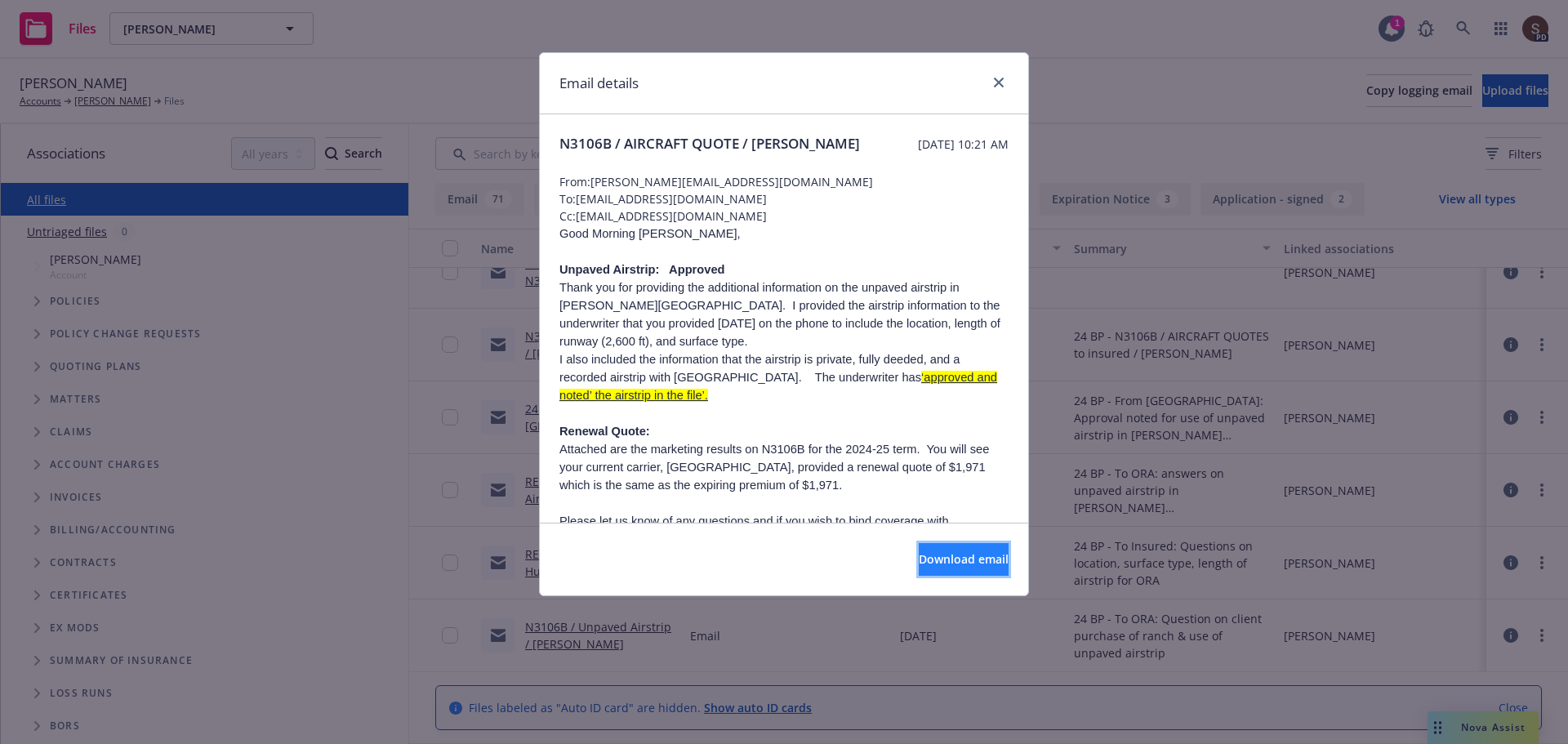
click at [941, 559] on span "Download email" at bounding box center [963, 559] width 89 height 16
click at [995, 82] on icon "close" at bounding box center [998, 82] width 10 height 10
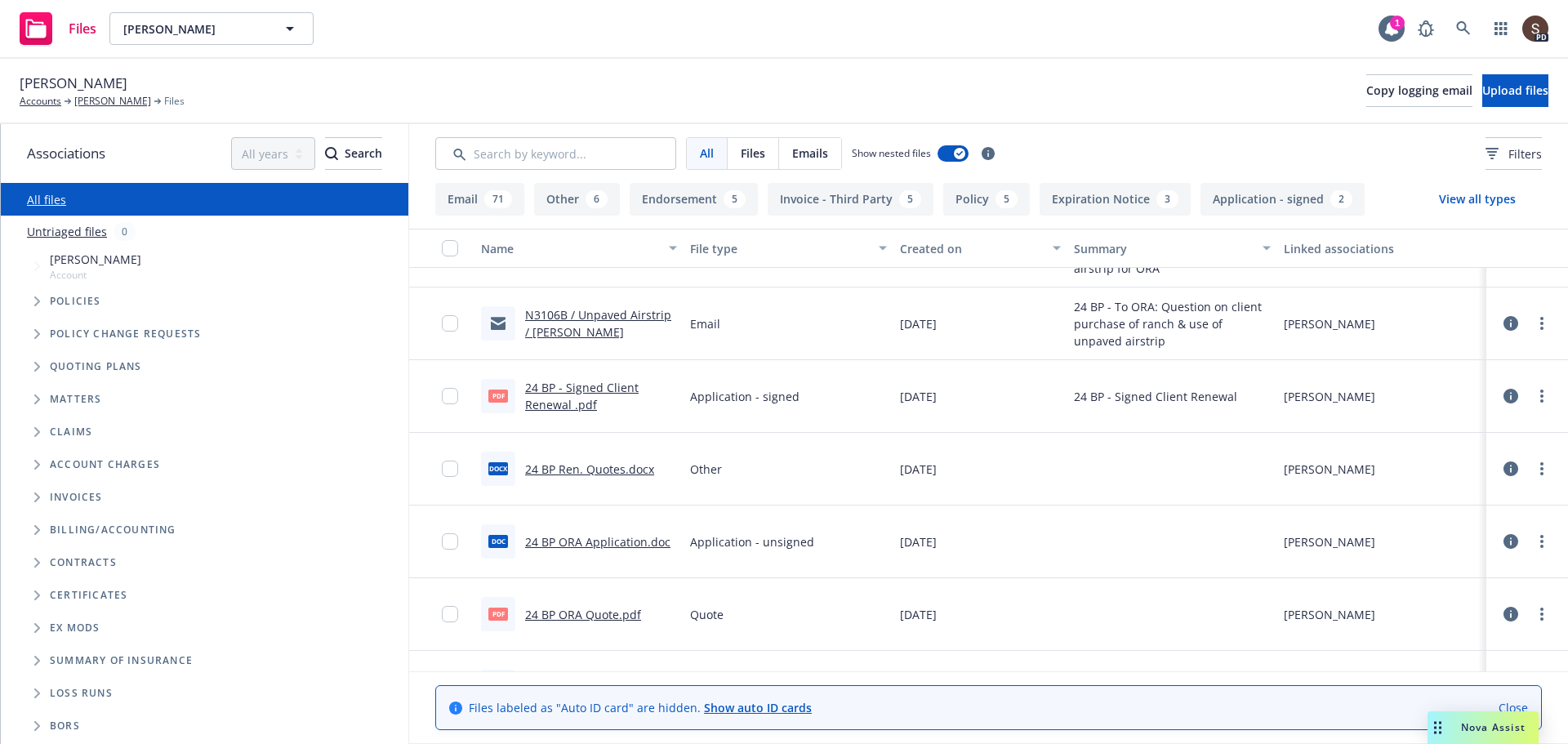
scroll to position [3592, 0]
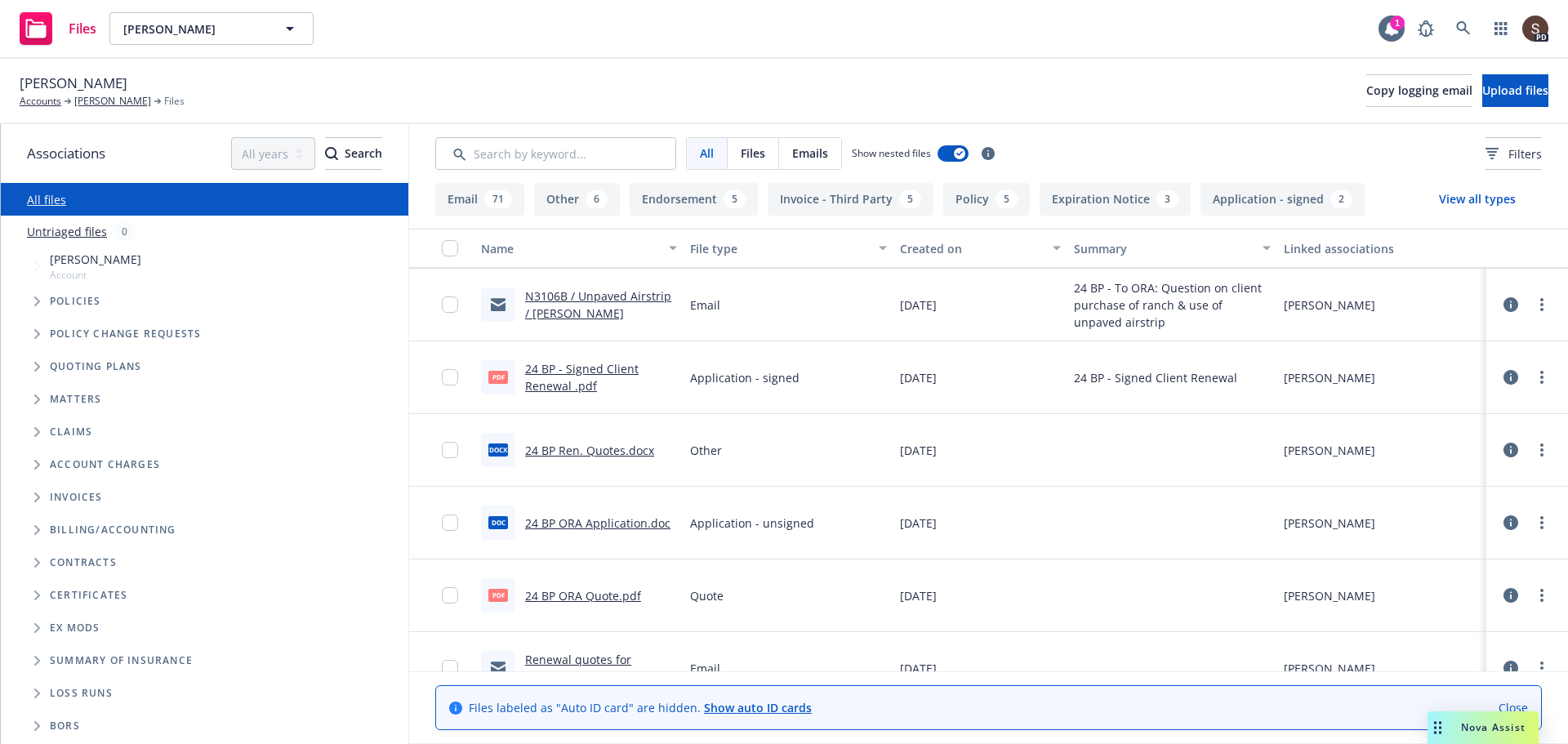
click at [605, 374] on link "24 BP - Signed Client Renewal .pdf" at bounding box center [582, 376] width 113 height 33
click at [587, 160] on input "Search by keyword..." at bounding box center [555, 153] width 241 height 33
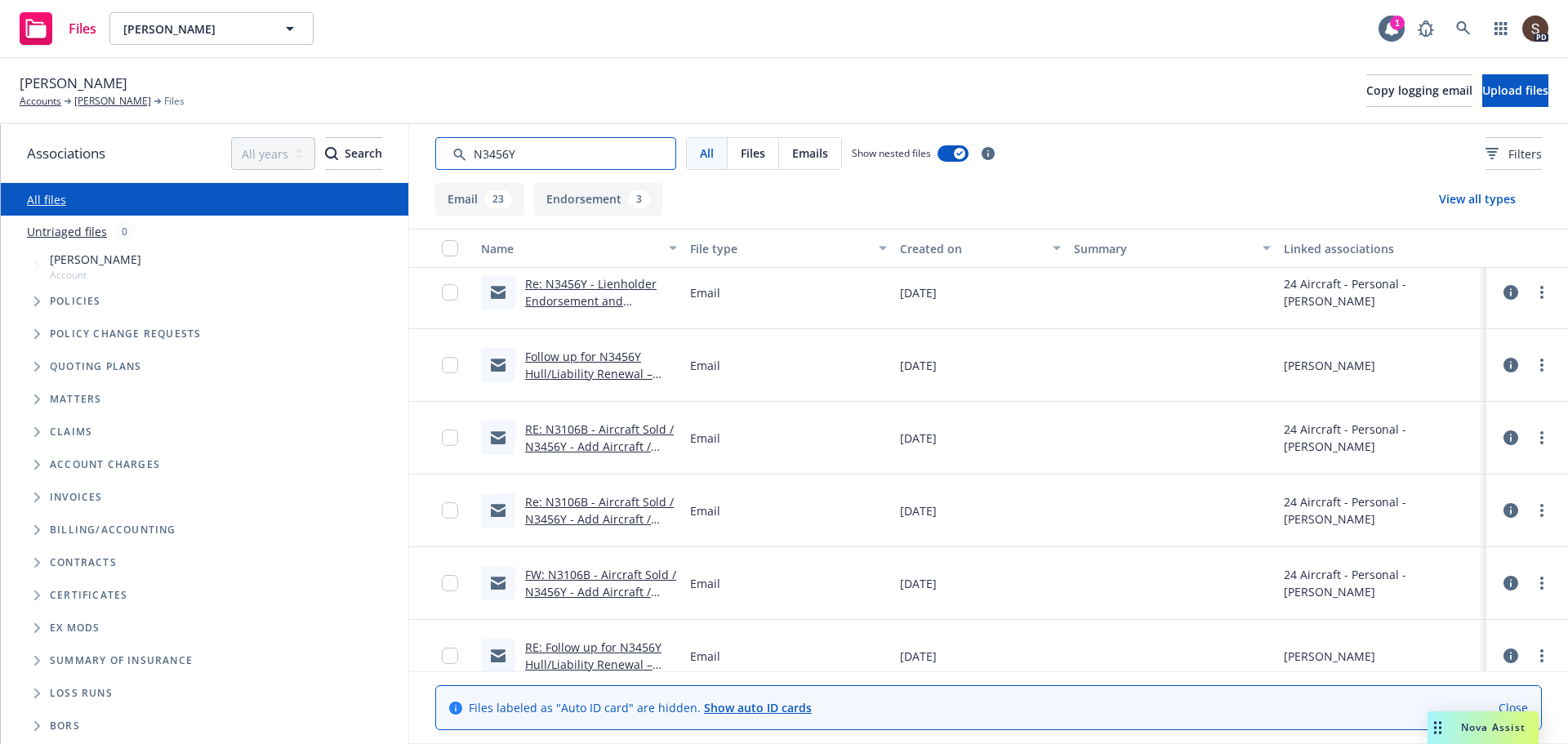
scroll to position [1358, 0]
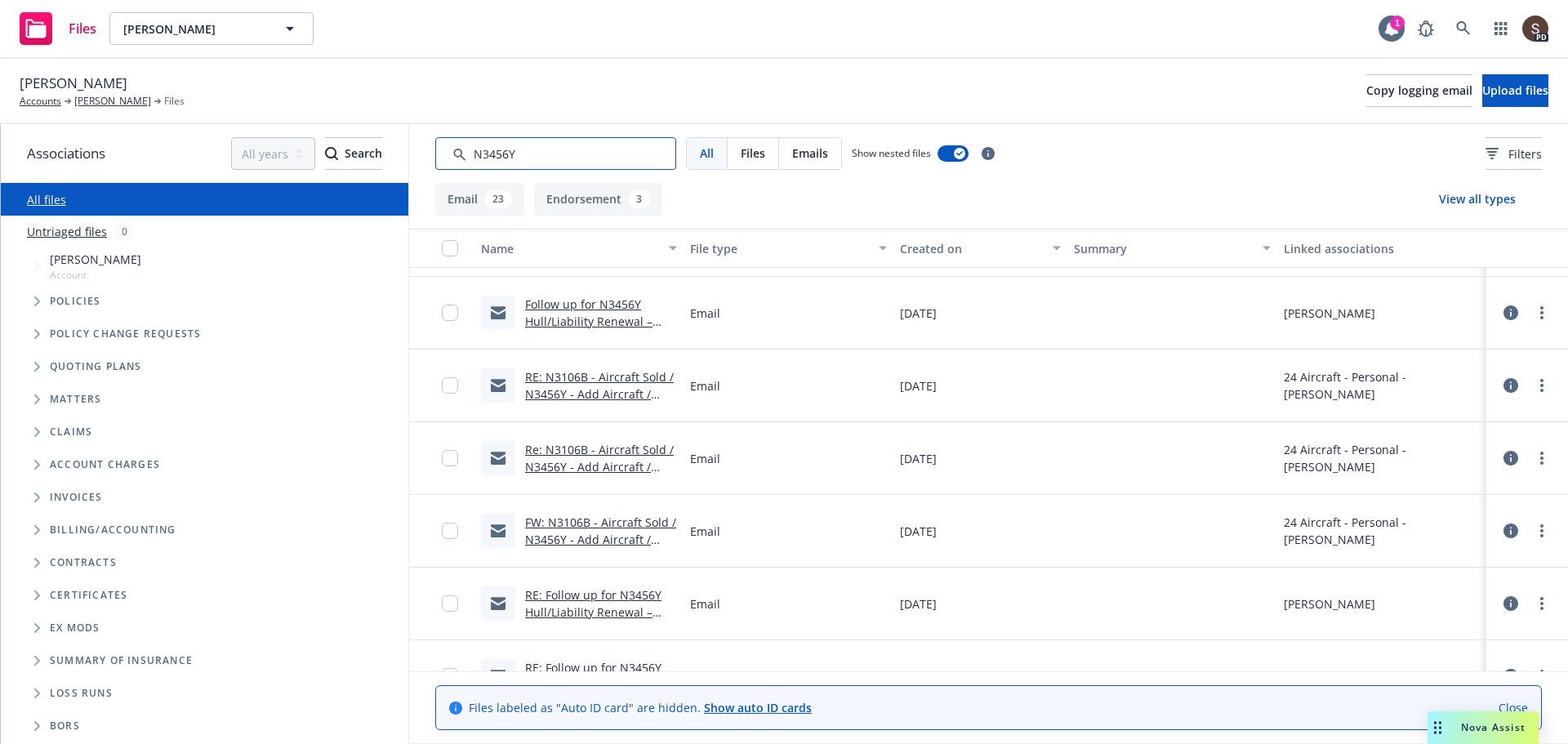
type input "N3456Y"
click at [622, 307] on link "Follow up for N3456Y Hull/Liability Renewal – Request for Updates" at bounding box center [589, 322] width 128 height 50
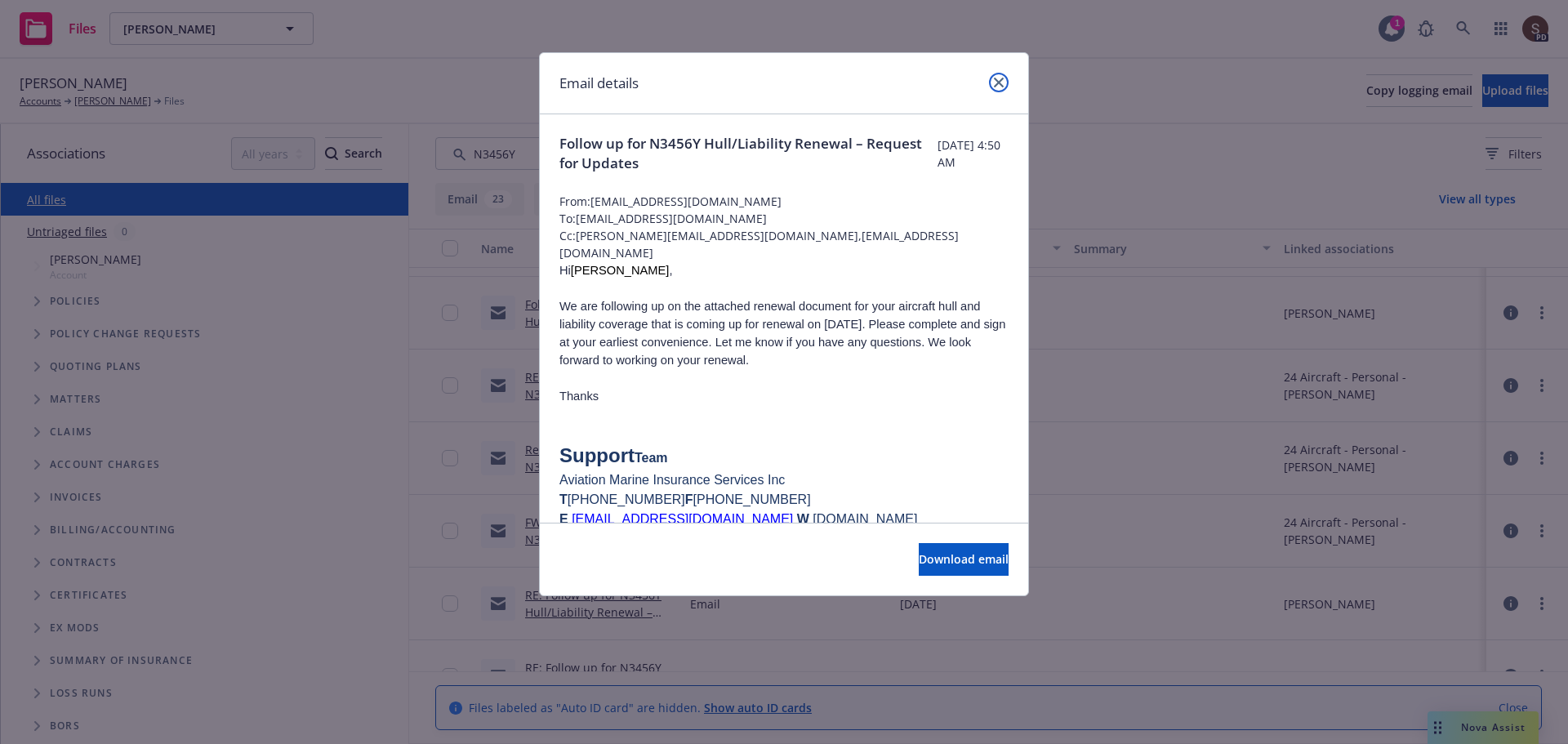
click at [995, 80] on icon "close" at bounding box center [998, 82] width 10 height 10
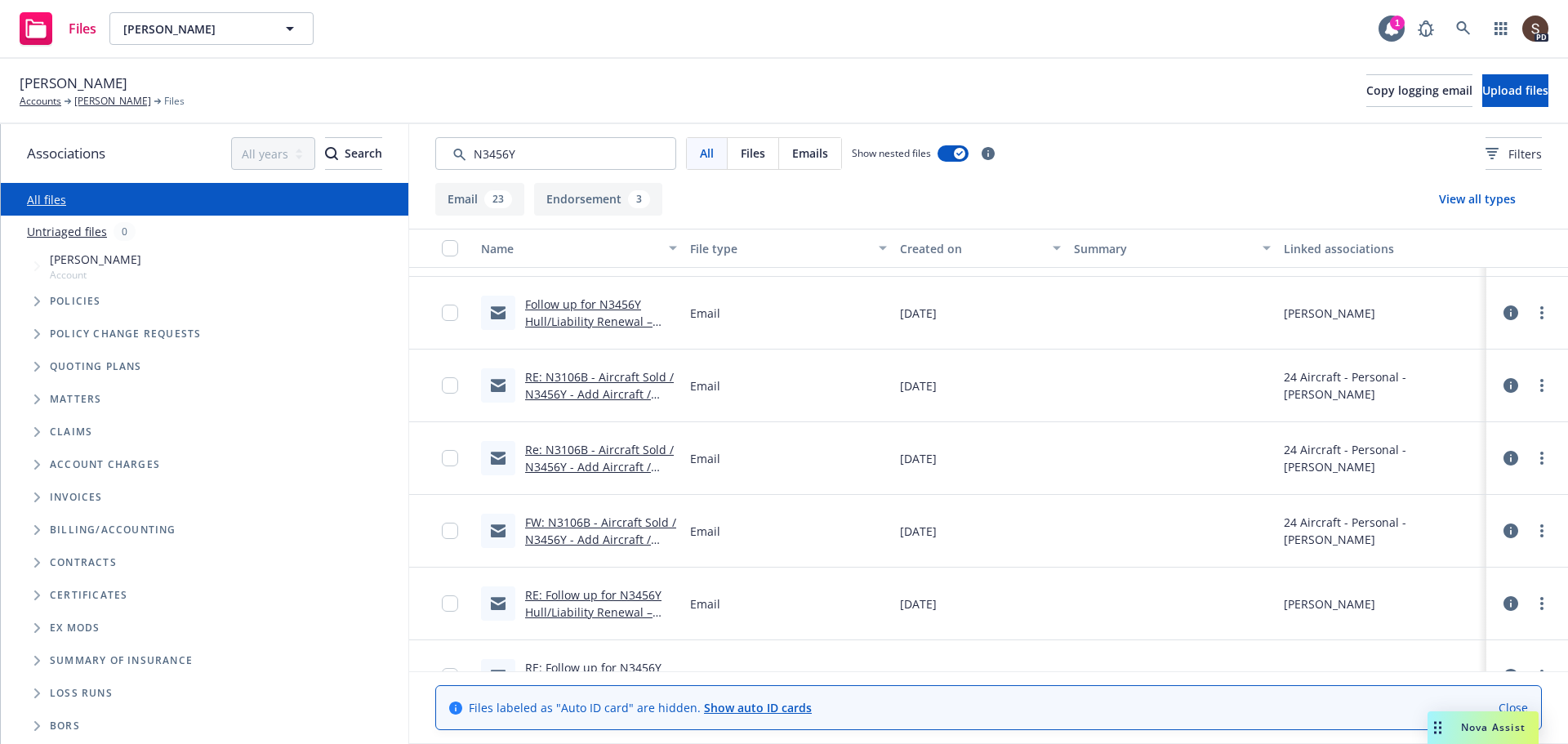
click at [608, 376] on link "RE: N3106B - Aircraft Sold / N3456Y - Add Aircraft / Michael Gold" at bounding box center [600, 394] width 149 height 50
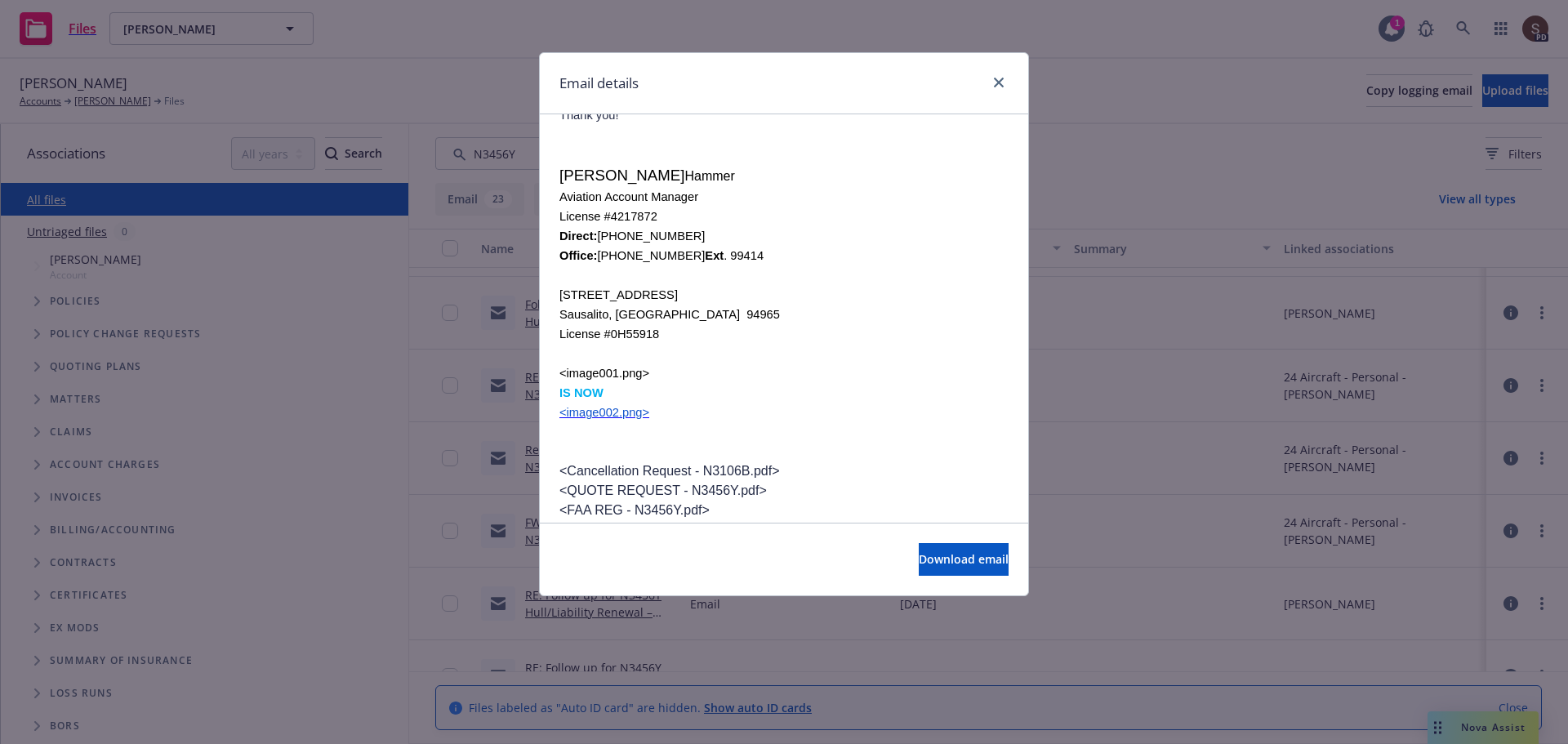
scroll to position [1435, 0]
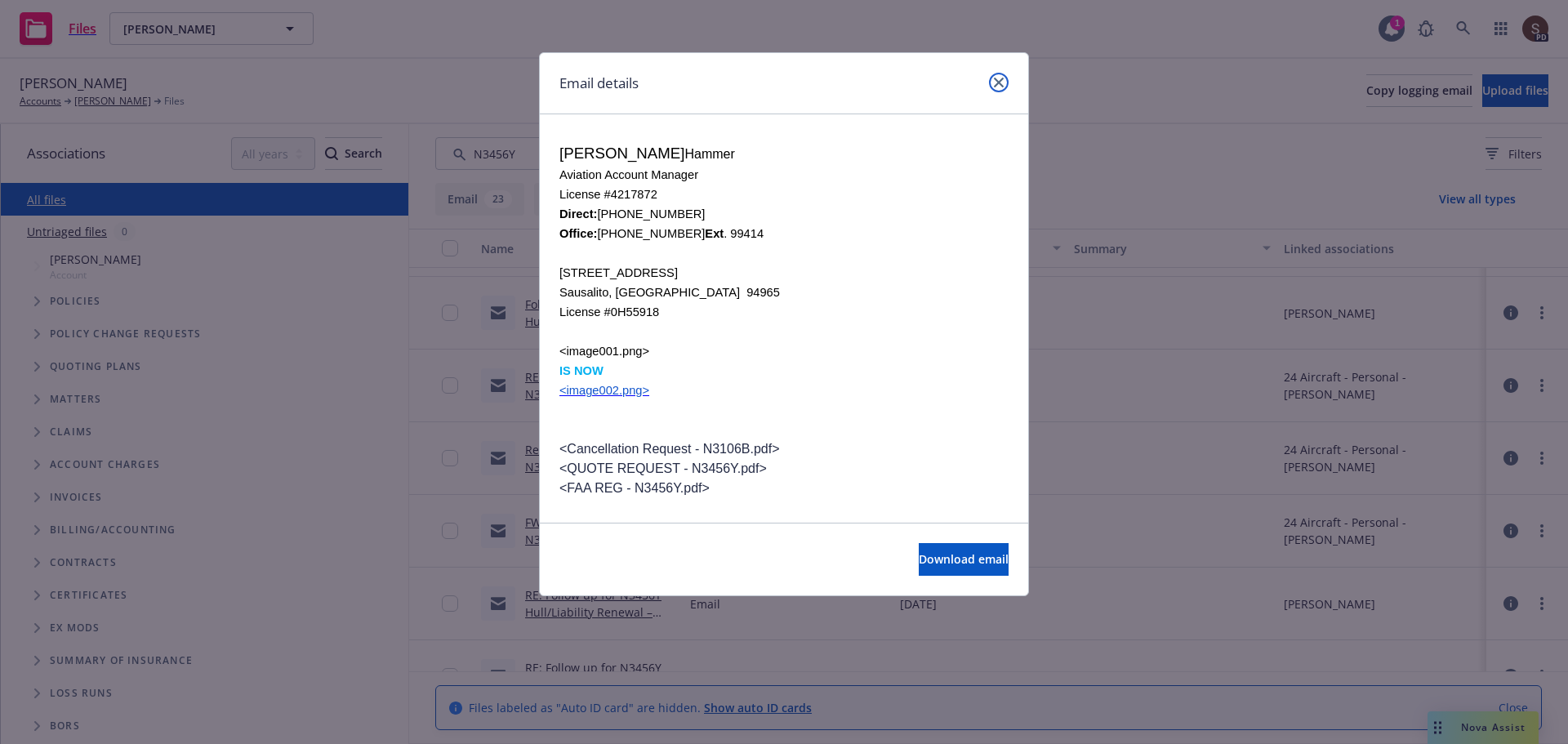
drag, startPoint x: 997, startPoint y: 82, endPoint x: 941, endPoint y: 213, distance: 142.5
click at [996, 82] on icon "close" at bounding box center [998, 82] width 10 height 10
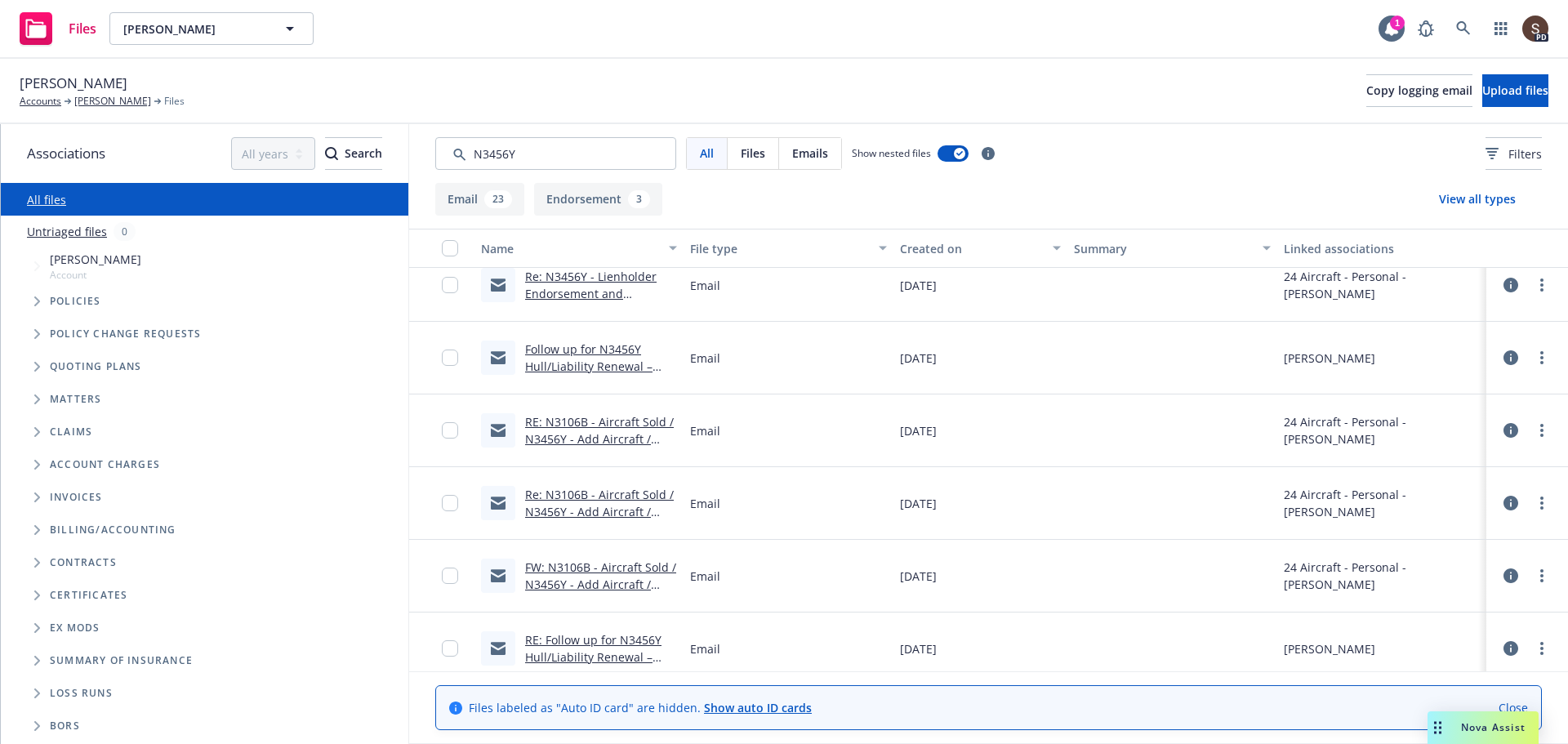
scroll to position [1225, 0]
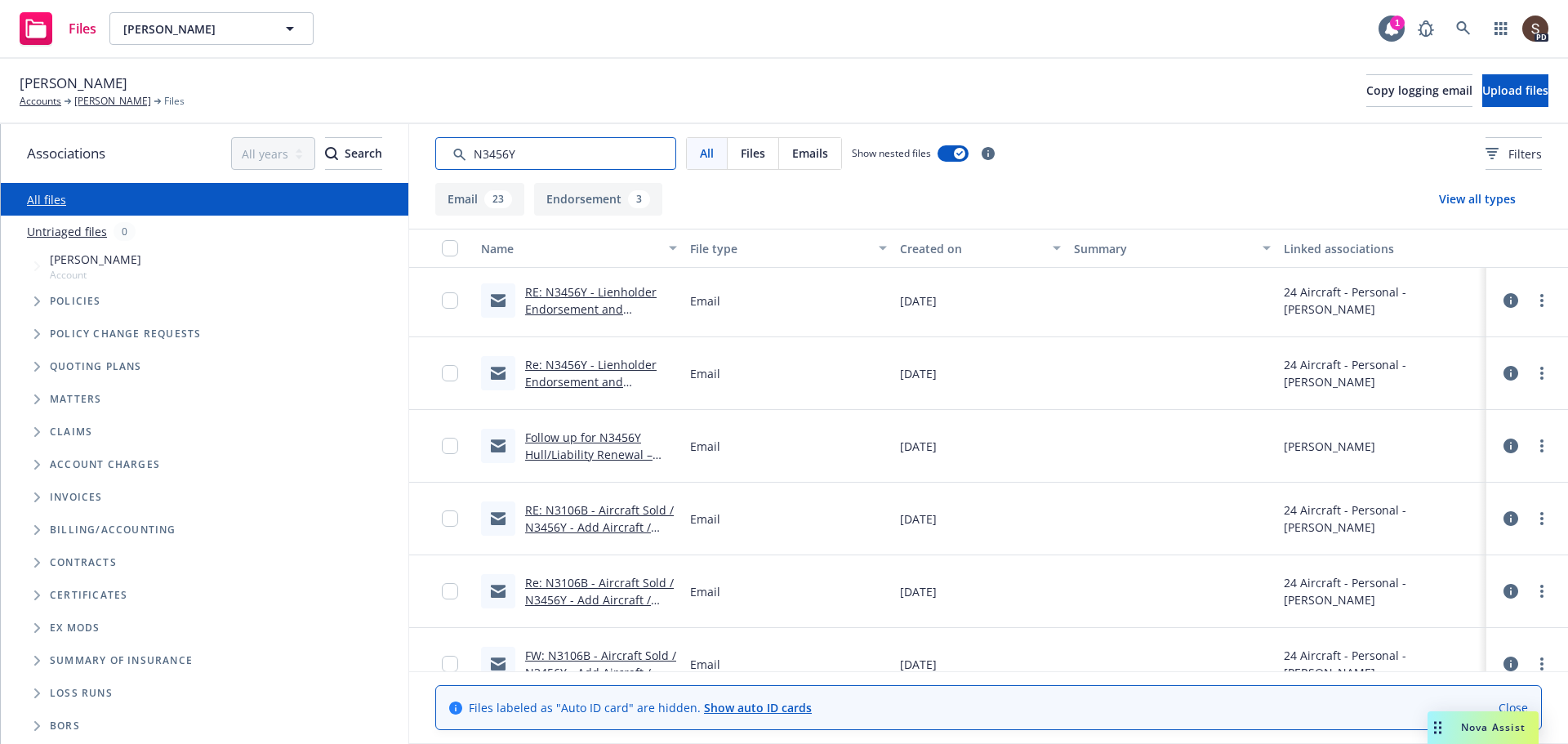
drag, startPoint x: 523, startPoint y: 152, endPoint x: 451, endPoint y: 153, distance: 72.0
click at [451, 153] on input "Search by keyword..." at bounding box center [555, 153] width 241 height 33
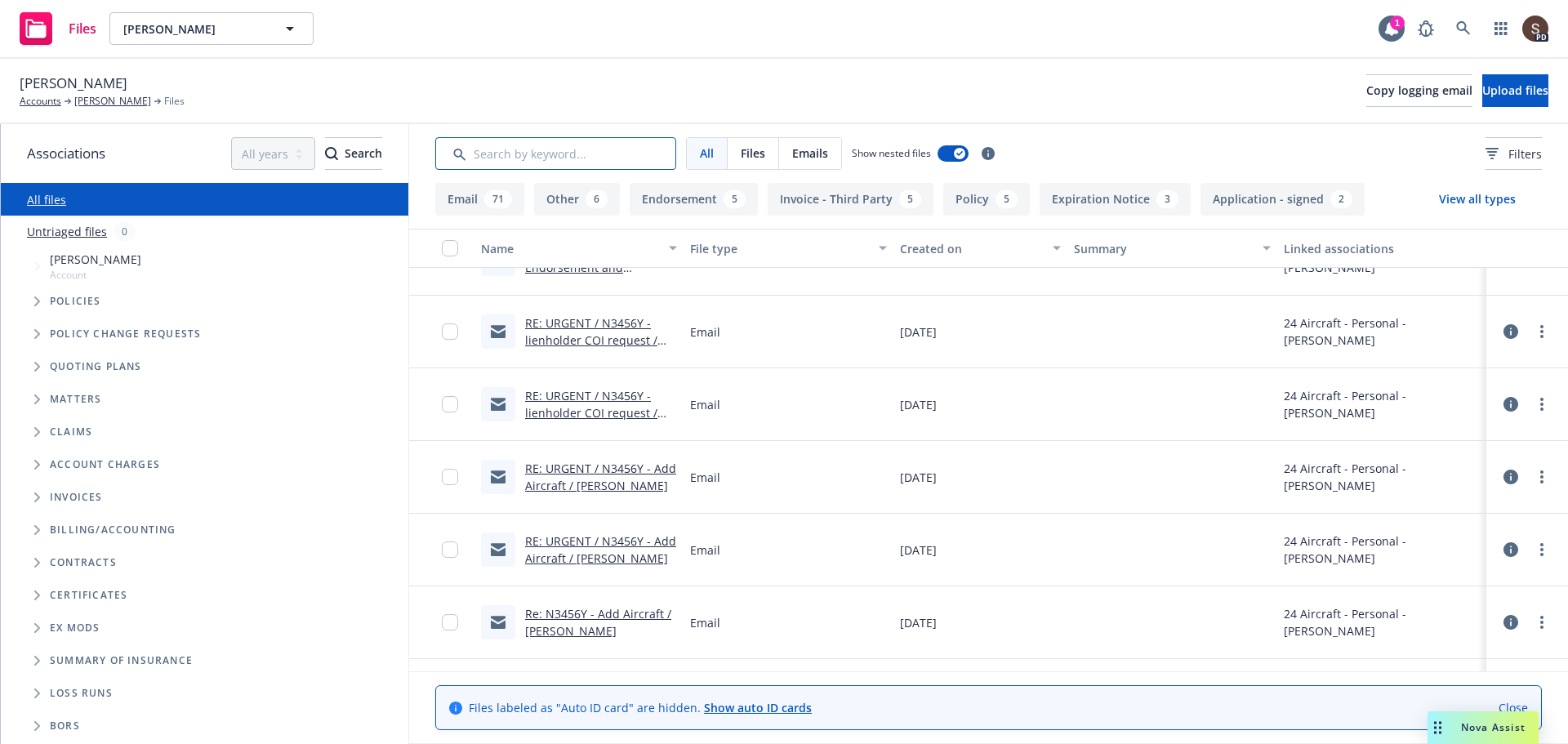
scroll to position [1465, 0]
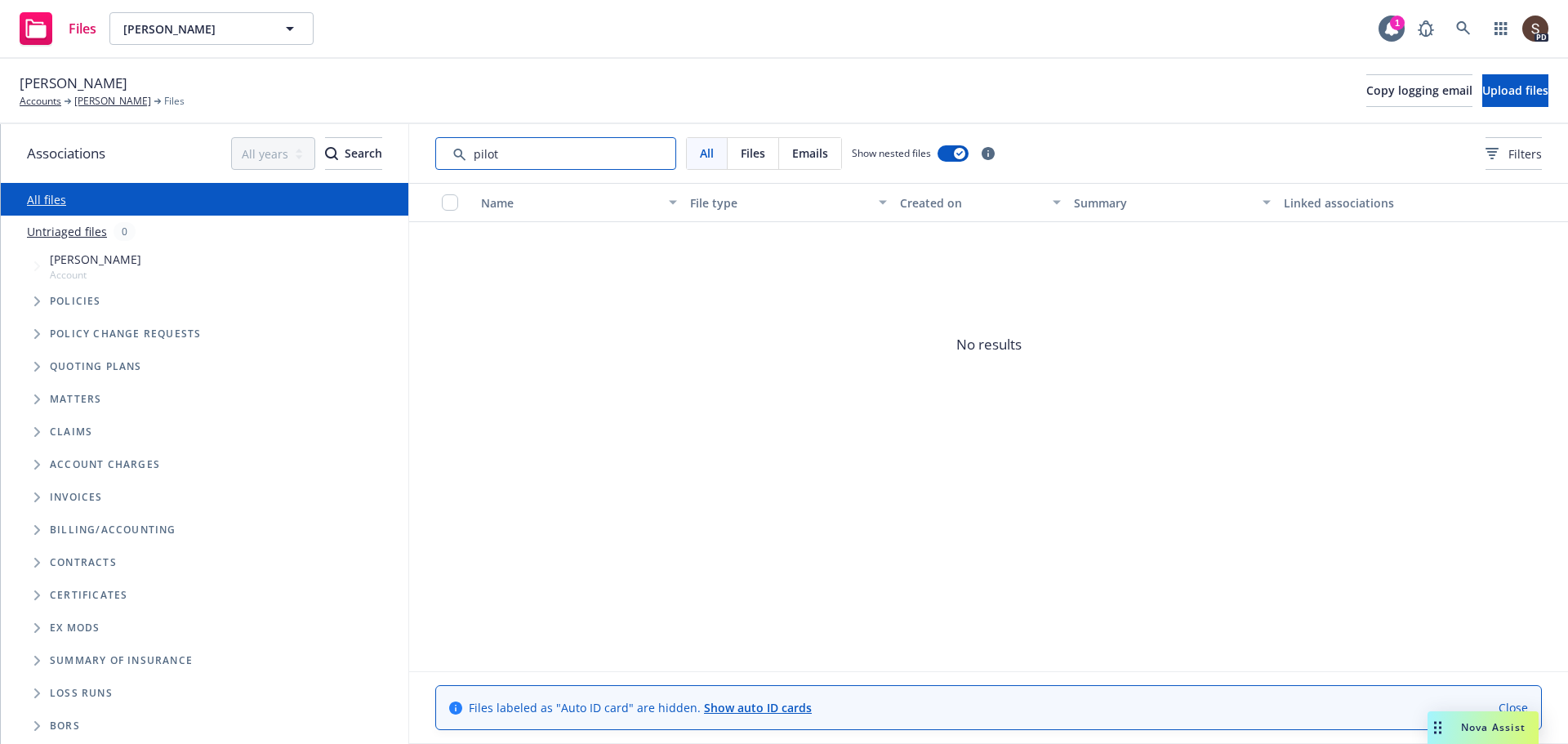
drag, startPoint x: 511, startPoint y: 156, endPoint x: 446, endPoint y: 156, distance: 65.0
click at [446, 156] on input "Search by keyword..." at bounding box center [555, 153] width 241 height 33
drag, startPoint x: 495, startPoint y: 151, endPoint x: 388, endPoint y: 166, distance: 108.0
click at [389, 166] on div "Associations All years 2027 2026 2025 2024 2023 2022 2021 2020 2019 2018 2017 2…" at bounding box center [784, 434] width 1567 height 620
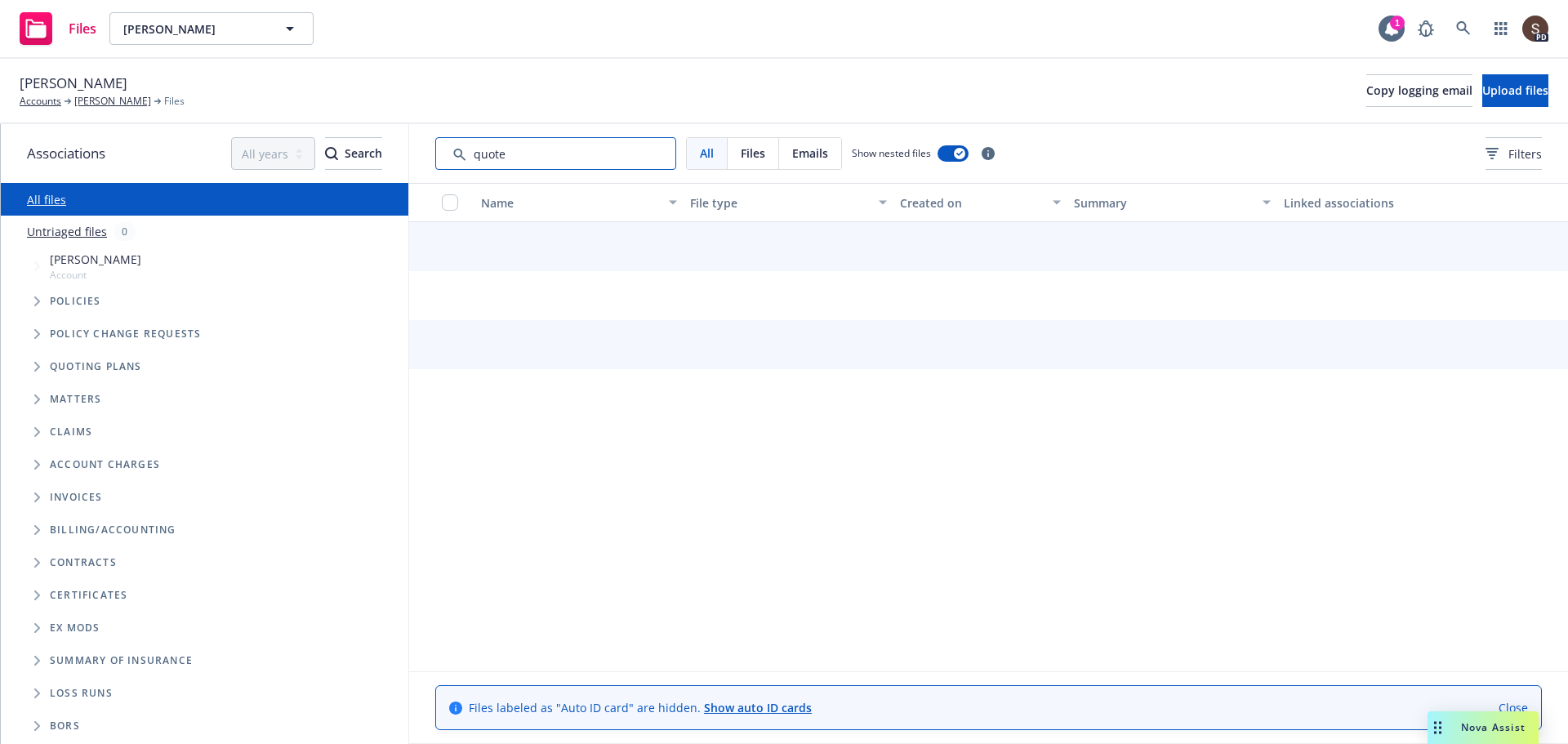
type input "quote"
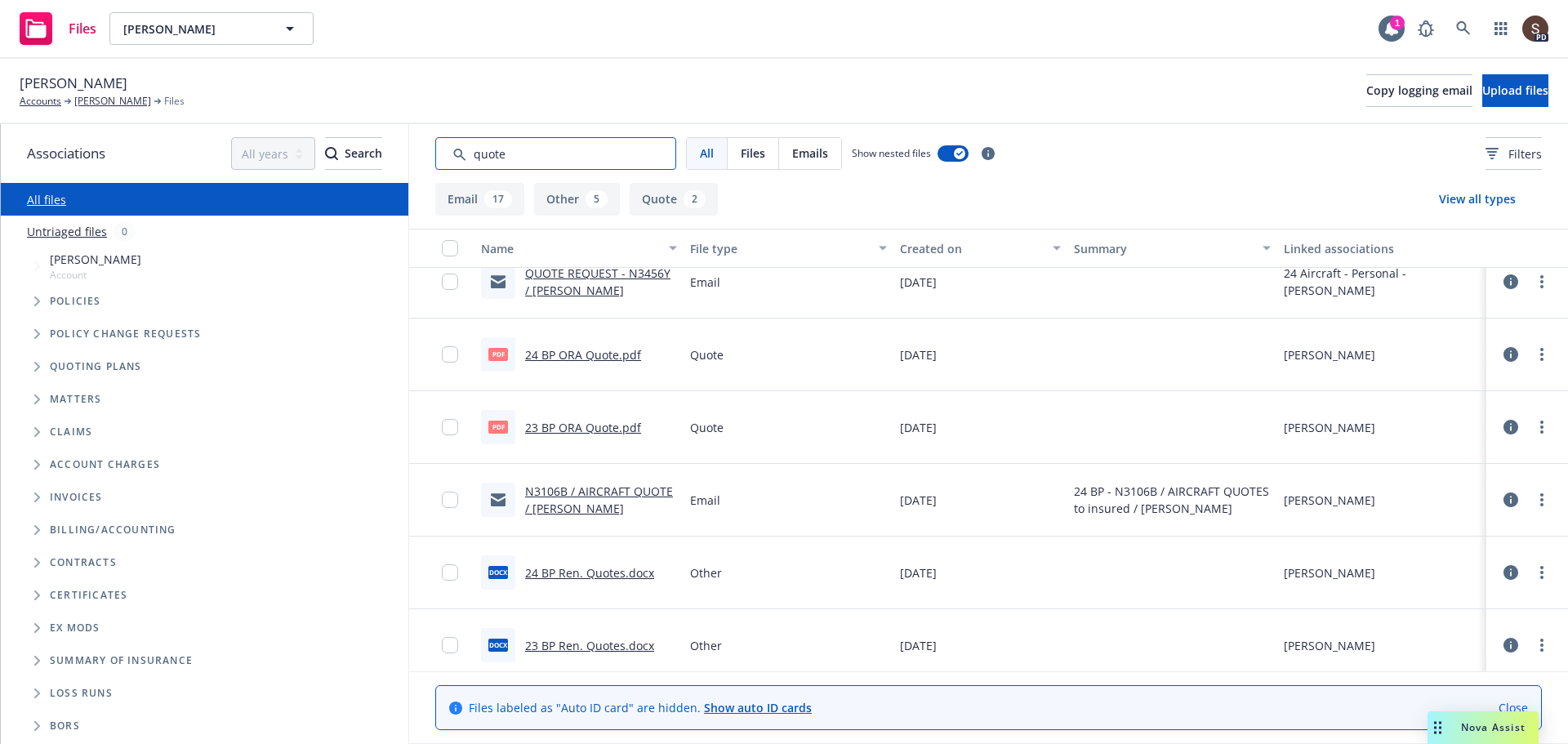
scroll to position [0, 0]
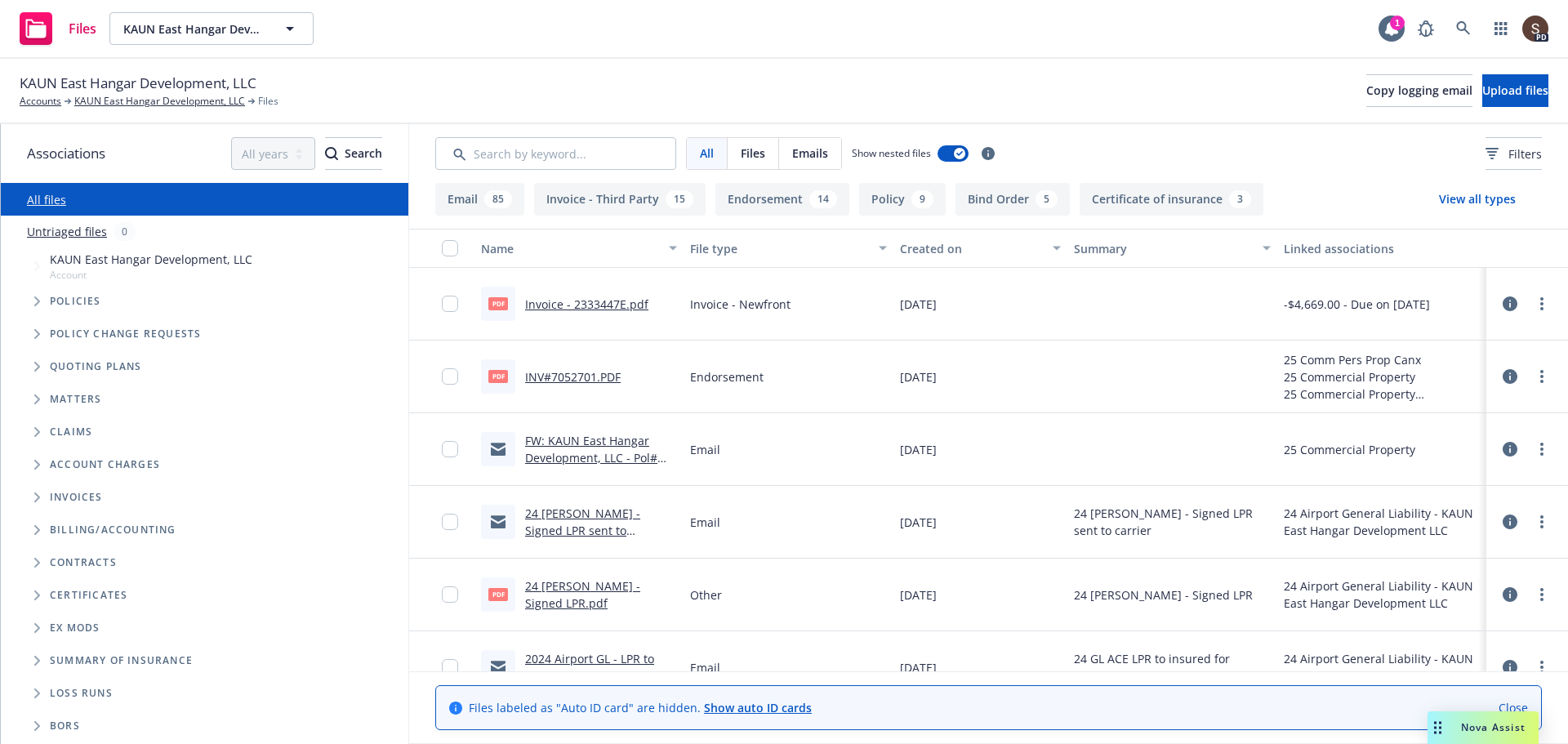
click at [580, 514] on link "24 [PERSON_NAME] - Signed LPR sent to carrier.msg" at bounding box center [583, 531] width 115 height 50
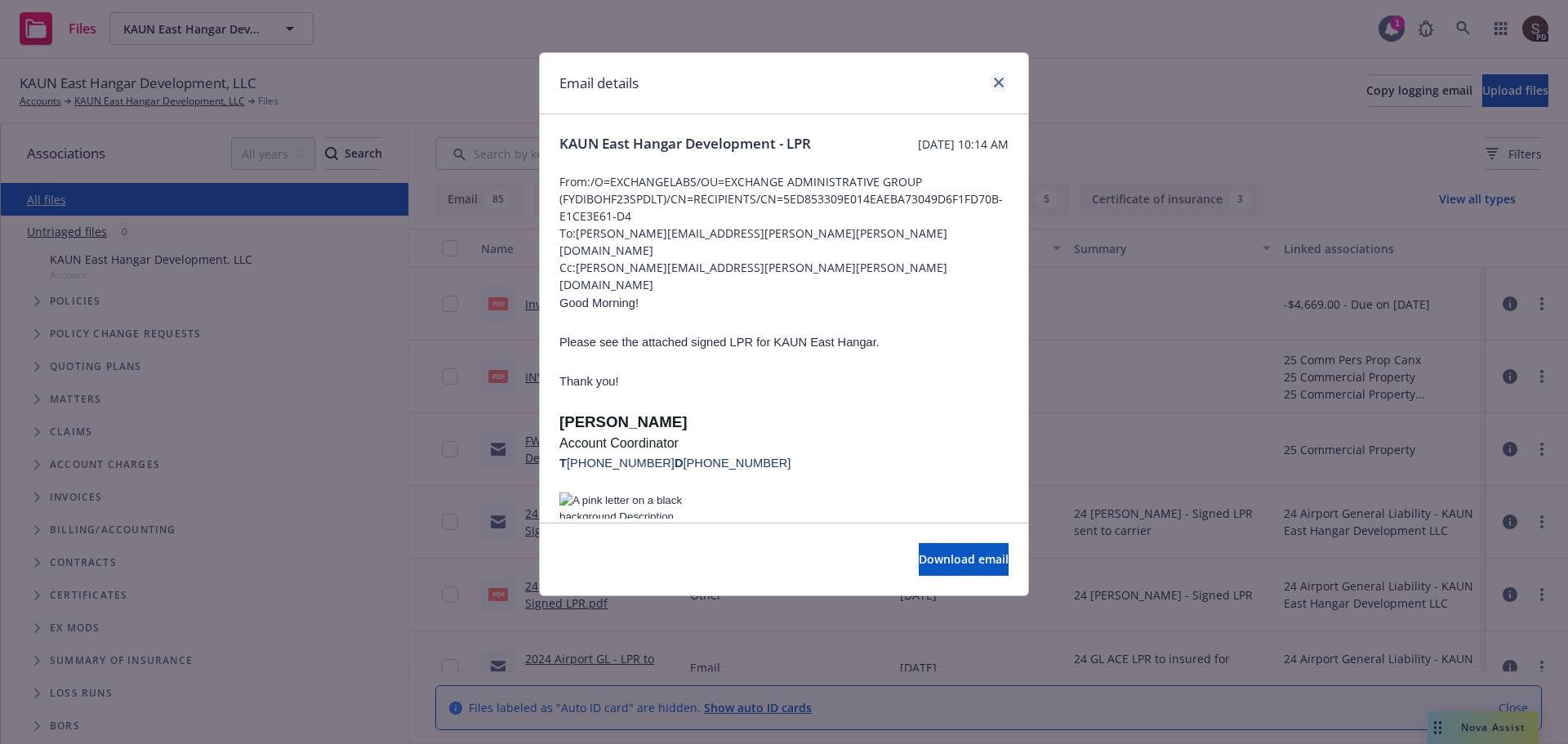
drag, startPoint x: 1015, startPoint y: 59, endPoint x: 990, endPoint y: 82, distance: 34.0
click at [1007, 67] on div "Email details" at bounding box center [783, 83] width 488 height 61
click at [999, 78] on icon "close" at bounding box center [998, 82] width 10 height 10
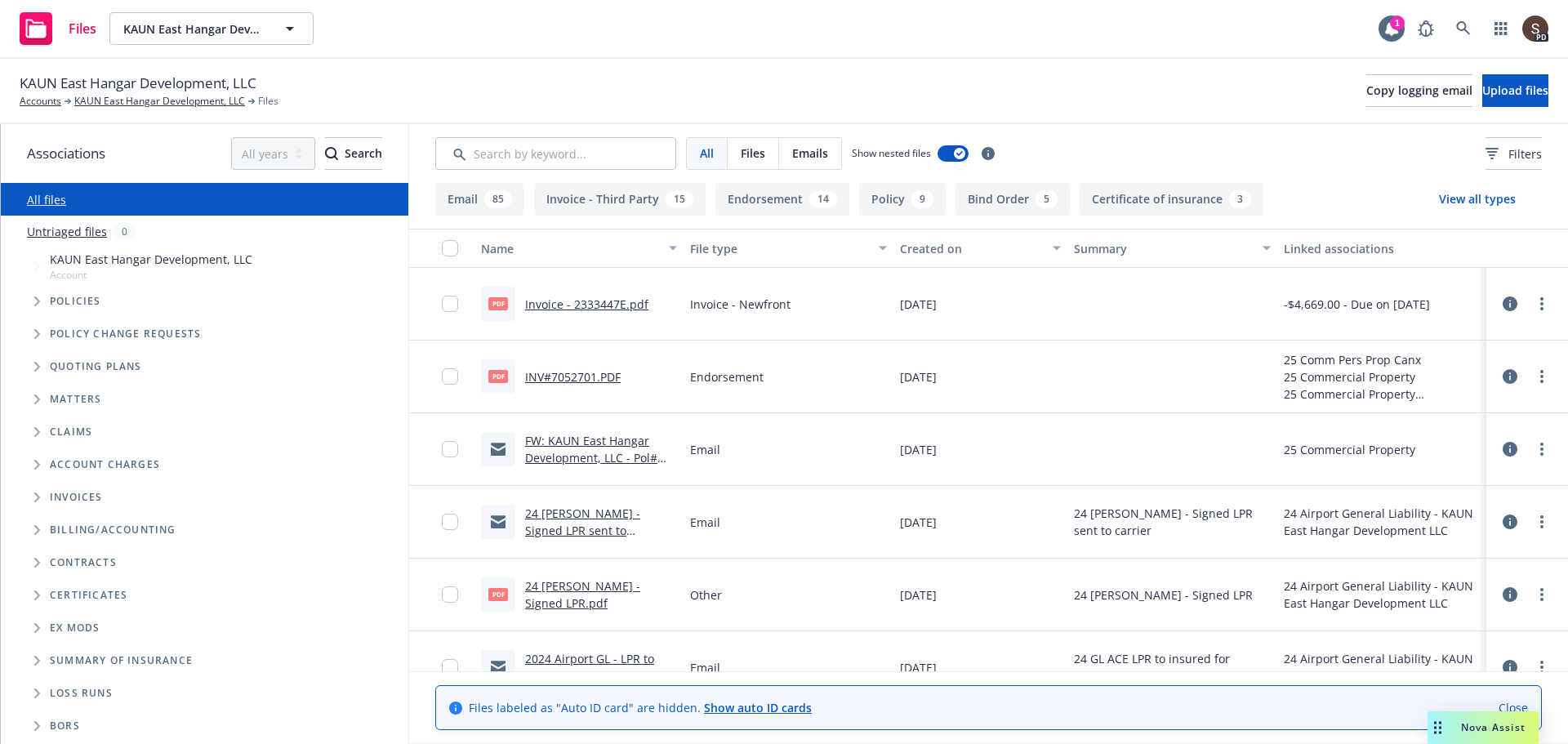
click at [583, 515] on link "24 [PERSON_NAME] - Signed LPR sent to carrier.msg" at bounding box center [583, 531] width 115 height 50
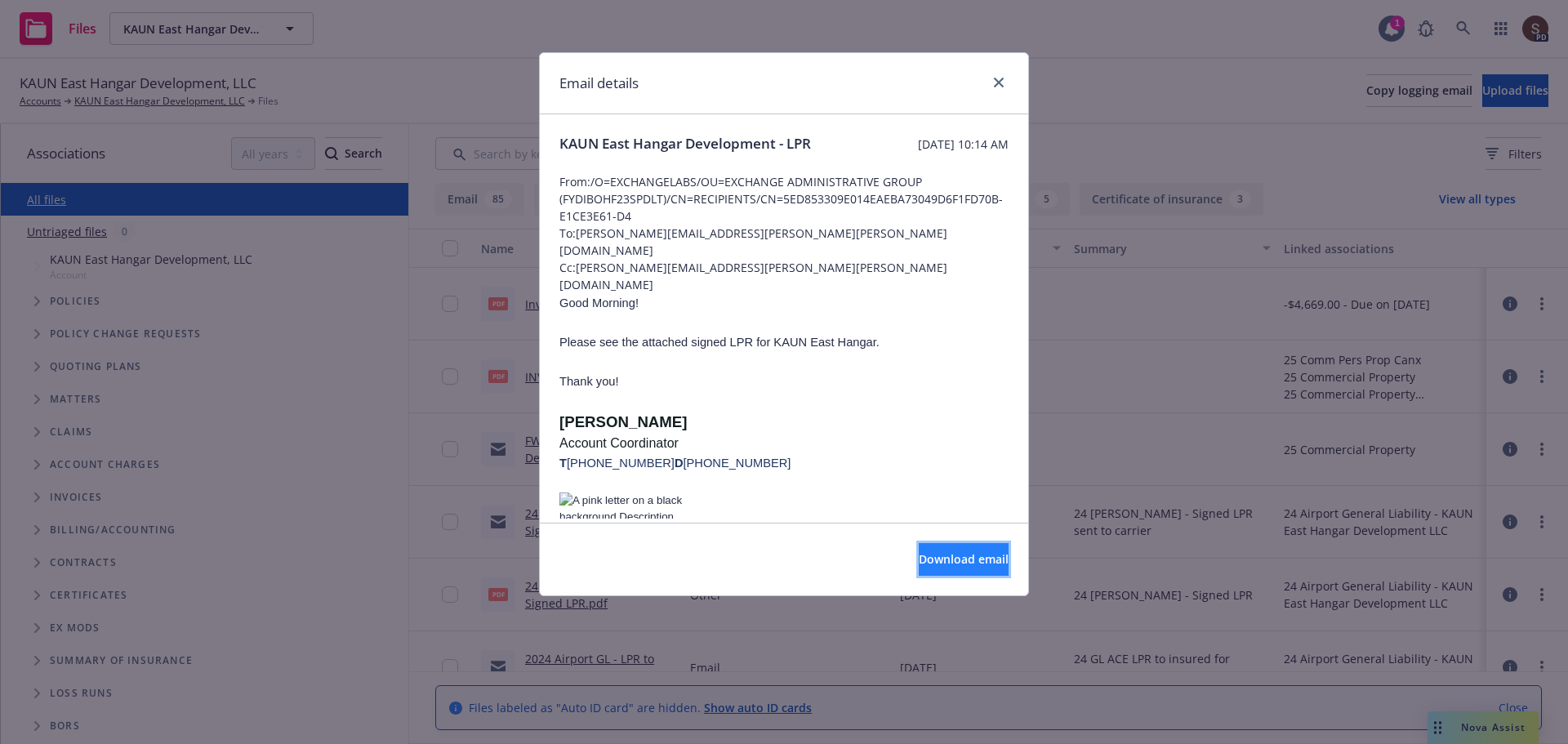
click at [957, 566] on span "Download email" at bounding box center [963, 559] width 89 height 16
click at [996, 82] on icon "close" at bounding box center [998, 82] width 10 height 10
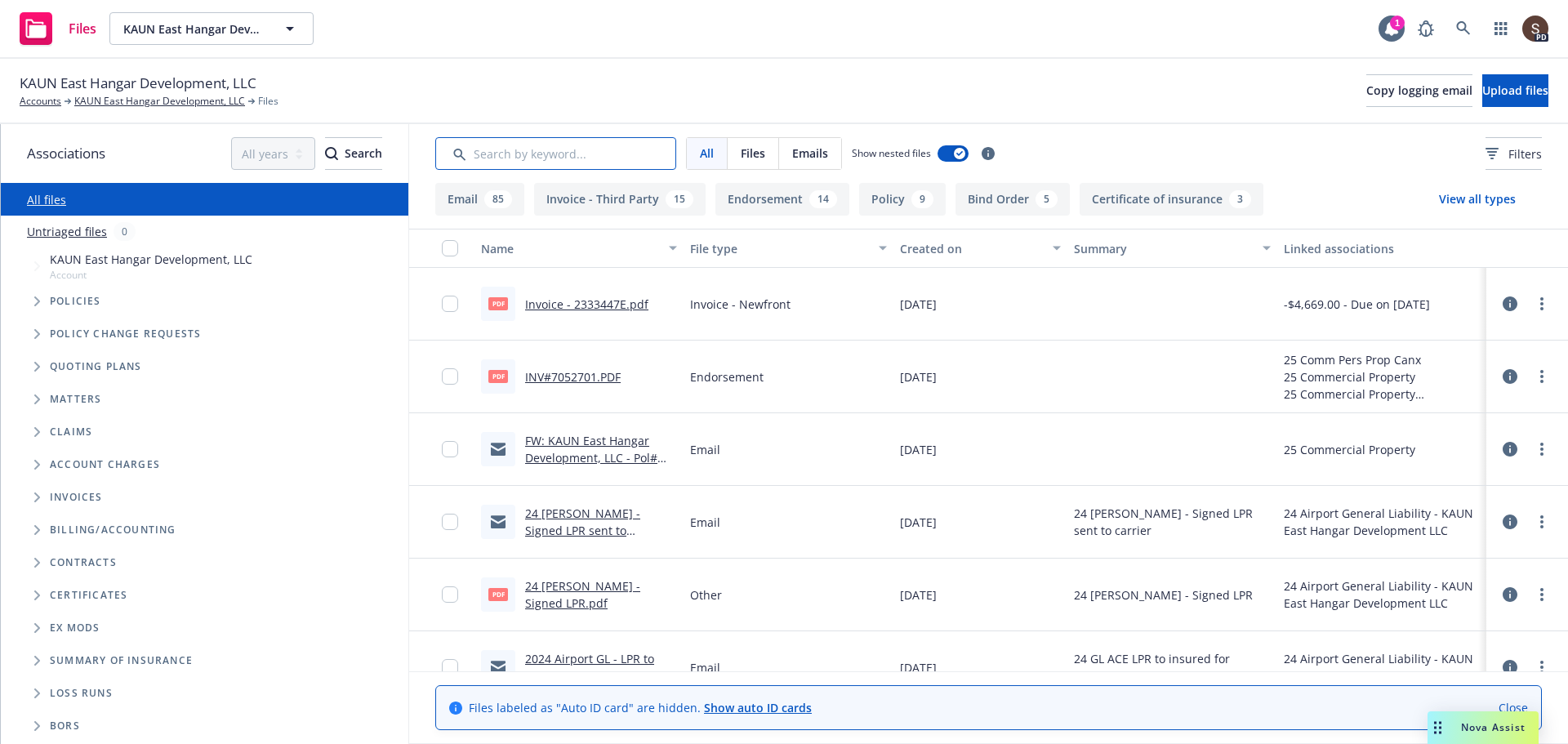
click at [585, 151] on input "Search by keyword..." at bounding box center [555, 153] width 241 height 33
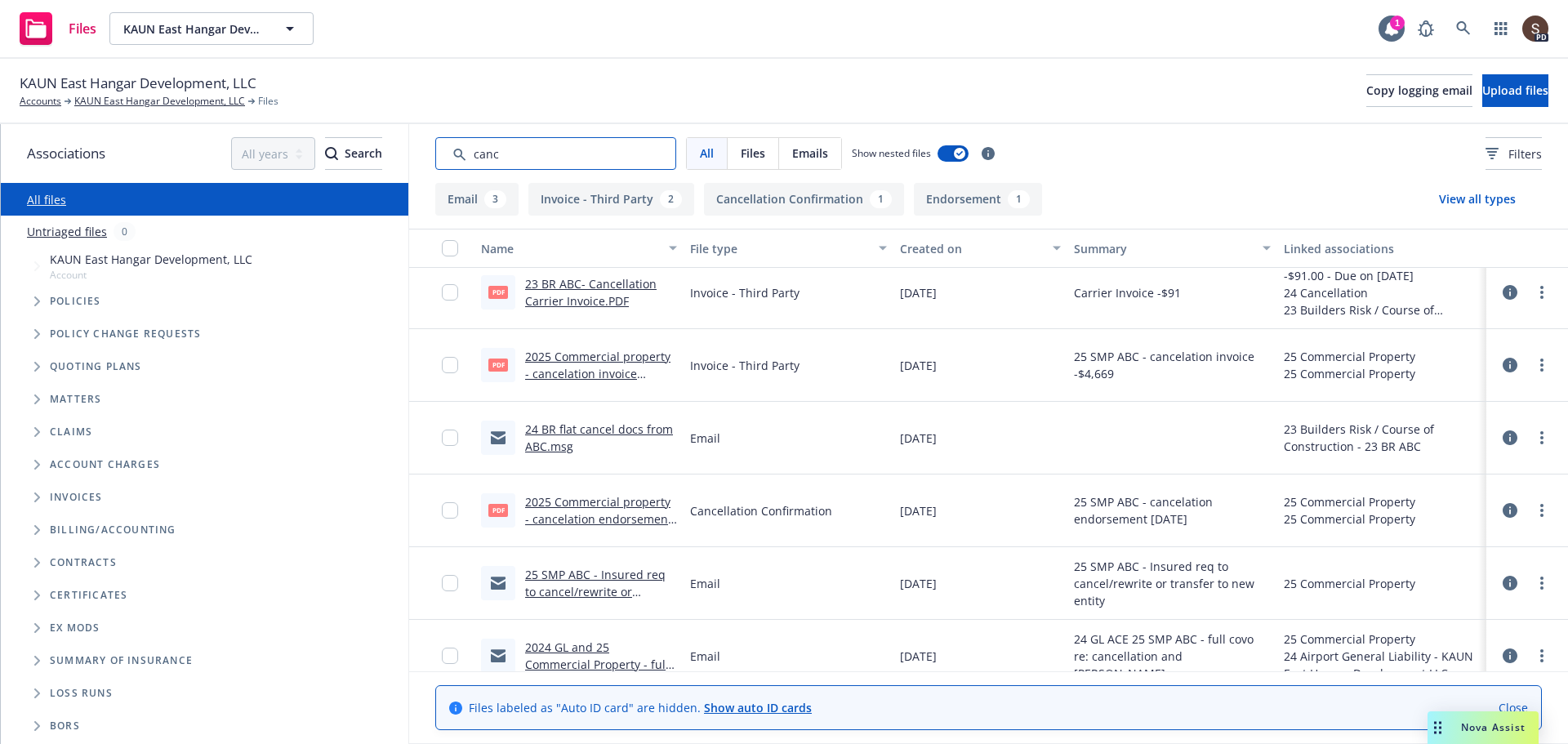
scroll to position [105, 0]
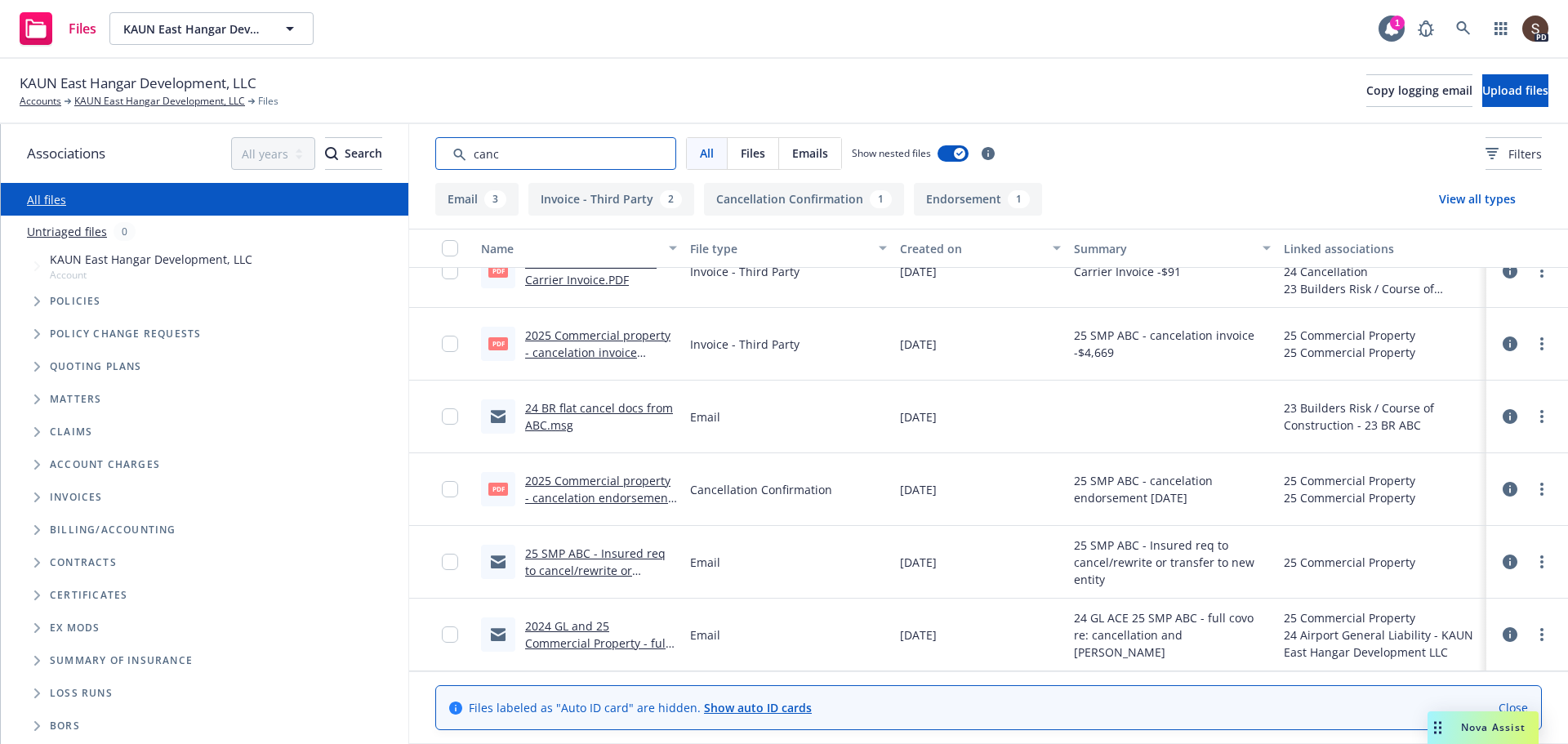
type input "canc"
click at [588, 626] on link "2024 GL and 25 Commercial Property - full covo re: cancellation and Dan Flom.msg" at bounding box center [597, 652] width 144 height 67
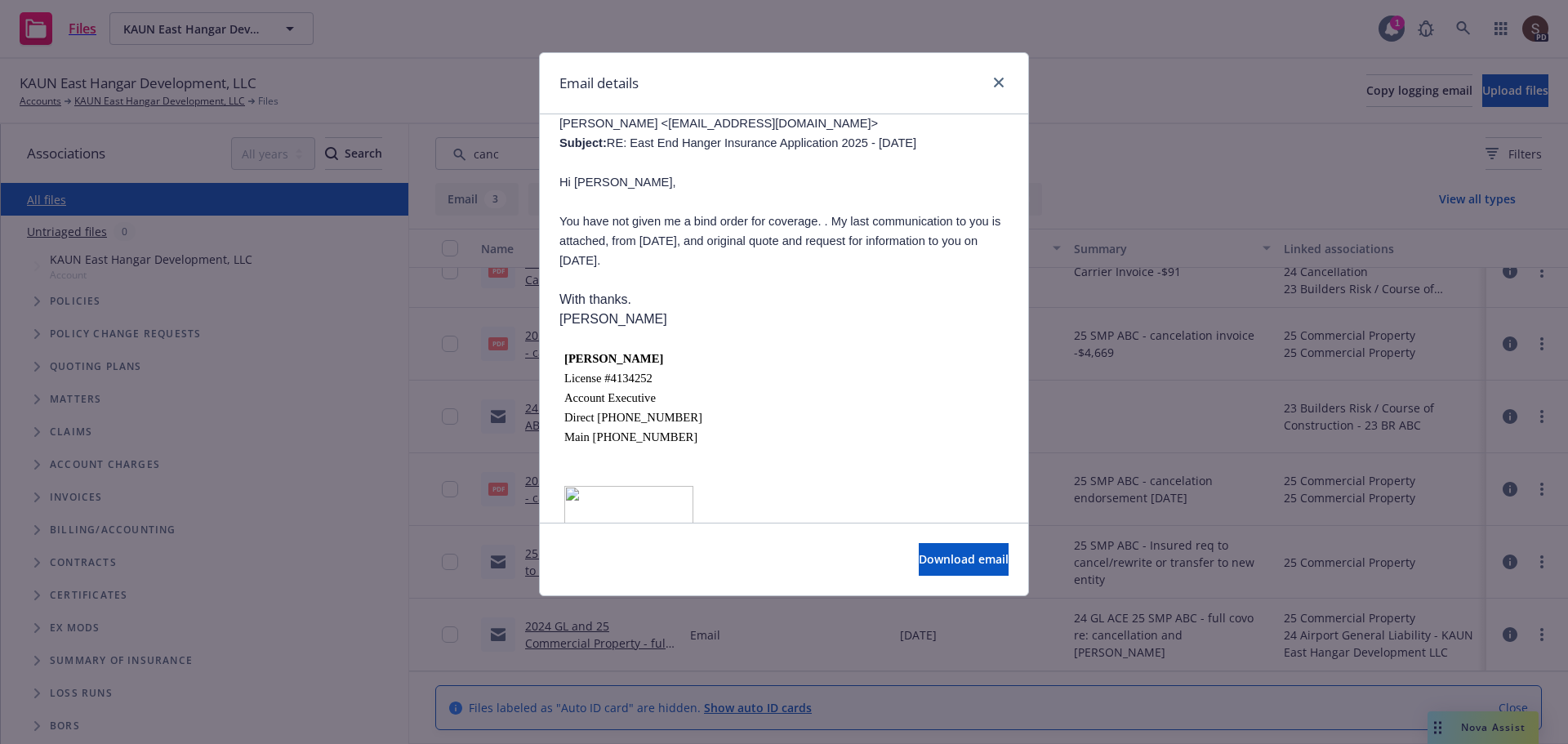
scroll to position [490, 0]
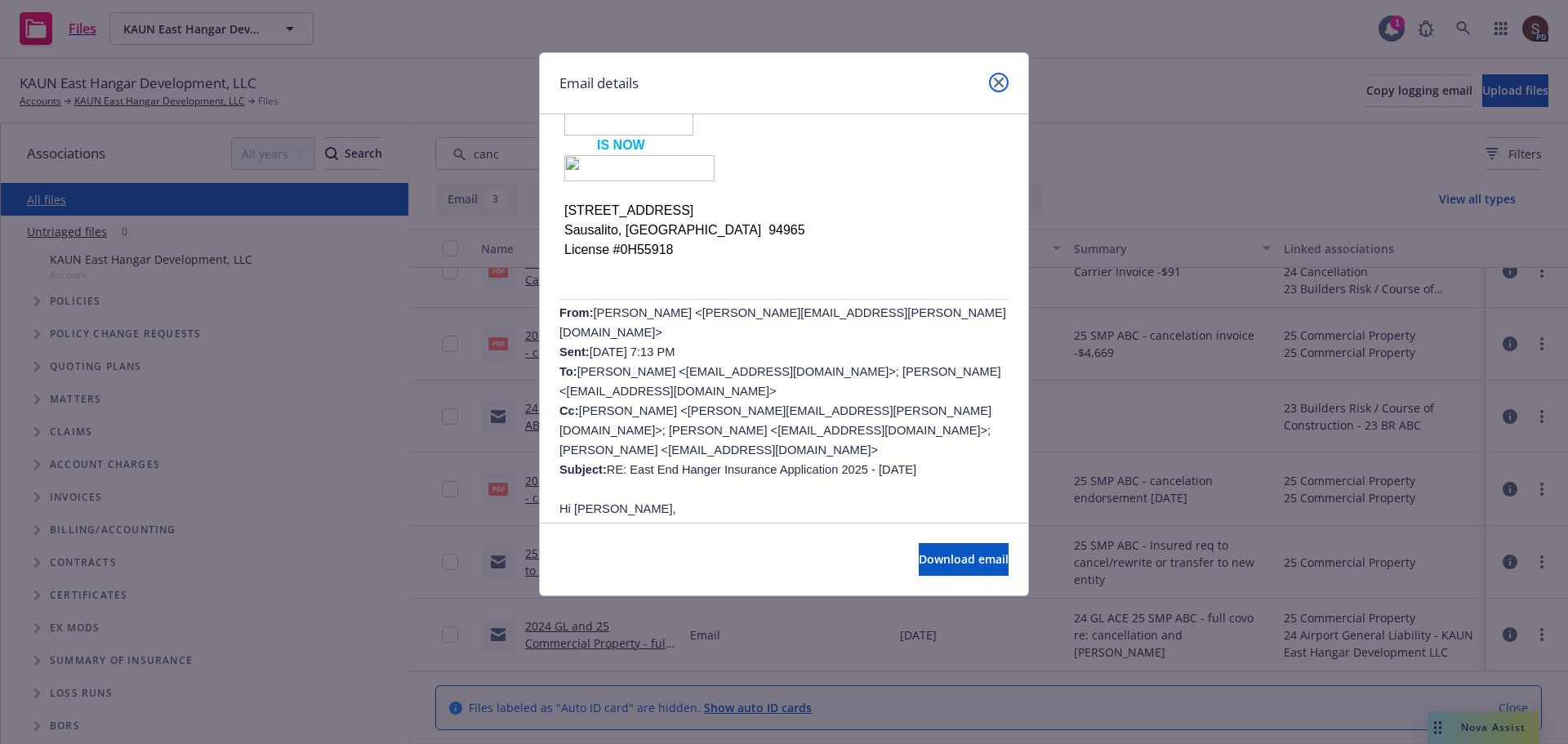
click at [997, 82] on icon "close" at bounding box center [998, 82] width 10 height 10
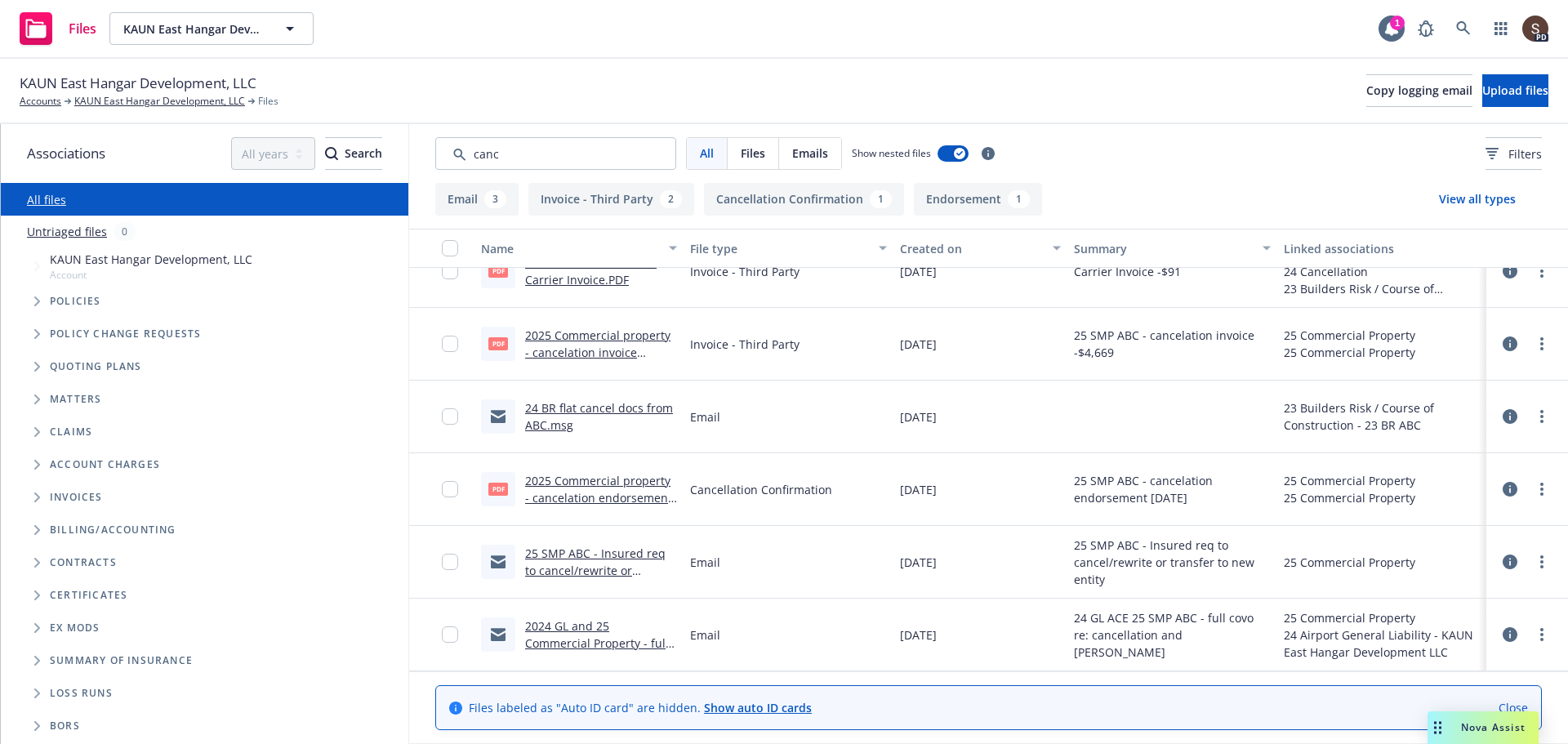
click at [610, 567] on link "25 SMP ABC - Insured req to cancel/rewrite or transfer to new entity.msg" at bounding box center [597, 570] width 144 height 50
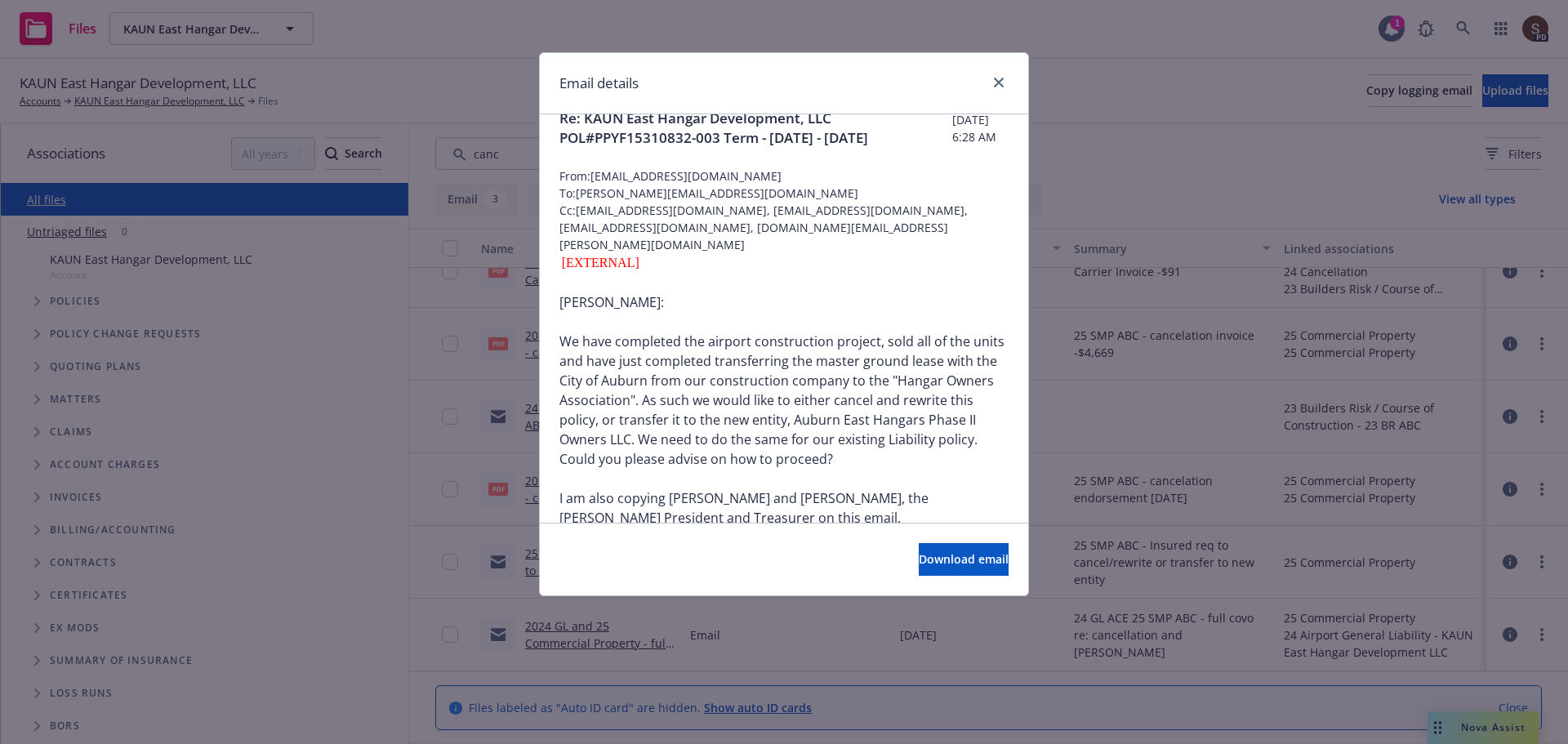
scroll to position [0, 0]
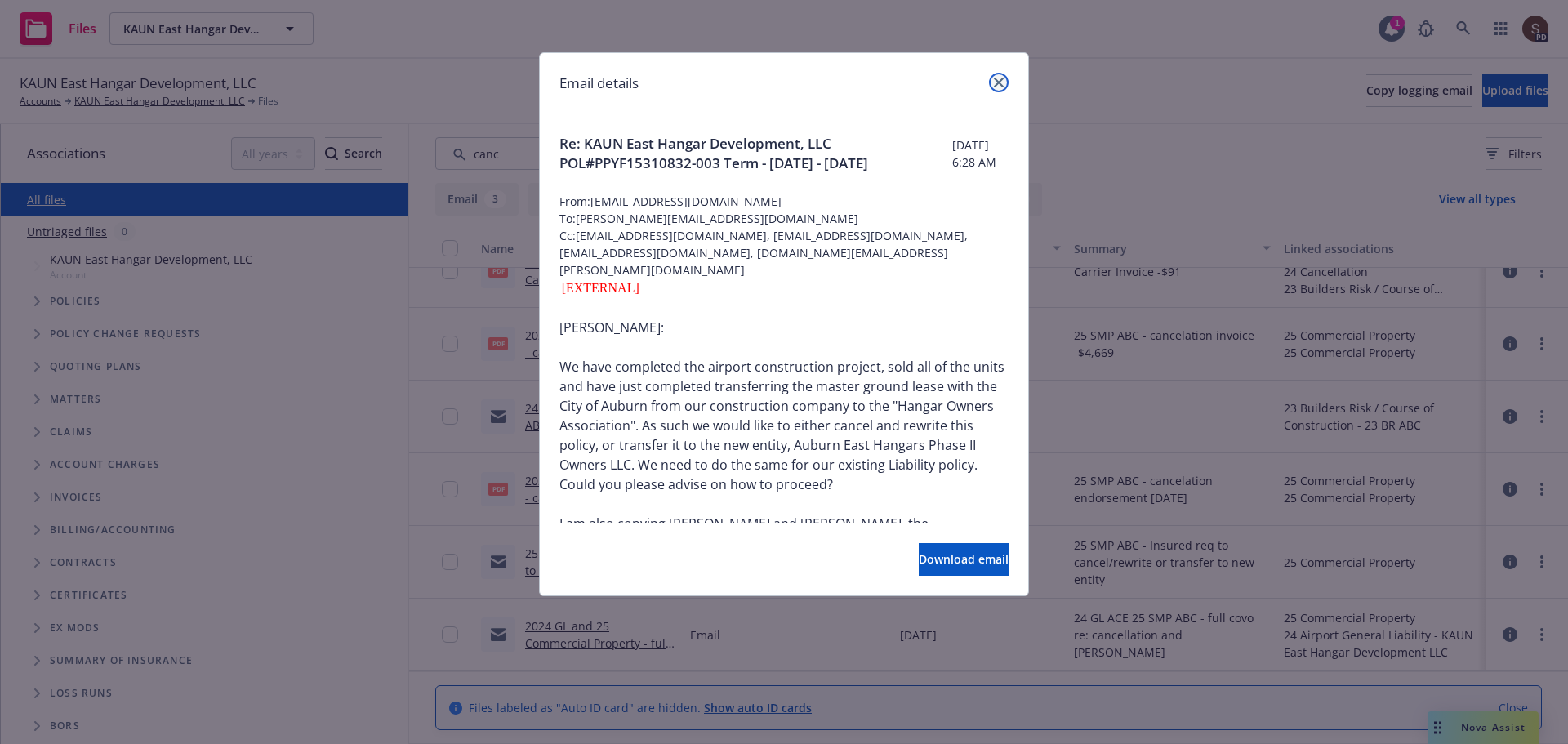
click at [997, 87] on icon "close" at bounding box center [998, 82] width 10 height 10
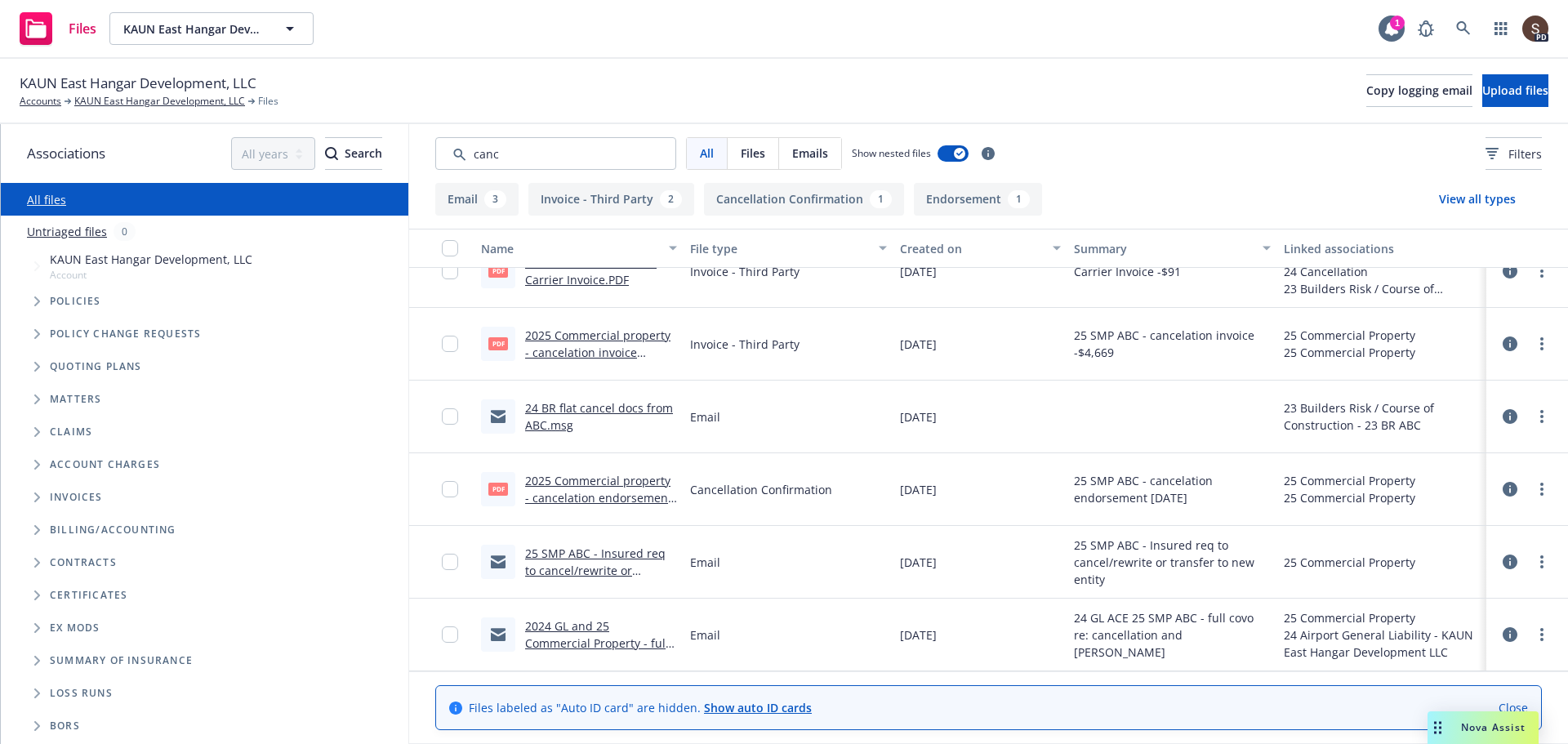
click at [591, 413] on link "24 BR flat cancel docs from ABC.msg" at bounding box center [599, 416] width 148 height 33
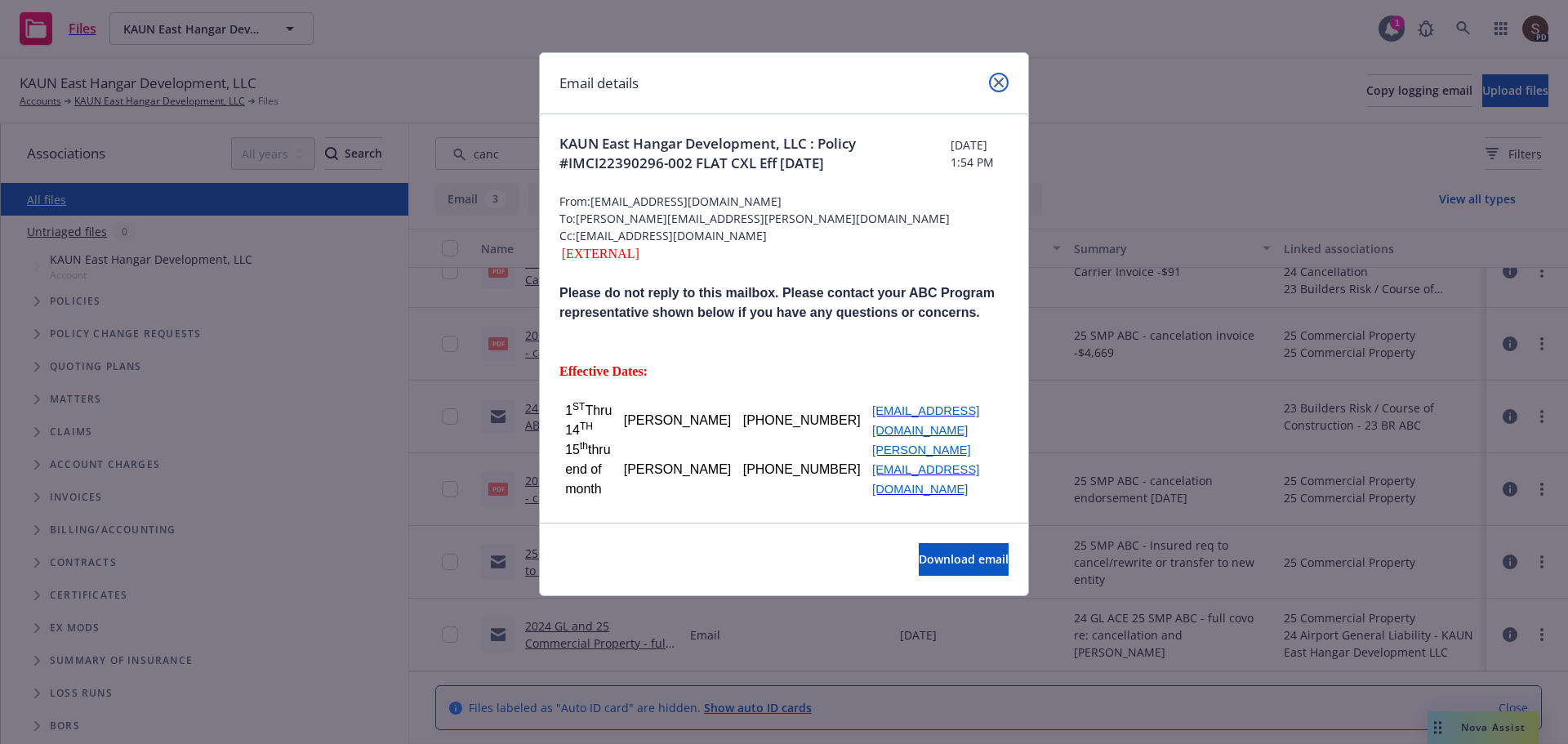
drag, startPoint x: 1005, startPoint y: 77, endPoint x: 990, endPoint y: 89, distance: 19.2
click at [1004, 78] on link "close" at bounding box center [998, 82] width 19 height 19
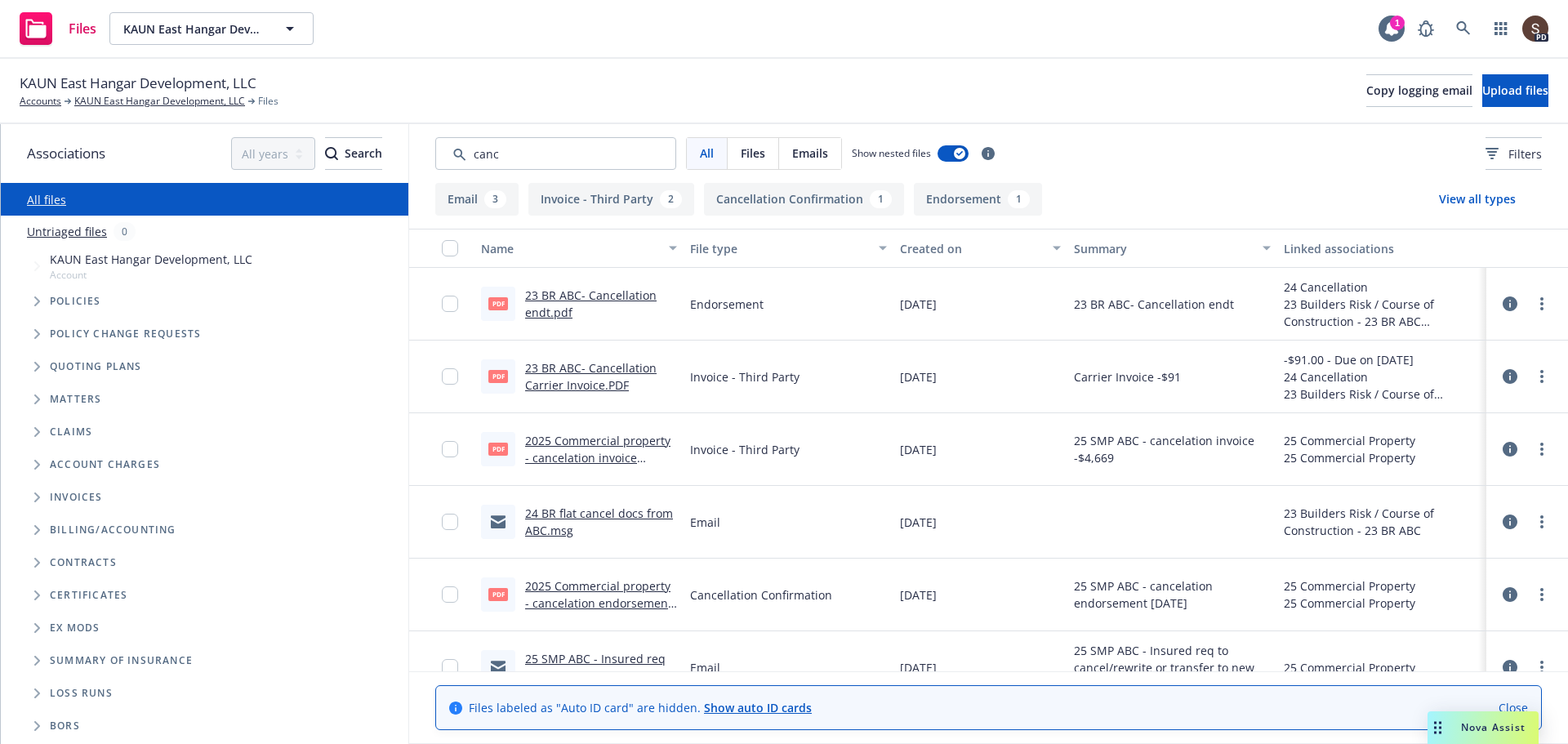
scroll to position [105, 0]
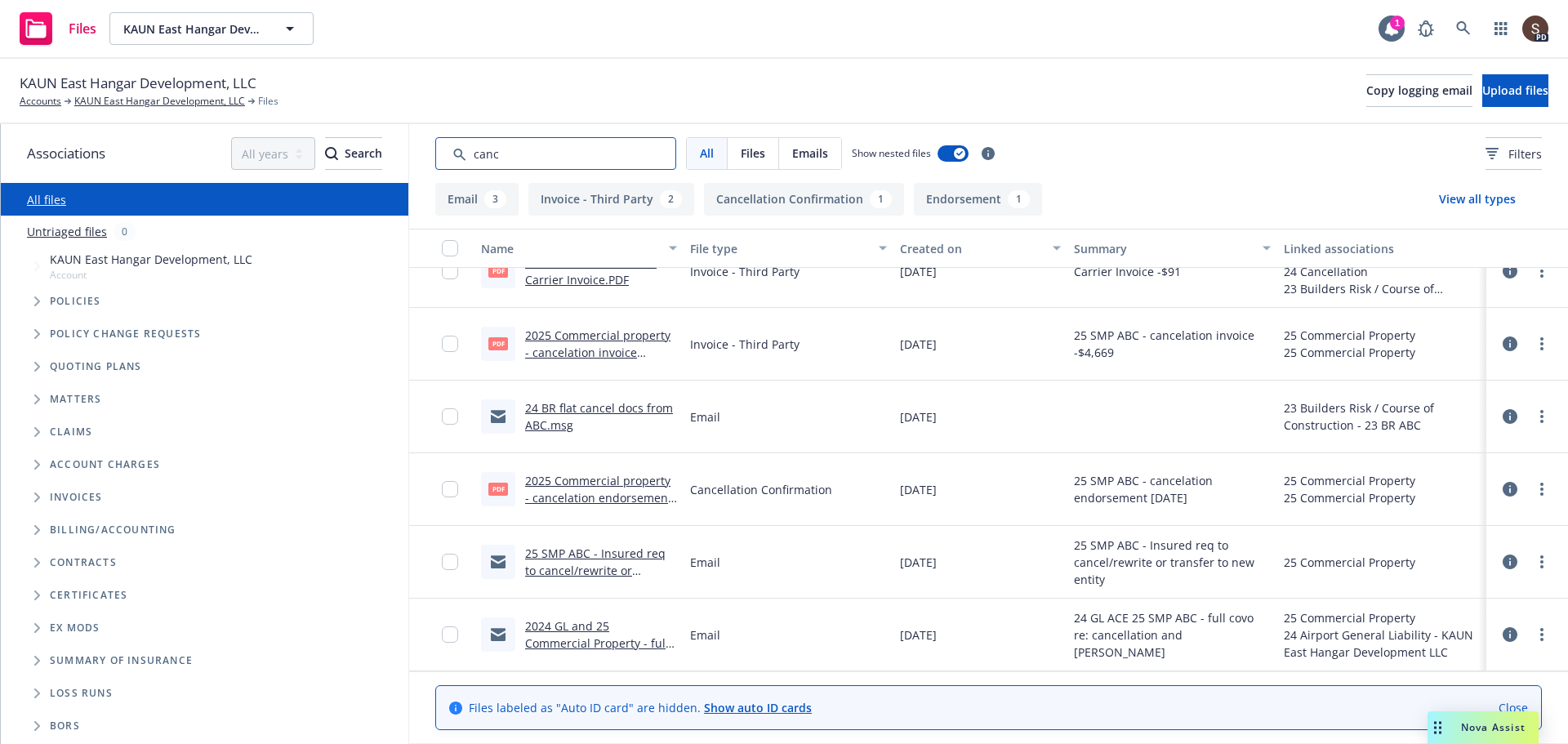
drag, startPoint x: 514, startPoint y: 160, endPoint x: 263, endPoint y: 79, distance: 263.7
click at [263, 79] on div "KAUN East Hangar Development, LLC Accounts KAUN East Hangar Development, LLC Fi…" at bounding box center [784, 400] width 1568 height 685
click at [35, 293] on span "Tree Example" at bounding box center [36, 300] width 26 height 26
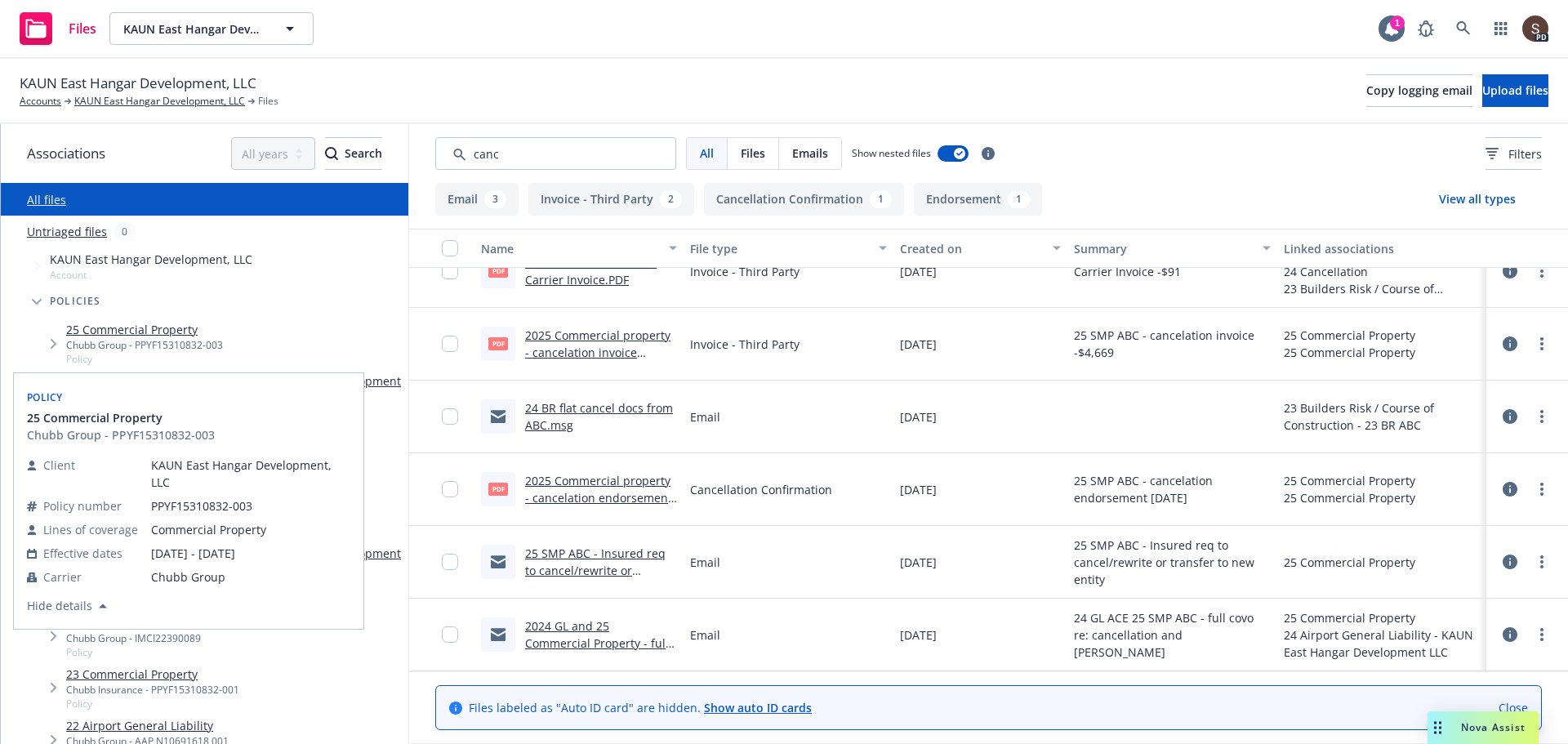
click at [143, 322] on link "25 Commercial Property" at bounding box center [144, 329] width 157 height 17
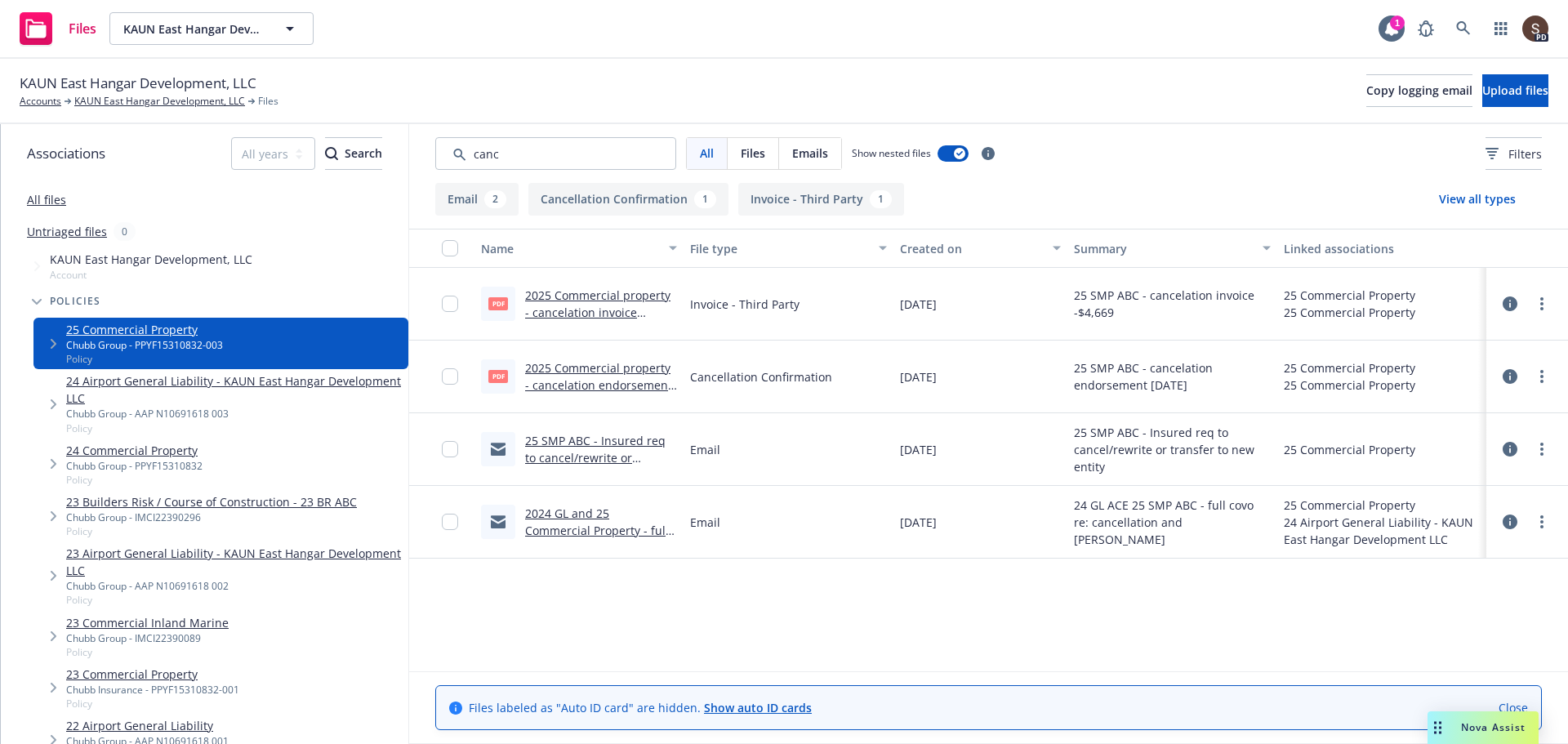
click at [614, 363] on link "2025 Commercial property - cancelation endorsement 6.17.2025.PDF" at bounding box center [599, 384] width 147 height 50
click at [639, 443] on link "25 SMP ABC - Insured req to cancel/rewrite or transfer to new entity.msg" at bounding box center [597, 458] width 144 height 50
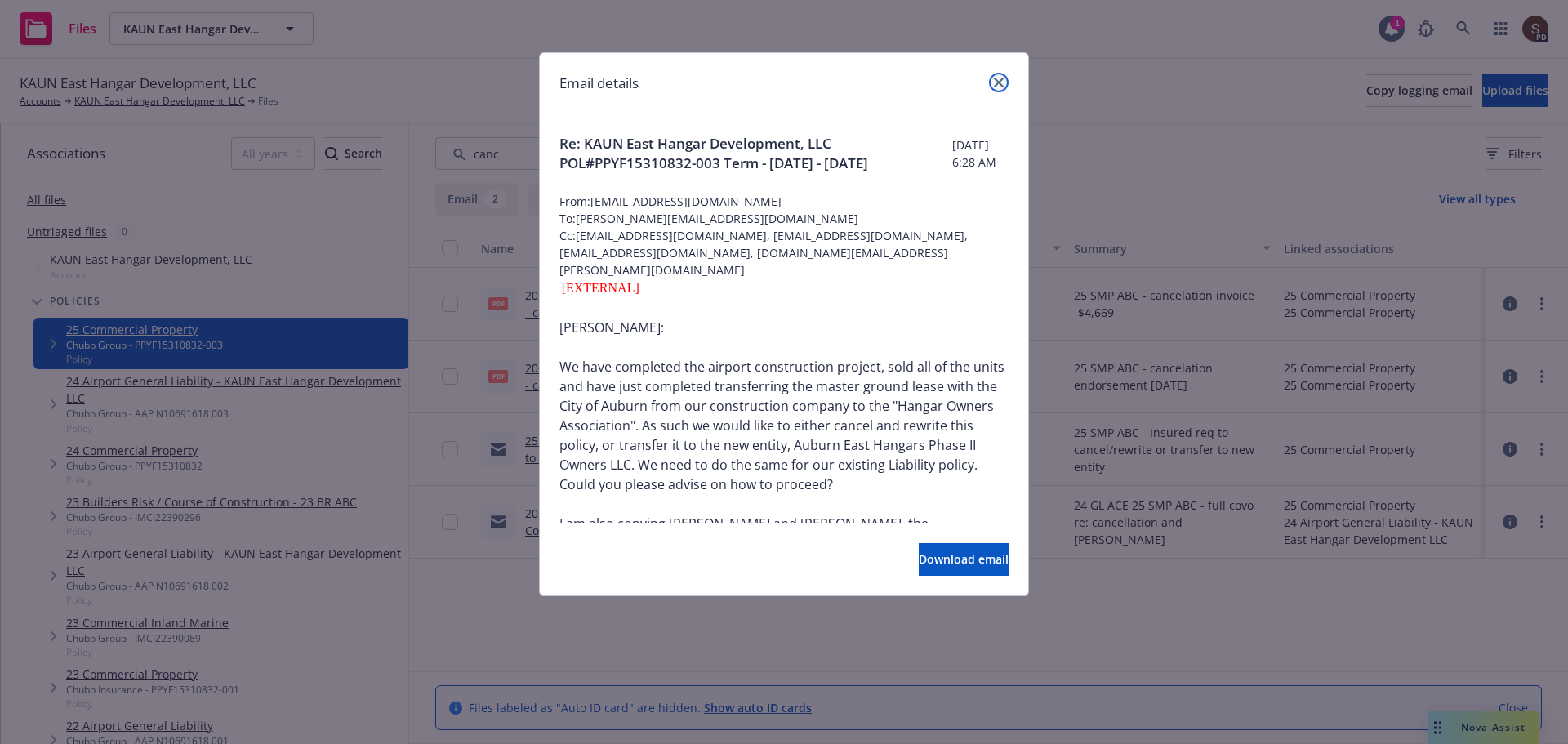
click at [1000, 85] on icon "close" at bounding box center [998, 82] width 10 height 10
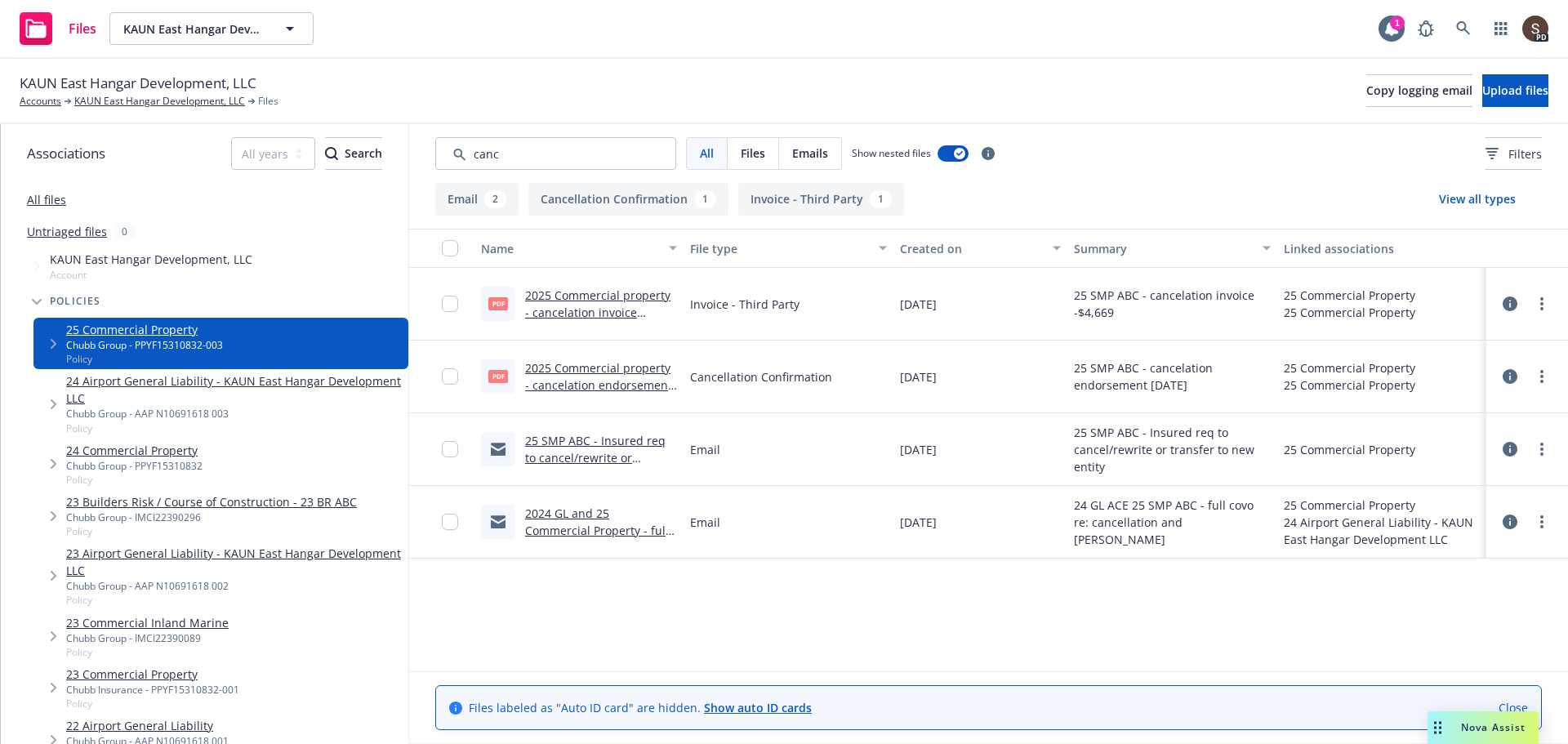
click at [170, 109] on link "KAUN East Hangar Development, LLC" at bounding box center [159, 101] width 171 height 15
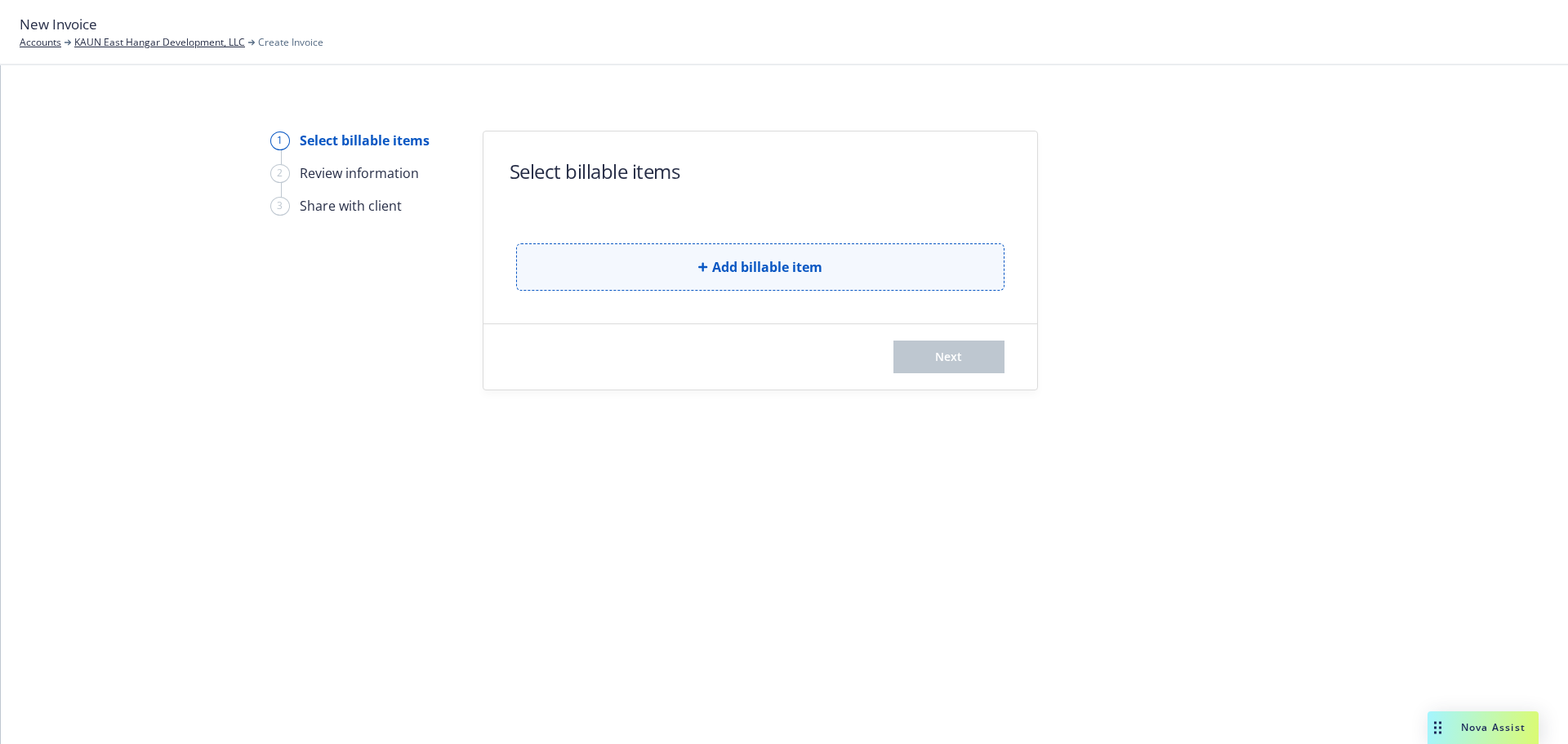
click at [777, 251] on button "Add billable item" at bounding box center [760, 267] width 488 height 47
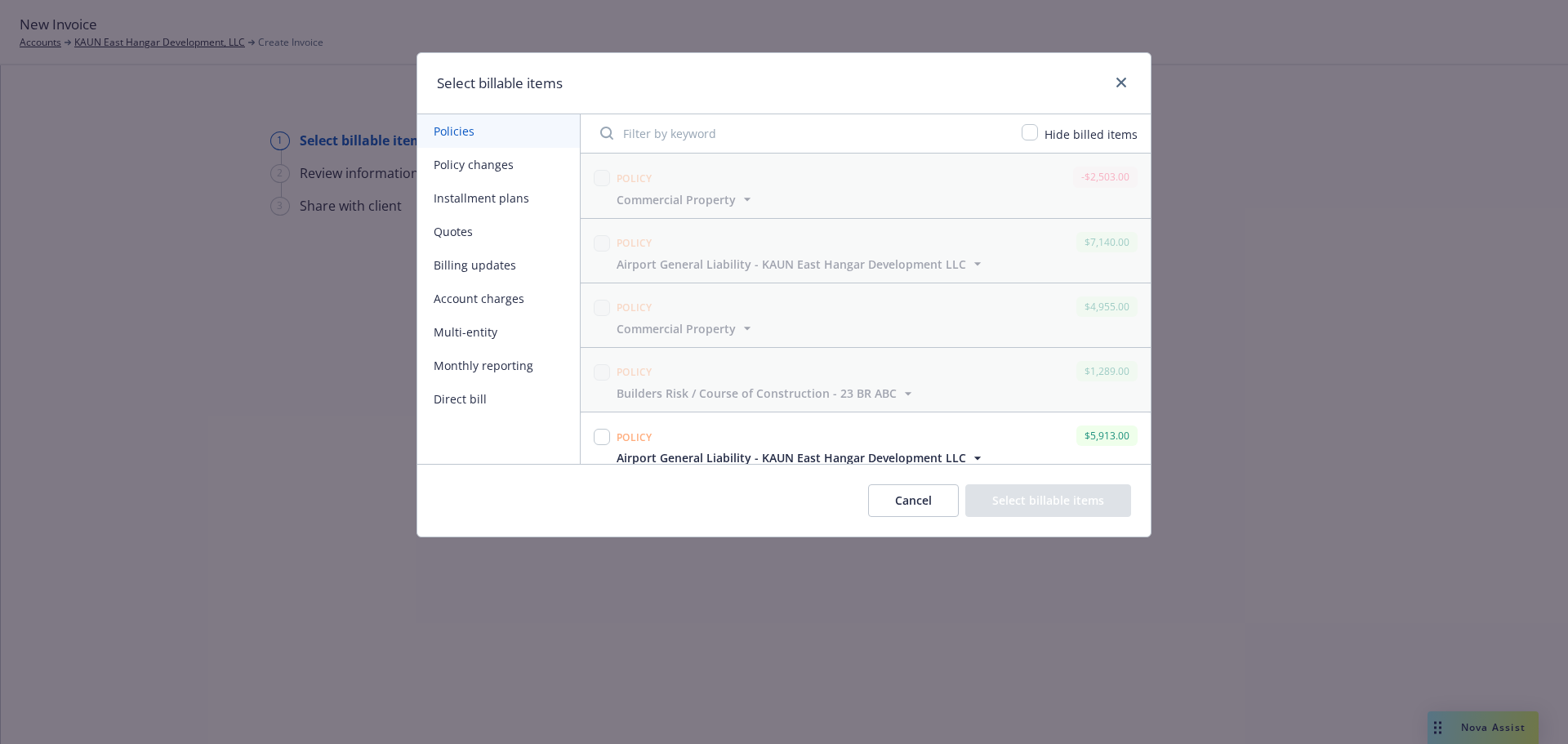
click at [460, 139] on button "Policies" at bounding box center [498, 131] width 162 height 34
click at [1123, 86] on icon "close" at bounding box center [1121, 82] width 10 height 10
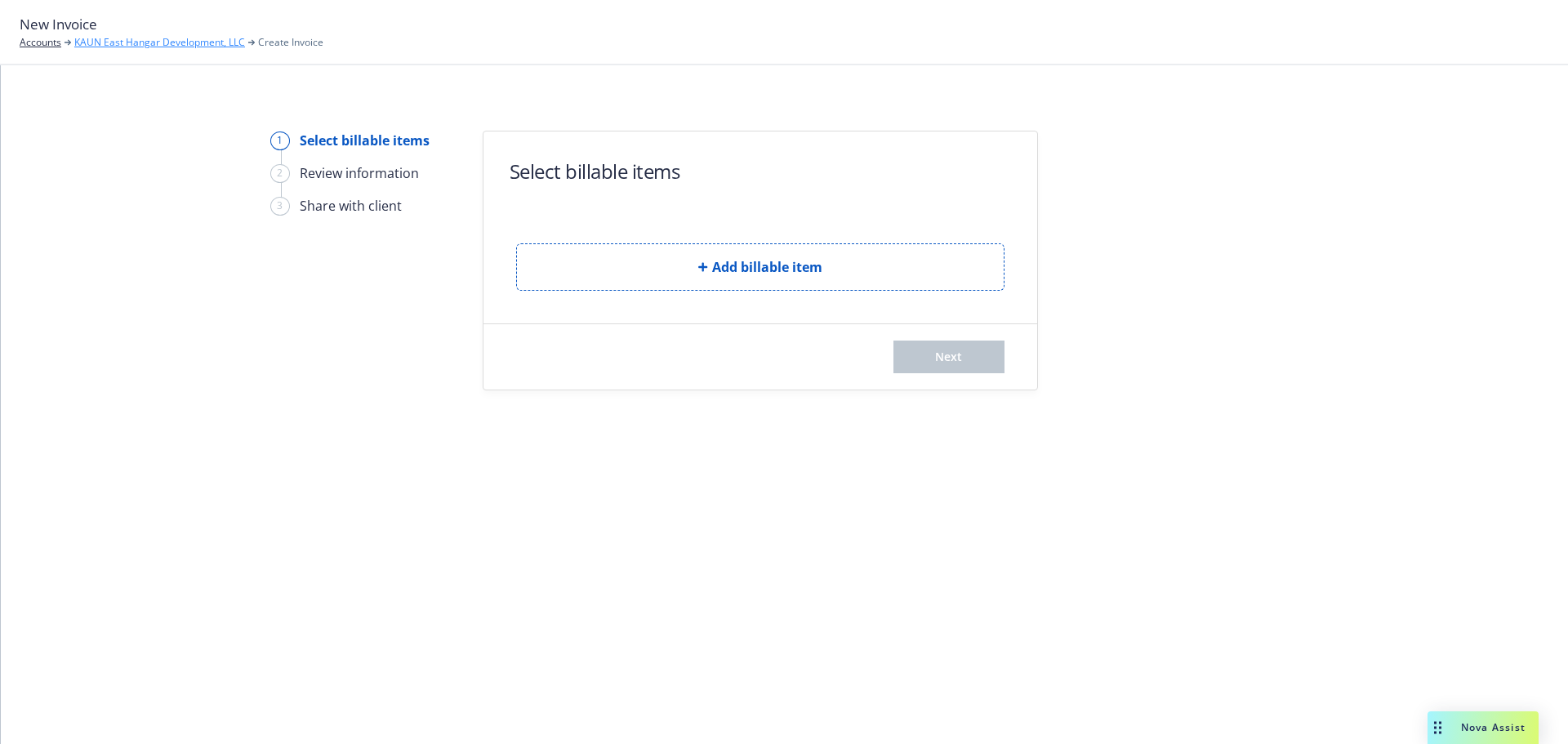
click at [215, 49] on link "KAUN East Hangar Development, LLC" at bounding box center [159, 43] width 171 height 15
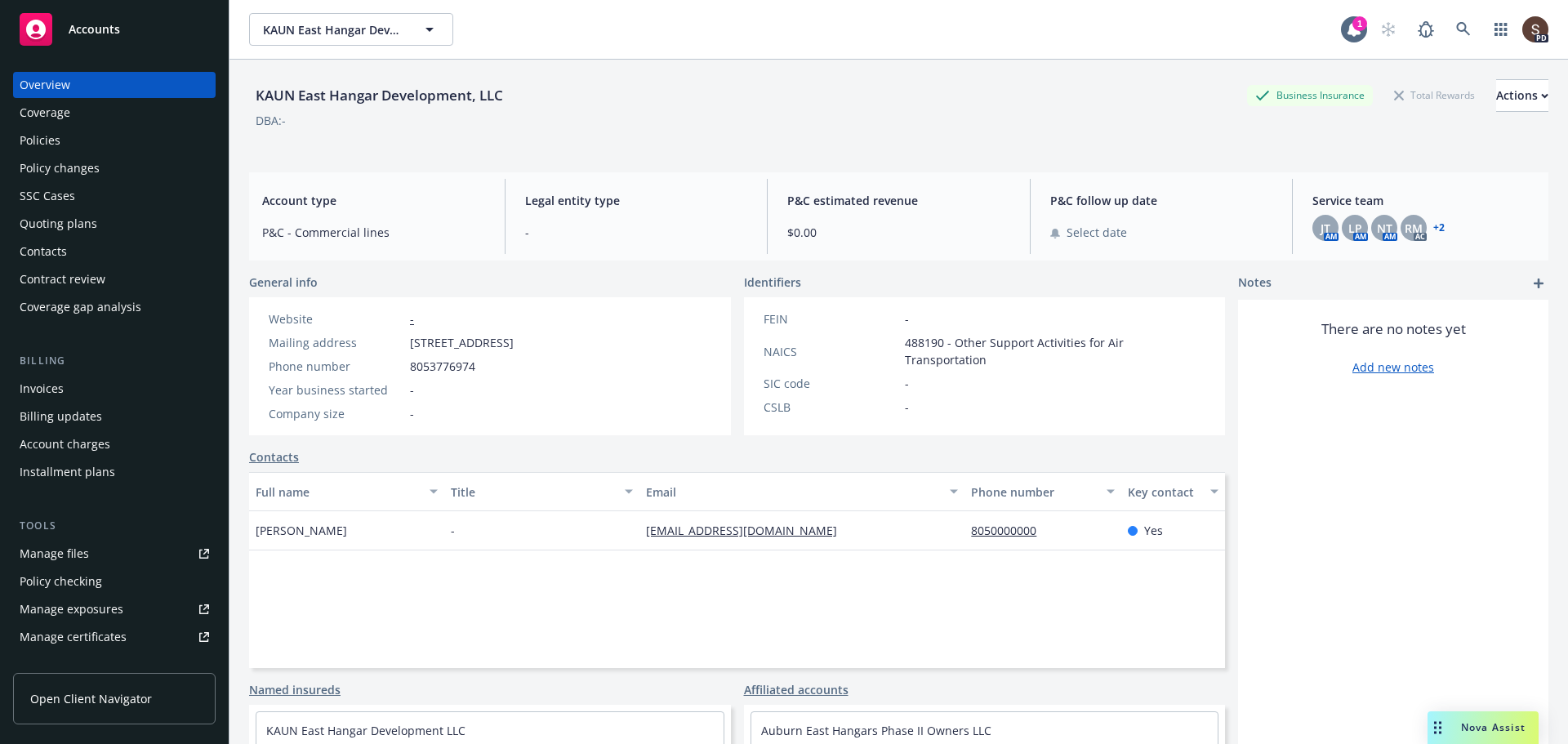
click at [54, 137] on div "Policies" at bounding box center [40, 140] width 41 height 26
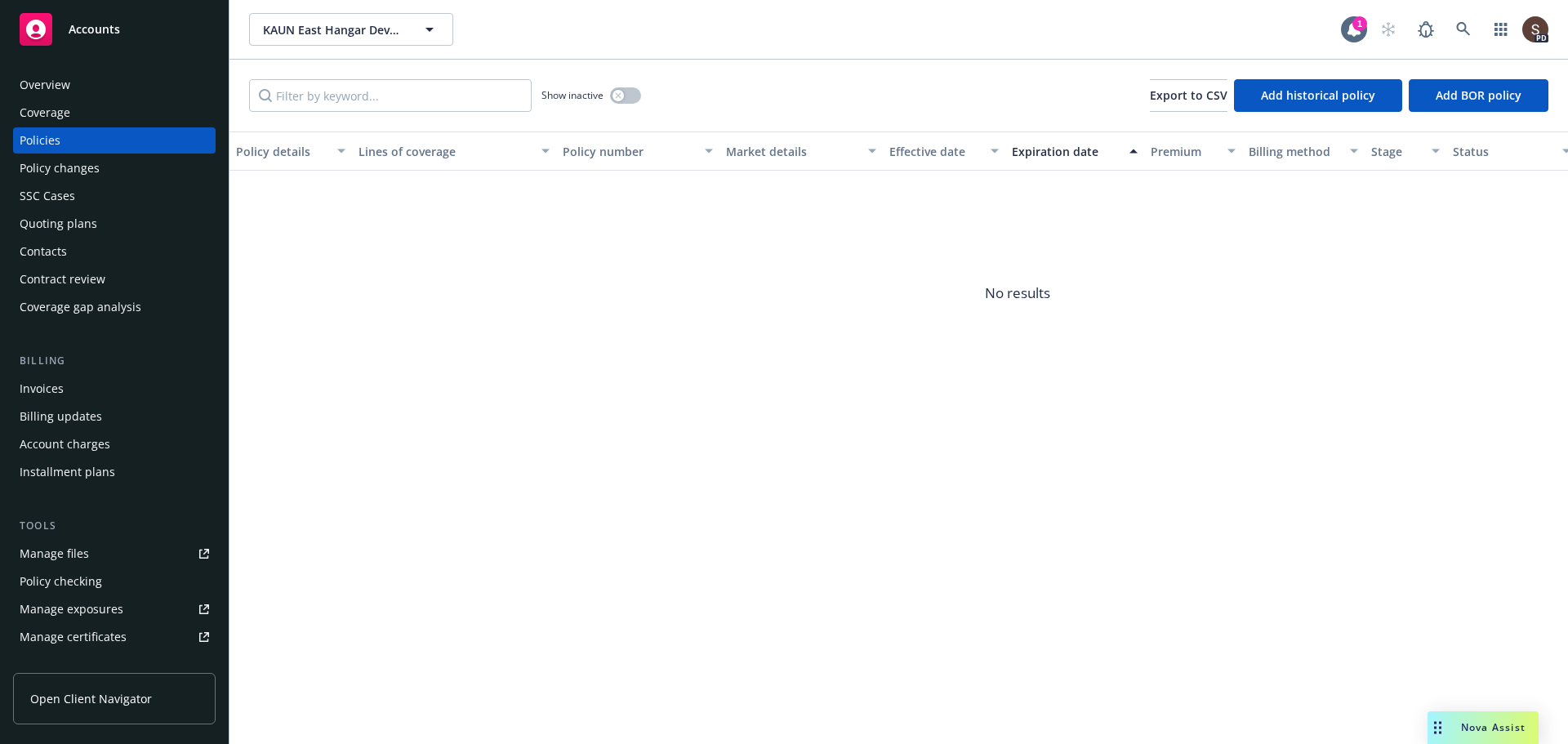
click at [52, 384] on div "Invoices" at bounding box center [42, 388] width 44 height 26
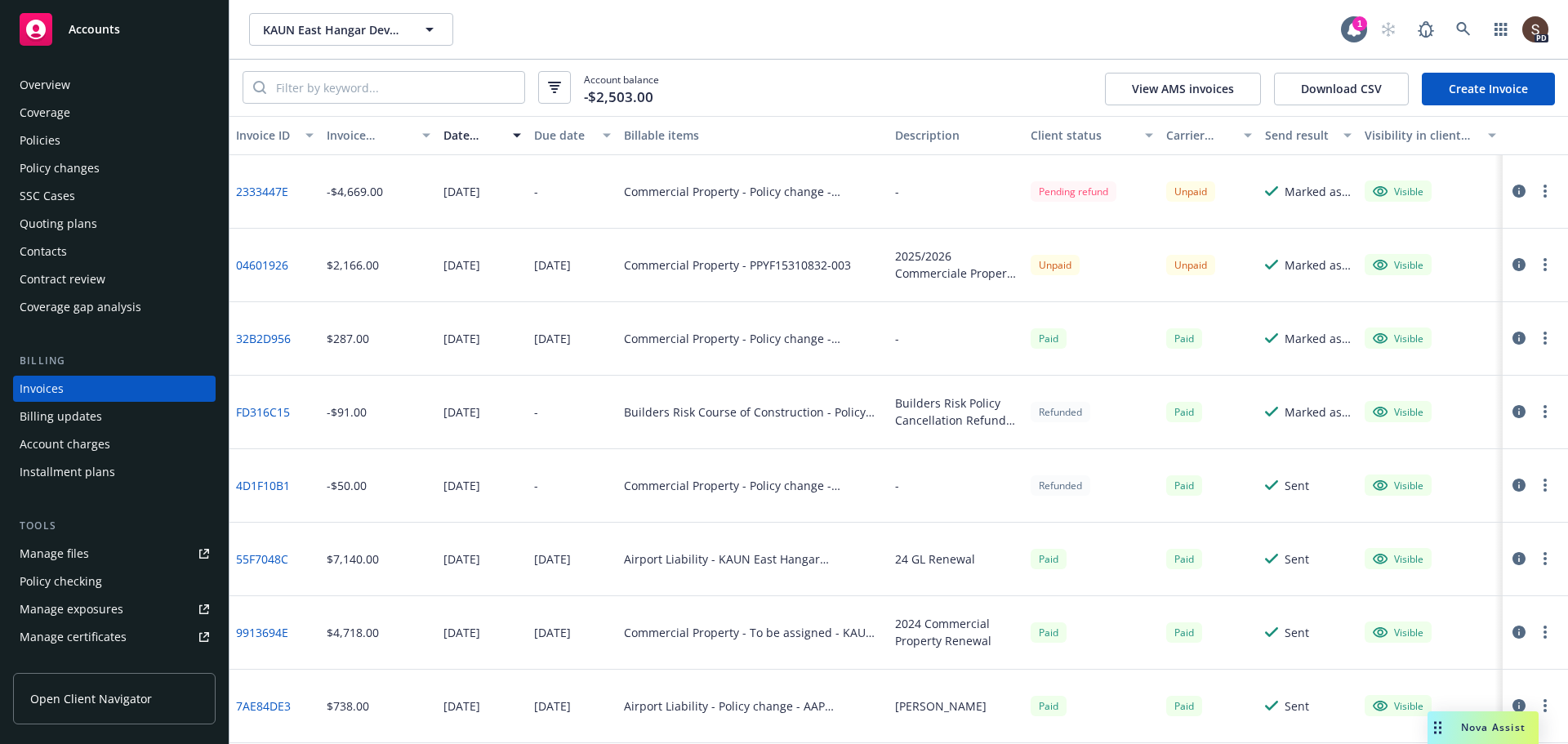
click at [385, 270] on div "$2,166.00" at bounding box center [378, 265] width 118 height 74
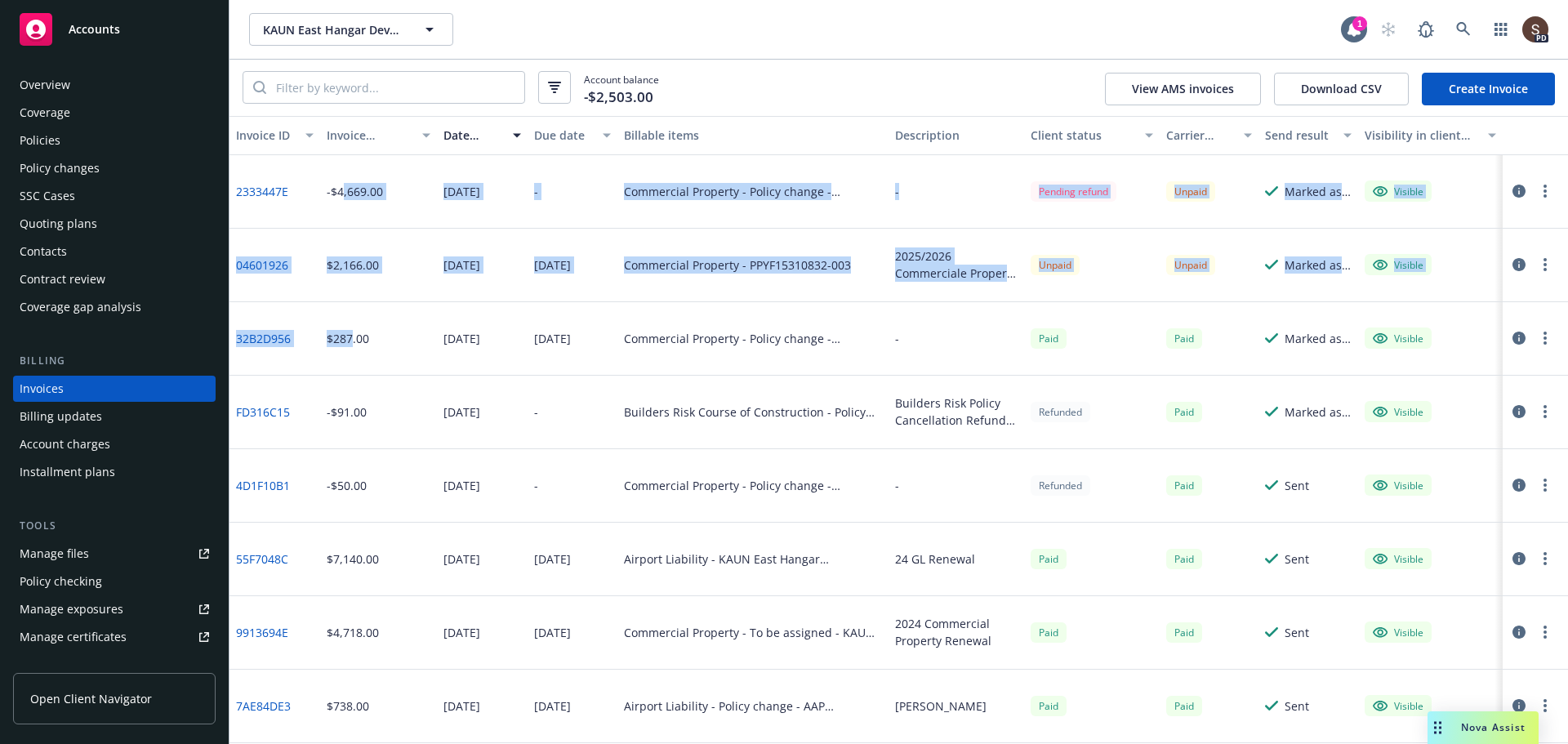
drag, startPoint x: 321, startPoint y: 223, endPoint x: 342, endPoint y: 311, distance: 90.5
click at [348, 307] on div "2333447E -$4,669.00 [DATE] - Commercial Property - Policy change - PPYF15310832…" at bounding box center [898, 595] width 1339 height 881
click at [384, 264] on div "$2,166.00" at bounding box center [378, 265] width 118 height 74
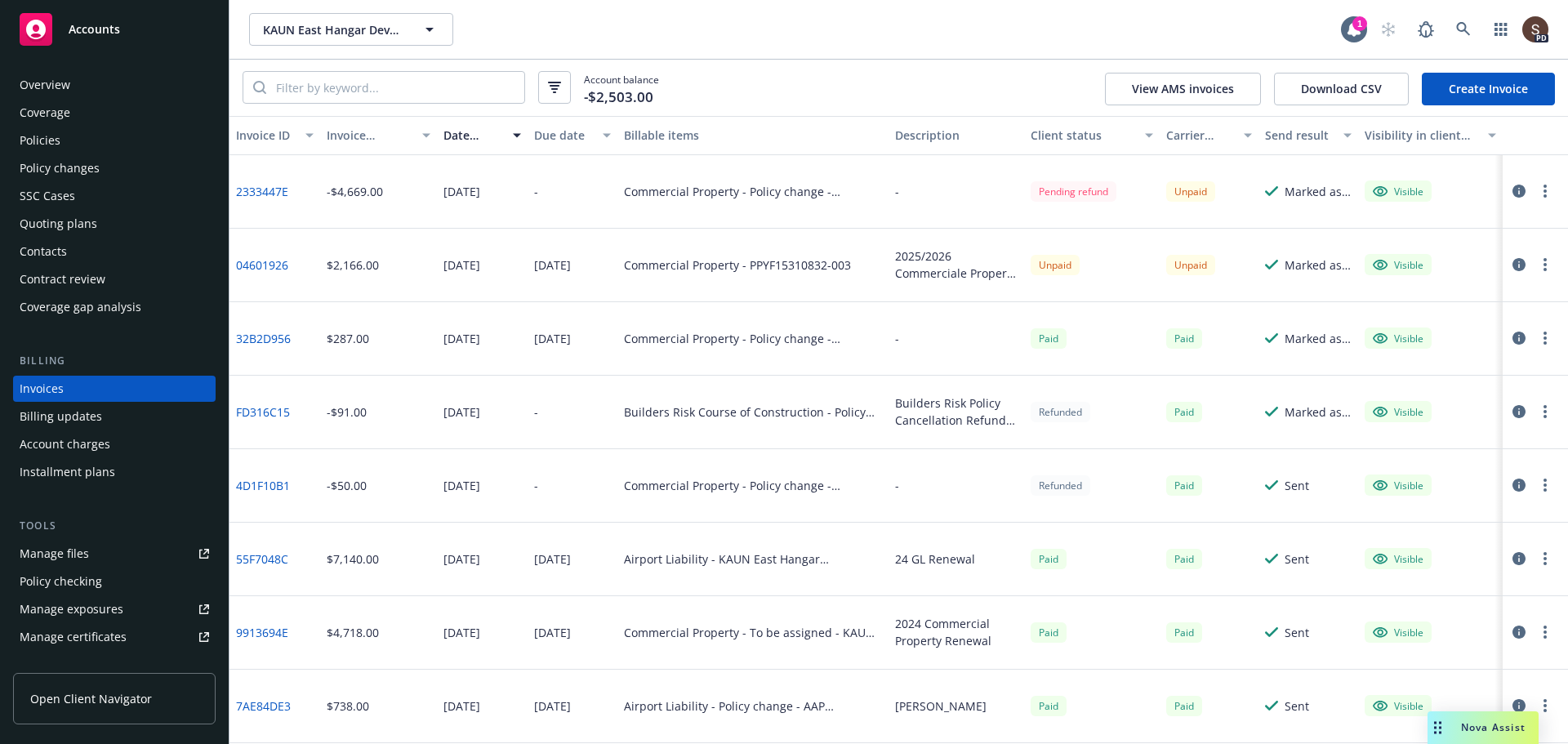
click at [1536, 186] on button "button" at bounding box center [1545, 191] width 19 height 19
click at [1373, 446] on link "Void" at bounding box center [1437, 453] width 208 height 33
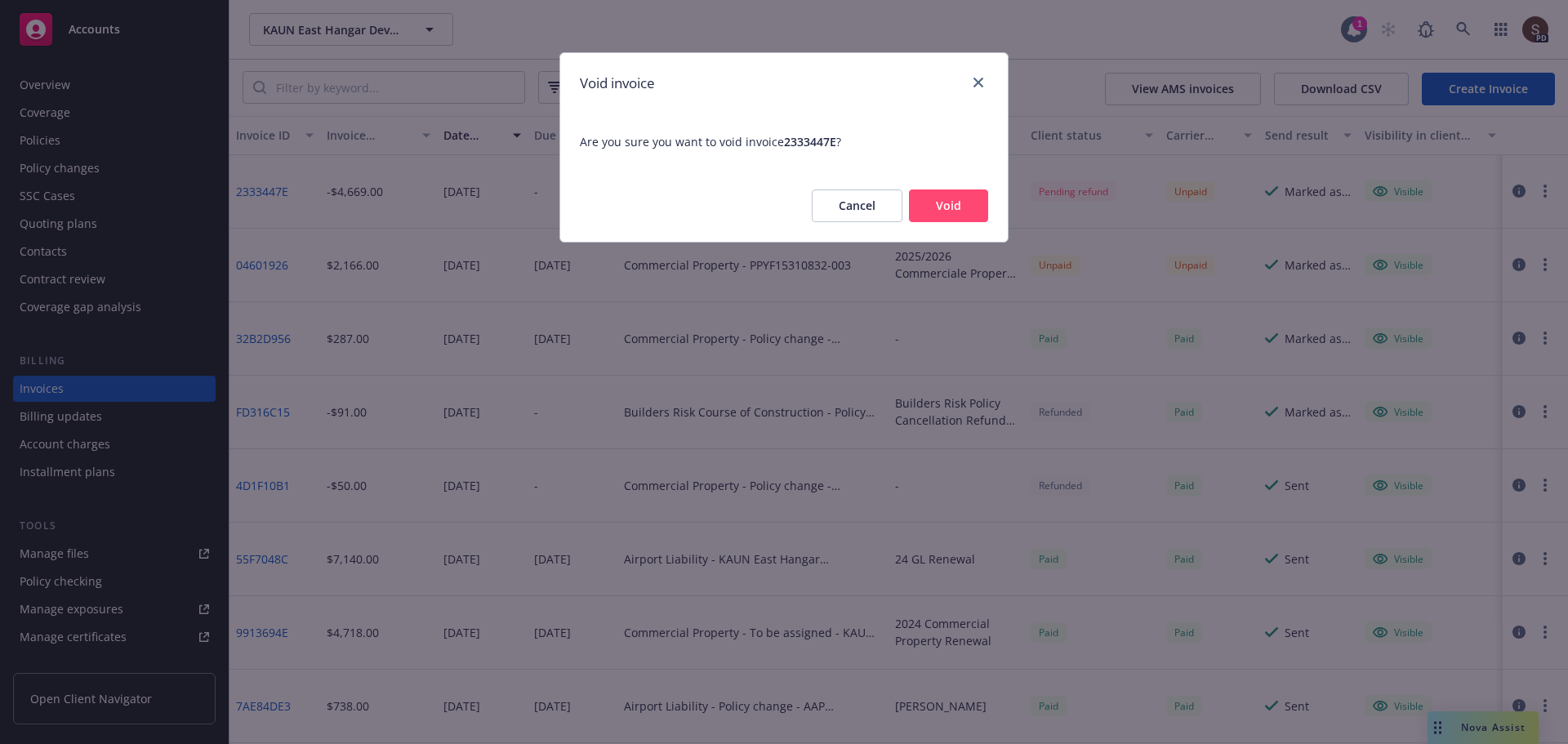
click at [974, 202] on button "Void" at bounding box center [948, 205] width 79 height 33
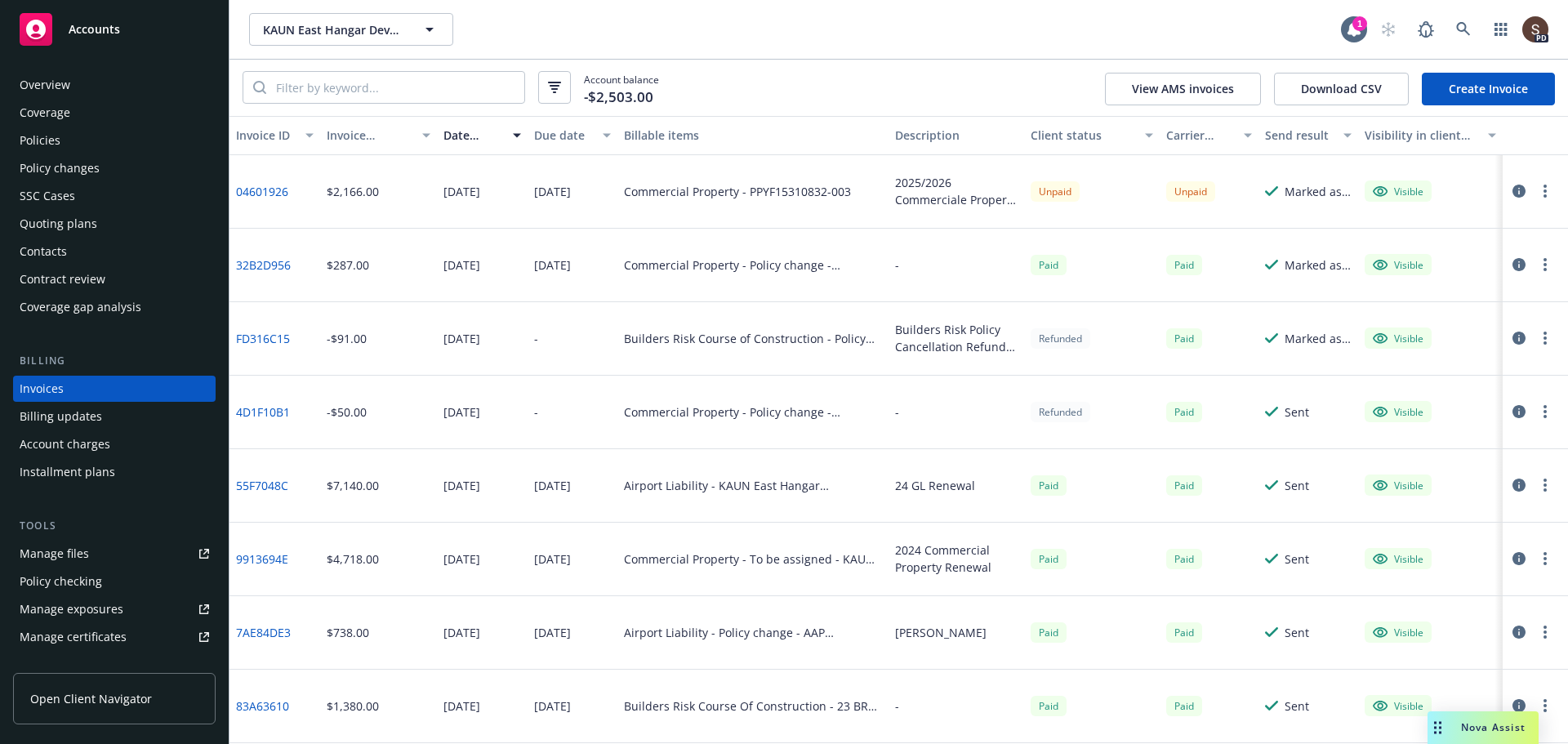
click at [49, 171] on div "Policy changes" at bounding box center [59, 167] width 80 height 26
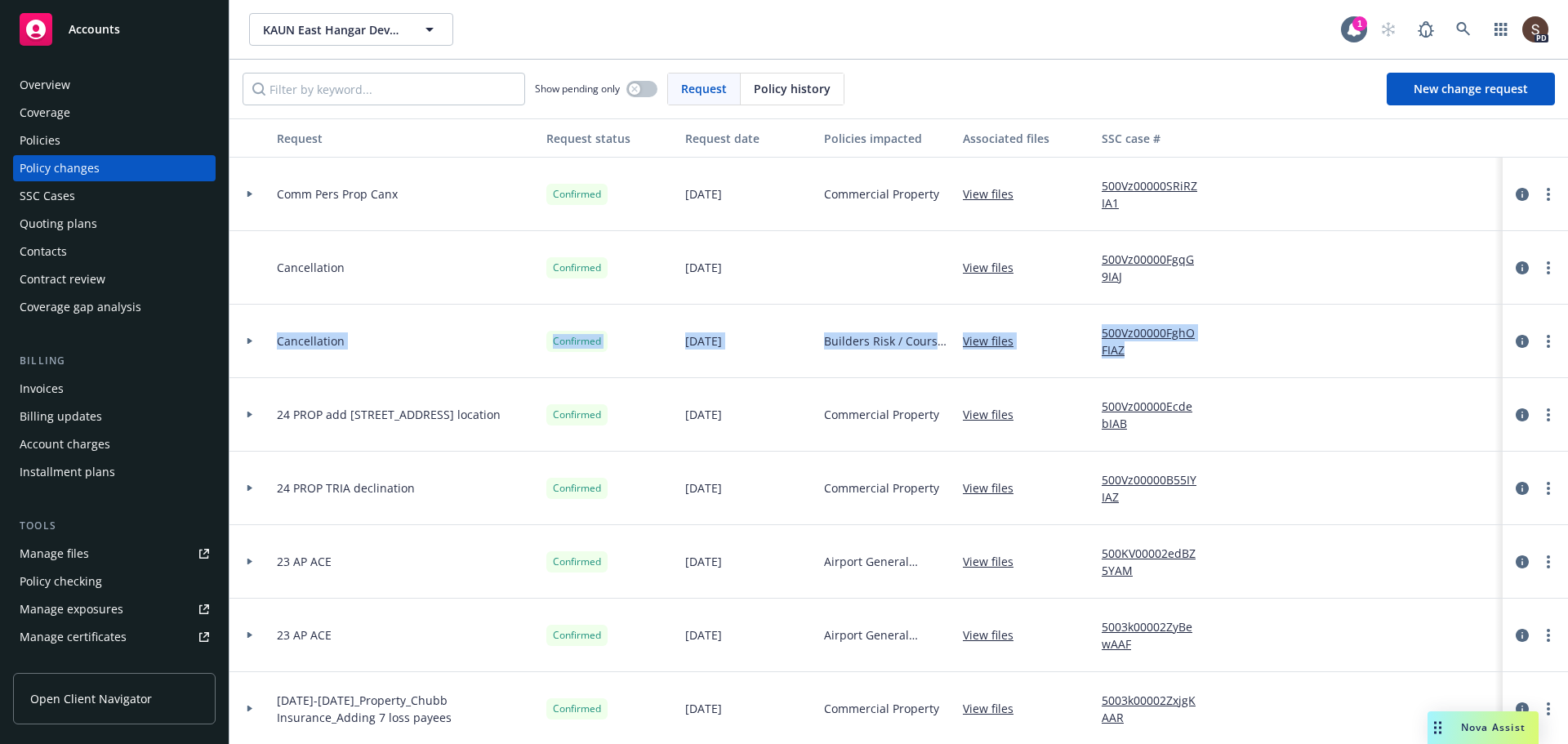
drag, startPoint x: 1508, startPoint y: 266, endPoint x: 1447, endPoint y: 336, distance: 92.8
click at [1447, 336] on div "Comm Pers Prop Canx Confirmed 06/17/2025 Commercial Property View files 500Vz00…" at bounding box center [1075, 635] width 1690 height 955
click at [1516, 188] on icon "circleInformation" at bounding box center [1522, 194] width 13 height 13
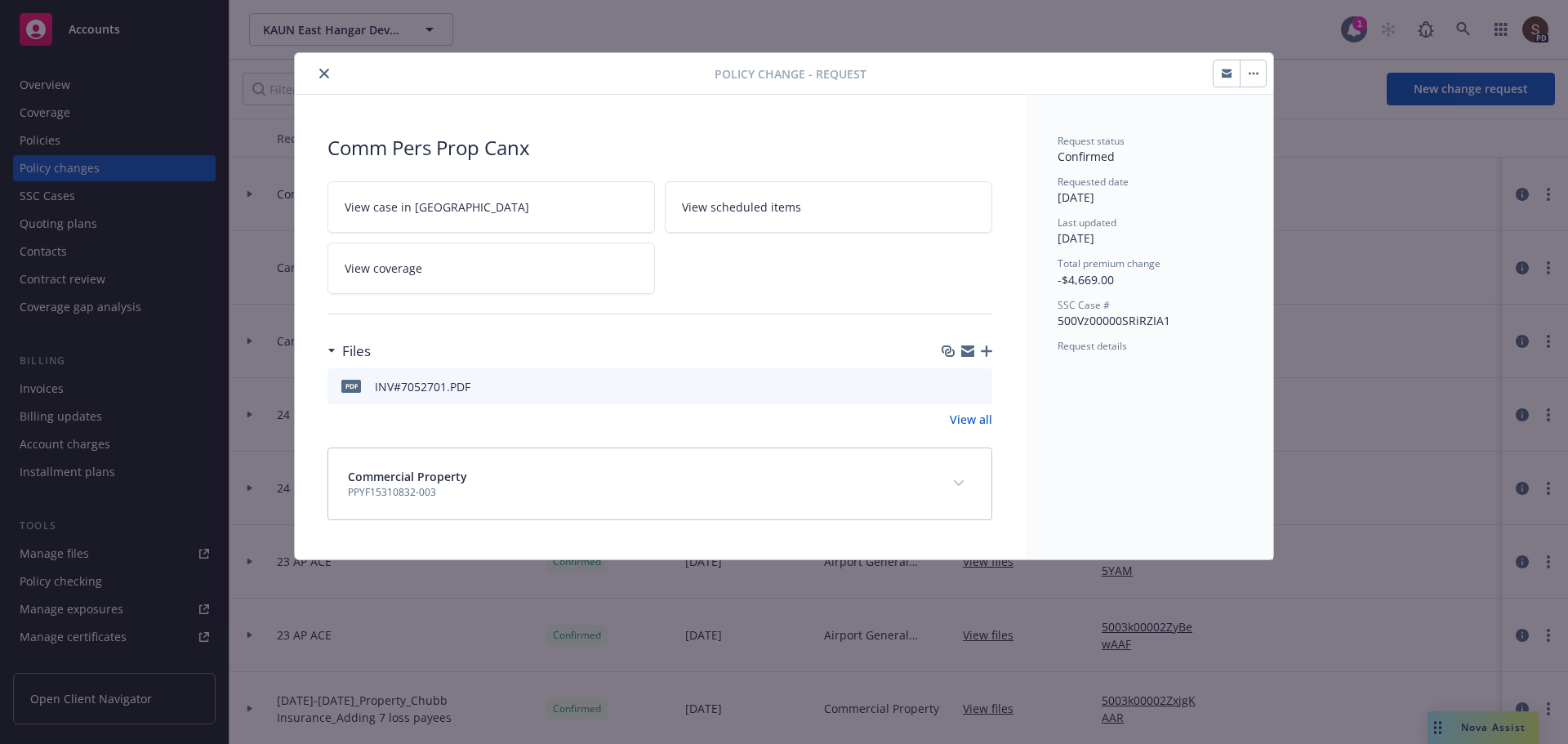
click at [976, 381] on icon "preview file" at bounding box center [976, 385] width 15 height 12
click at [315, 81] on div at bounding box center [508, 74] width 413 height 19
click at [320, 72] on icon "close" at bounding box center [323, 73] width 10 height 10
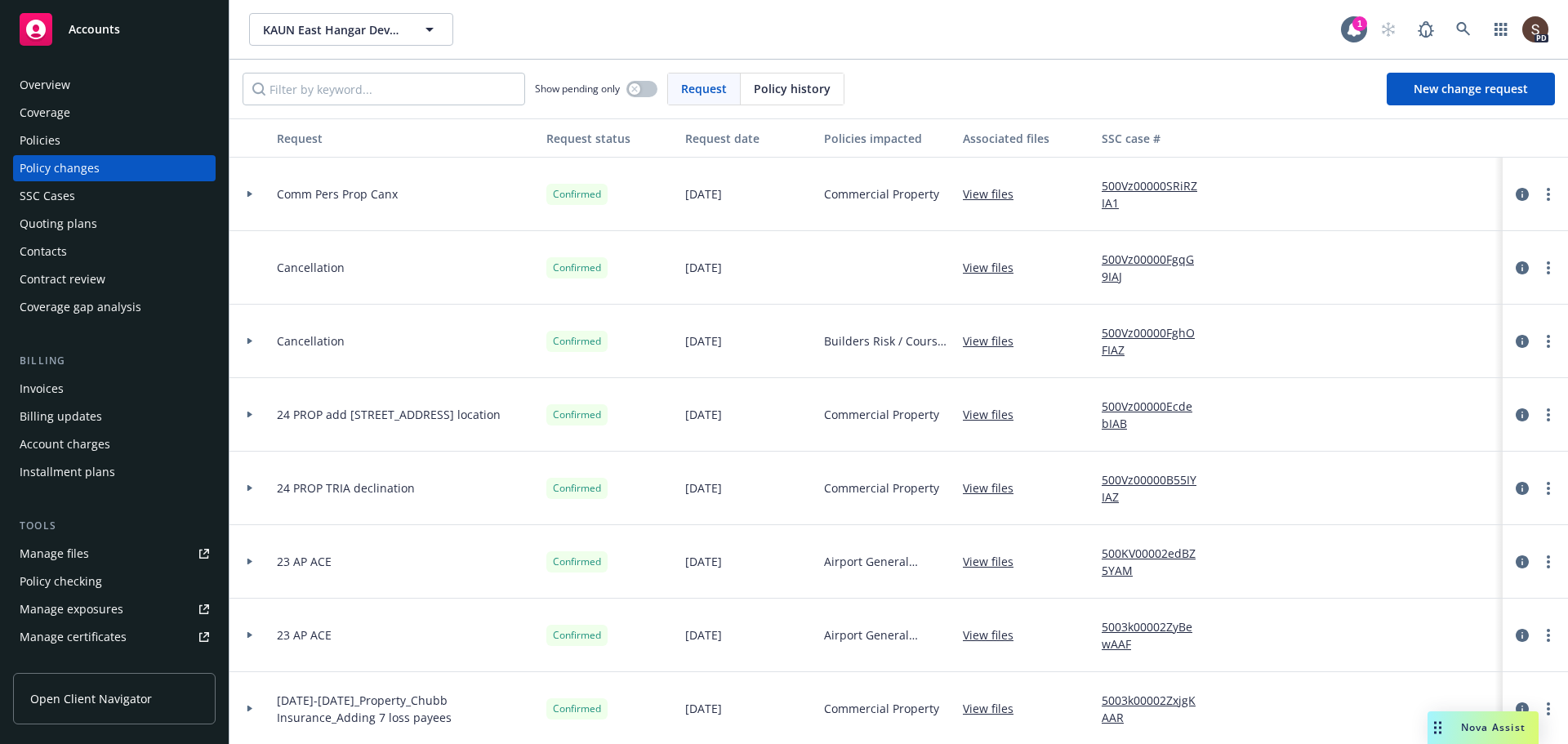
click at [52, 387] on div "Invoices" at bounding box center [42, 388] width 44 height 26
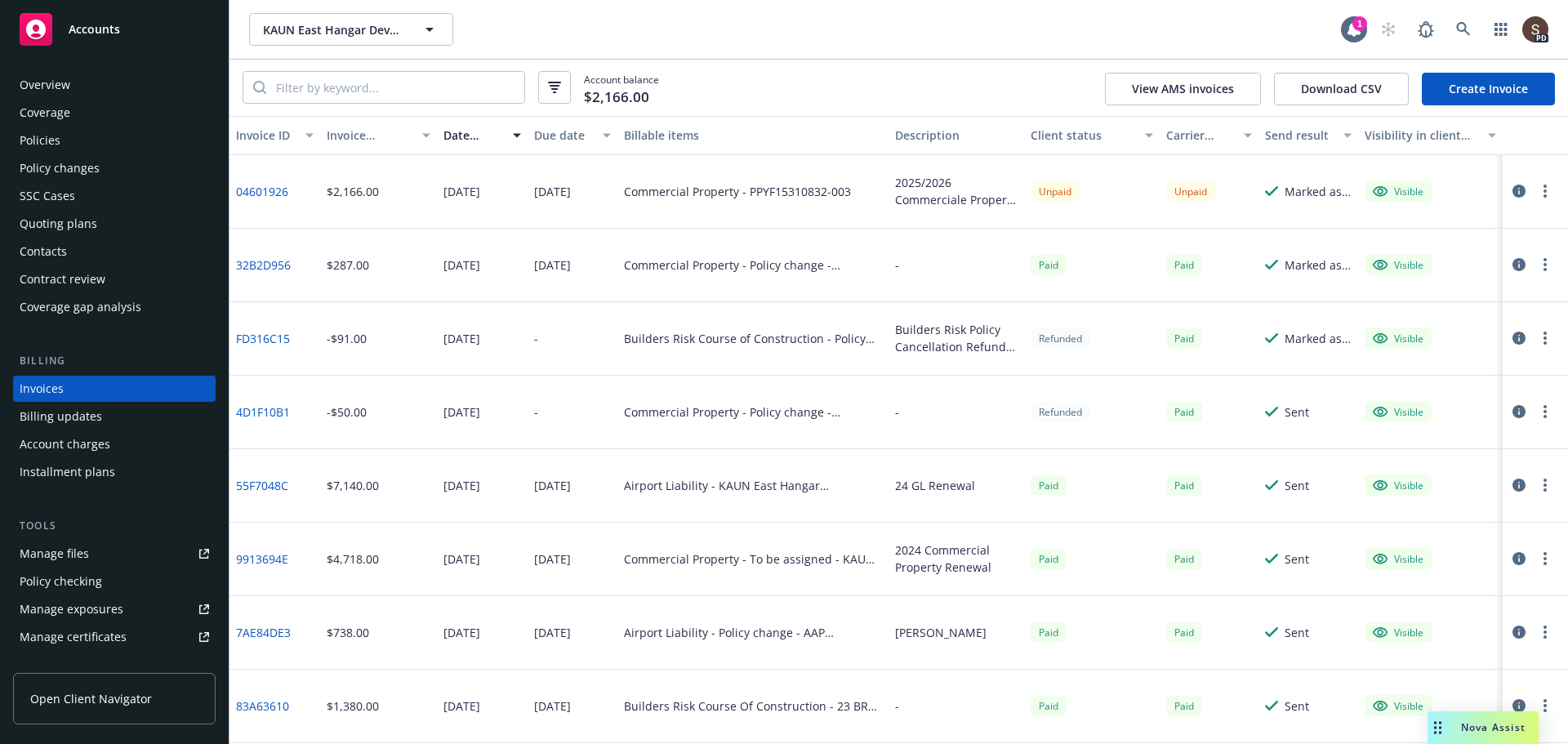
click at [248, 187] on link "04601926" at bounding box center [261, 190] width 52 height 17
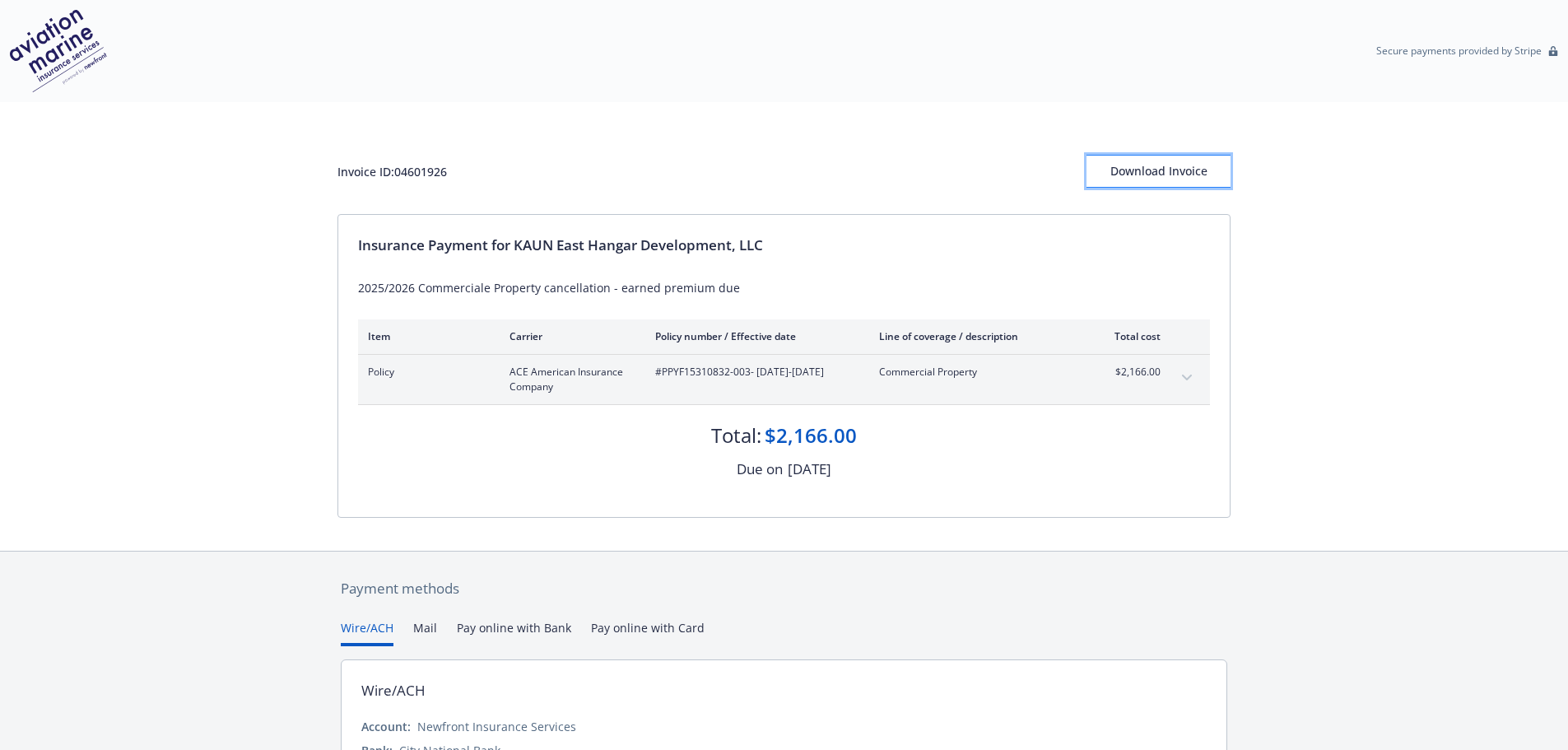
click at [1128, 167] on div "Download Invoice" at bounding box center [1158, 171] width 144 height 31
